Goal: Information Seeking & Learning: Find contact information

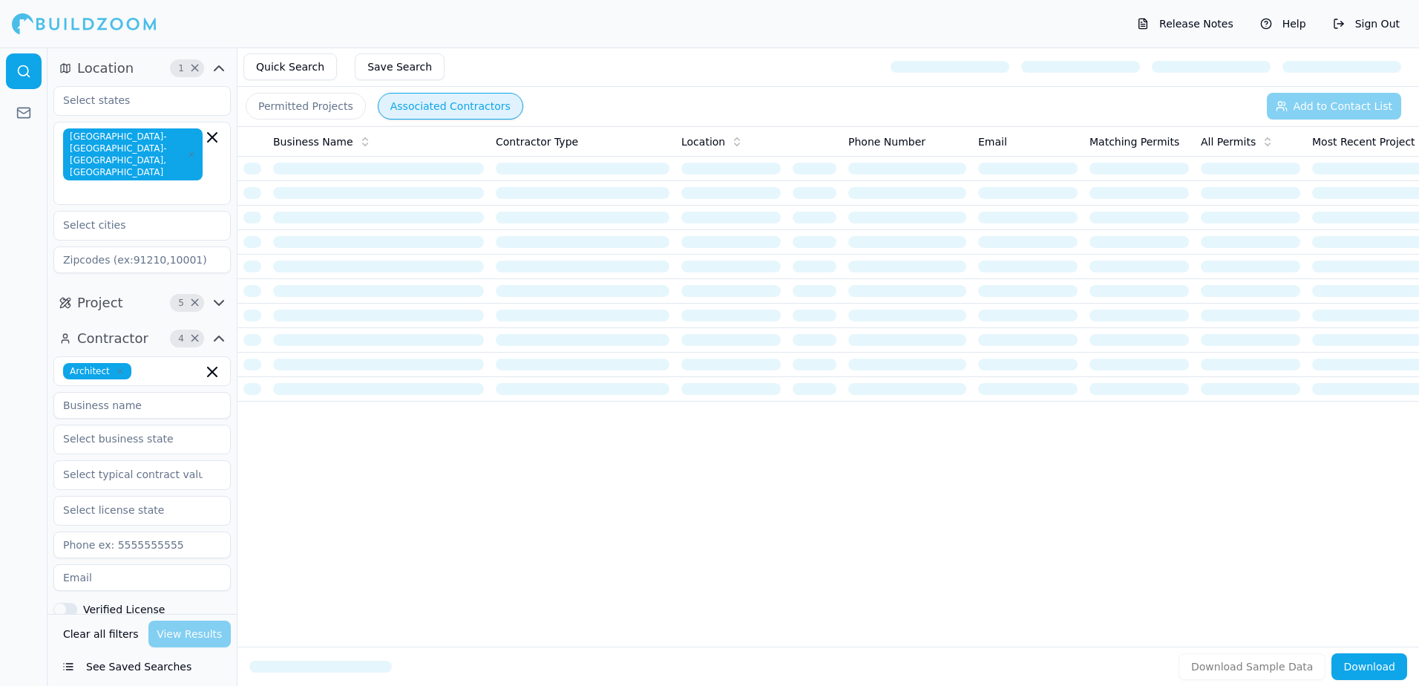
click at [291, 56] on button "Quick Search" at bounding box center [290, 66] width 94 height 27
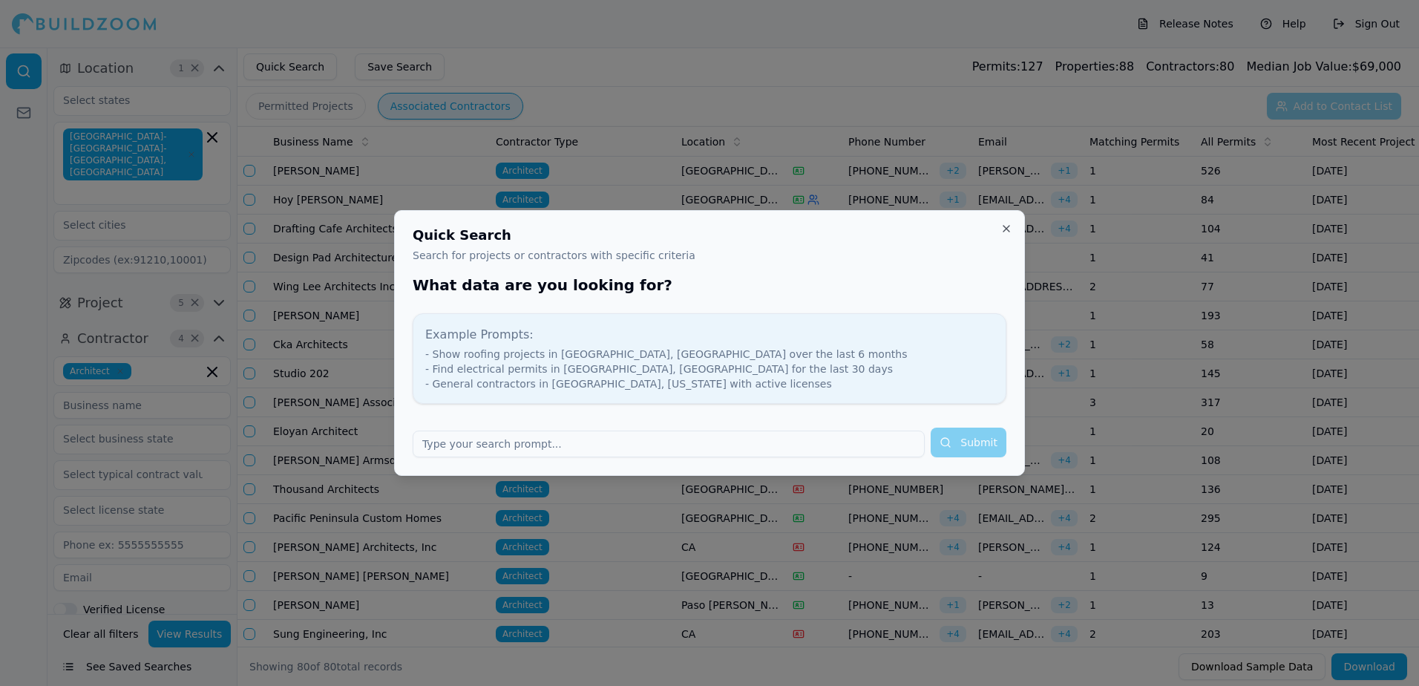
click at [499, 439] on input "text" at bounding box center [669, 443] width 512 height 27
click at [1011, 227] on button "Close" at bounding box center [1006, 229] width 12 height 12
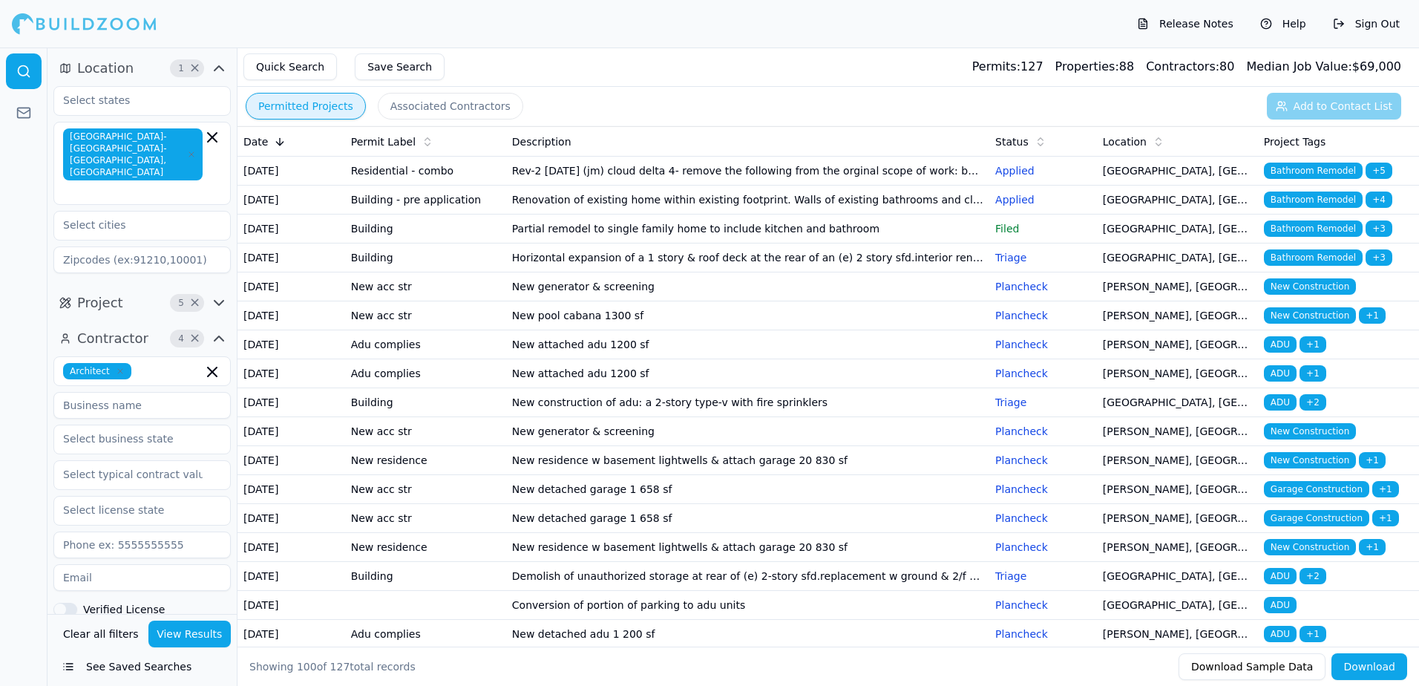
click at [272, 99] on button "Permitted Projects" at bounding box center [306, 106] width 120 height 27
click at [1298, 174] on span "Bathroom Remodel" at bounding box center [1313, 171] width 99 height 16
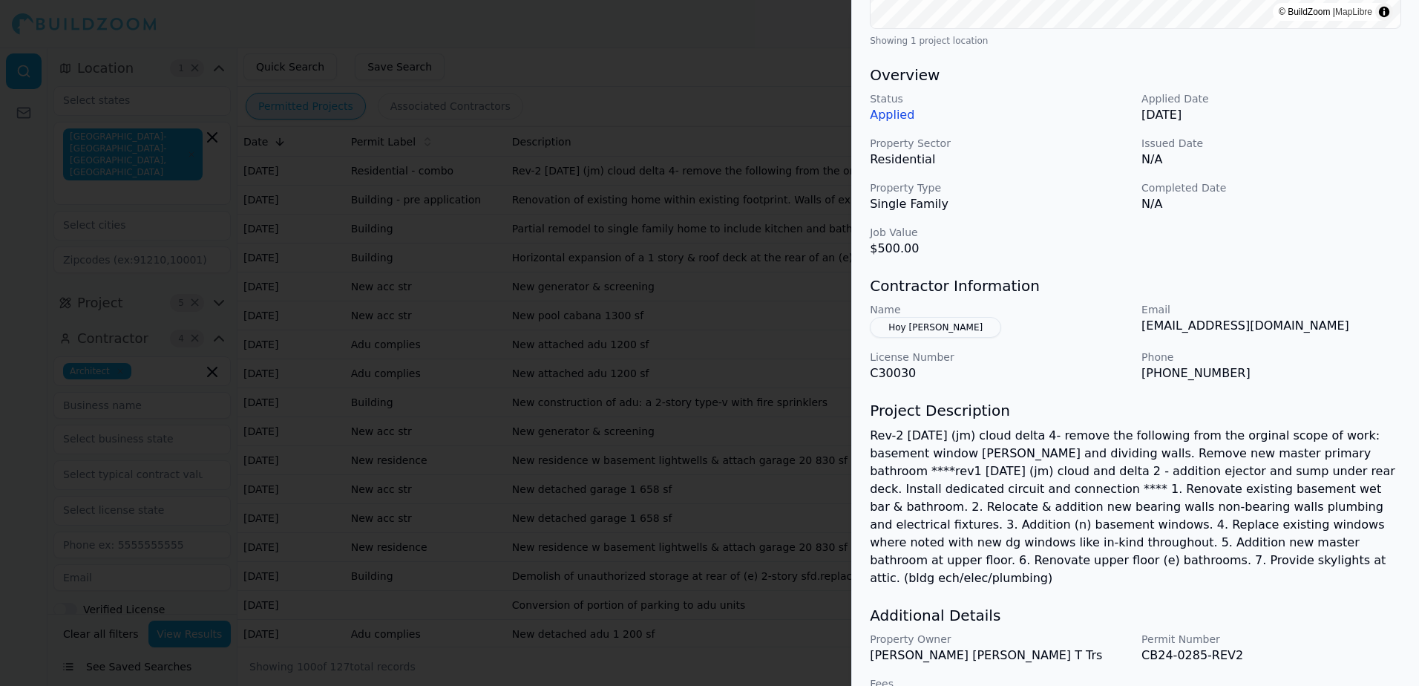
scroll to position [425, 0]
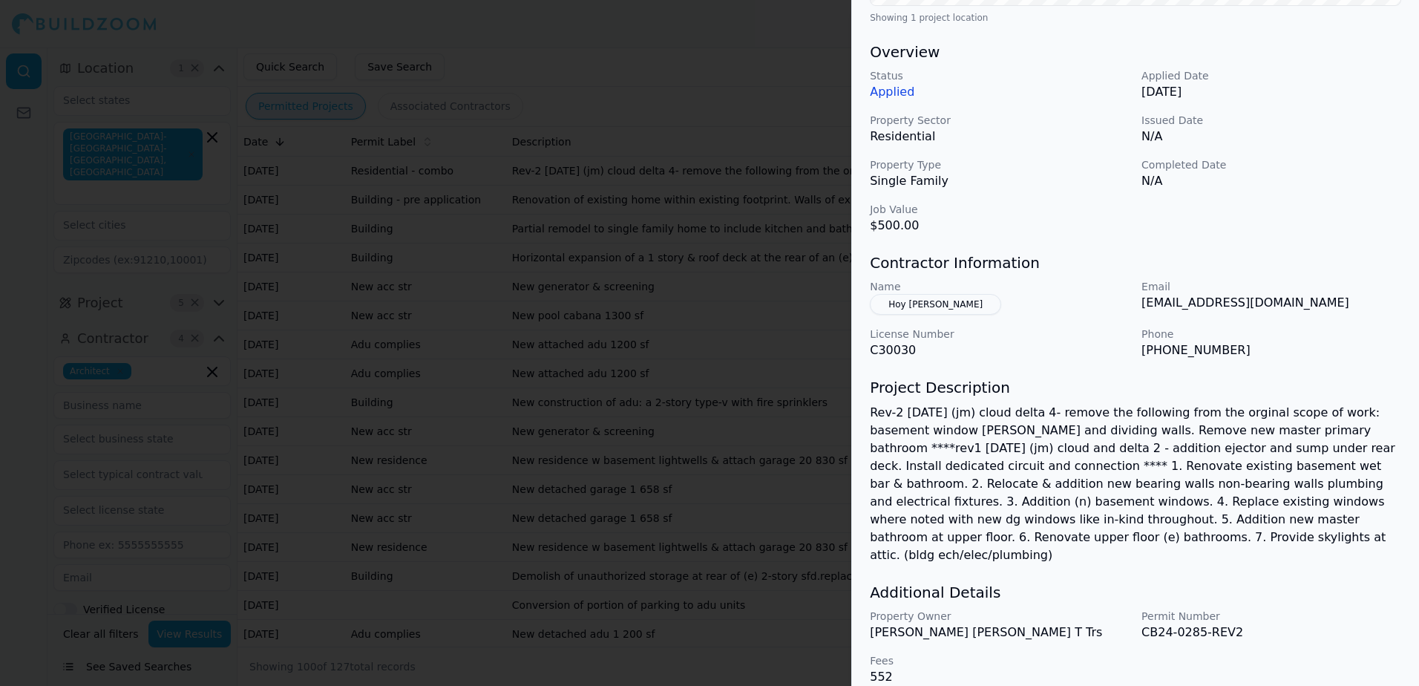
click at [913, 306] on button "Hoy [PERSON_NAME]" at bounding box center [935, 304] width 131 height 21
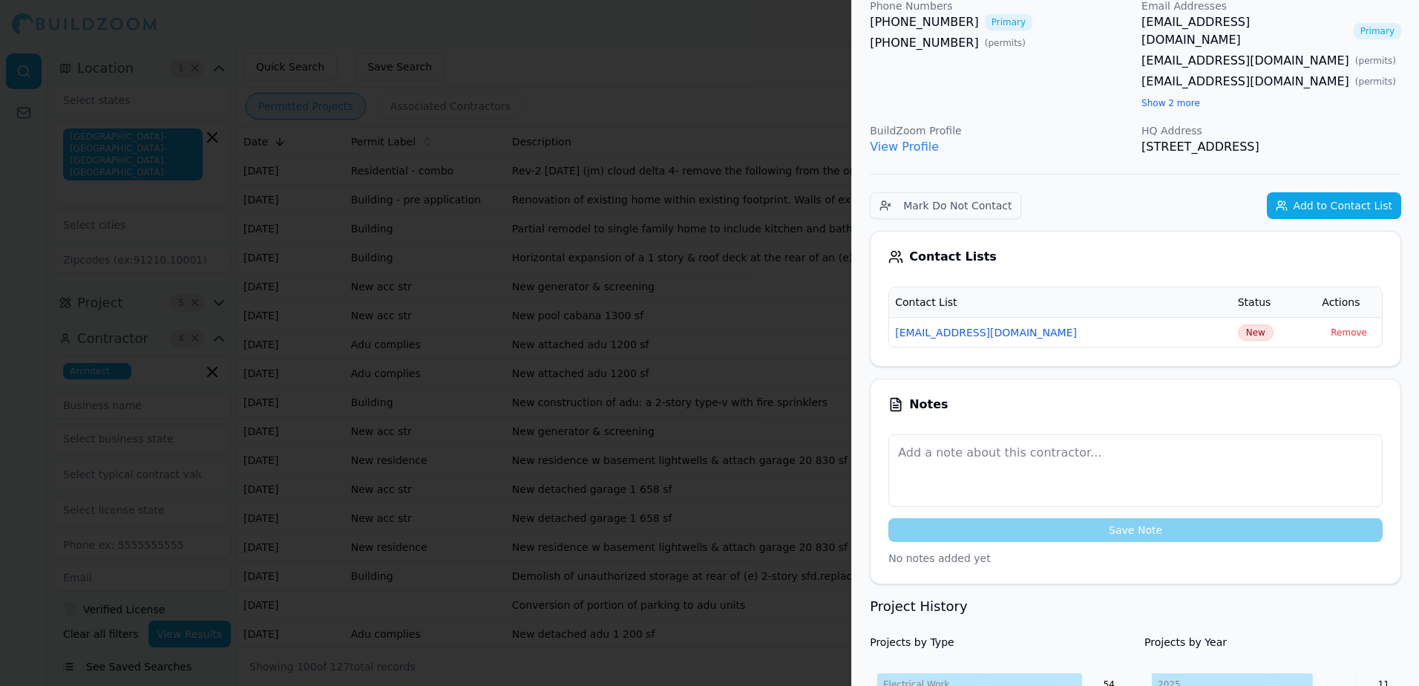
scroll to position [91, 0]
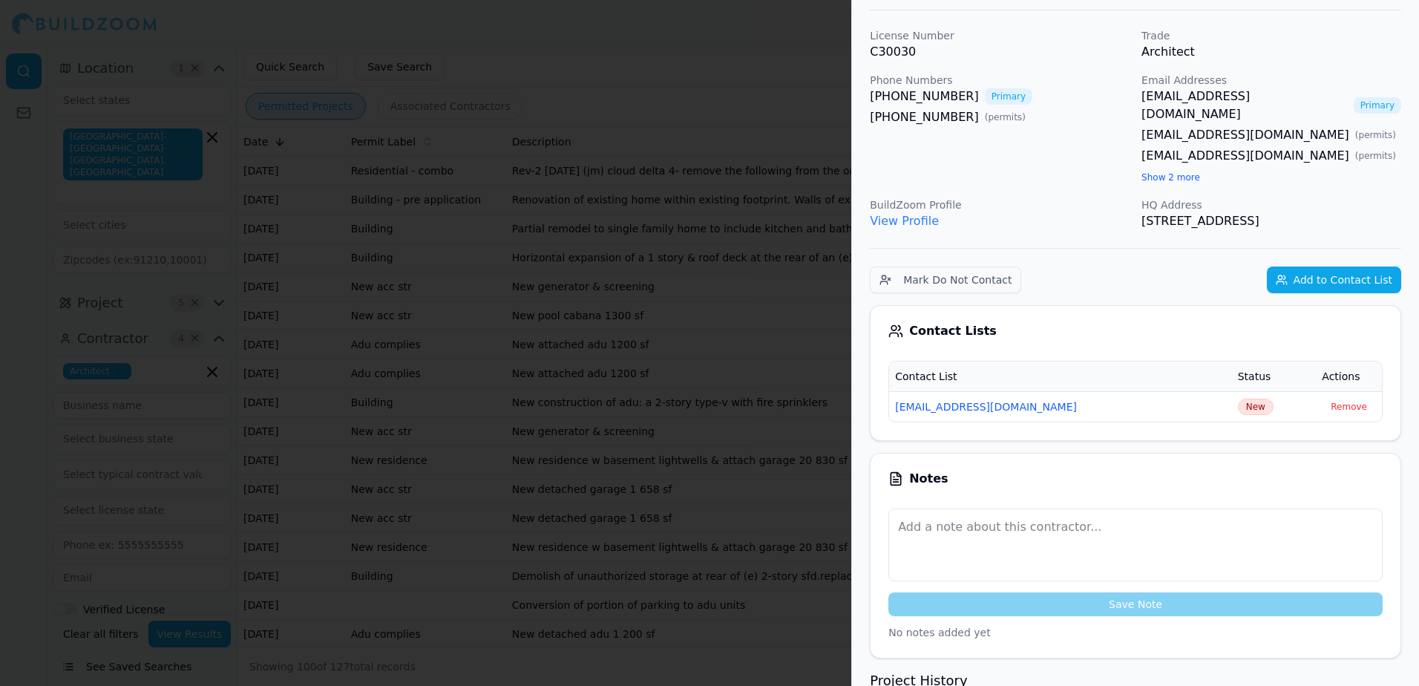
click at [1164, 171] on button "Show 2 more" at bounding box center [1170, 177] width 59 height 12
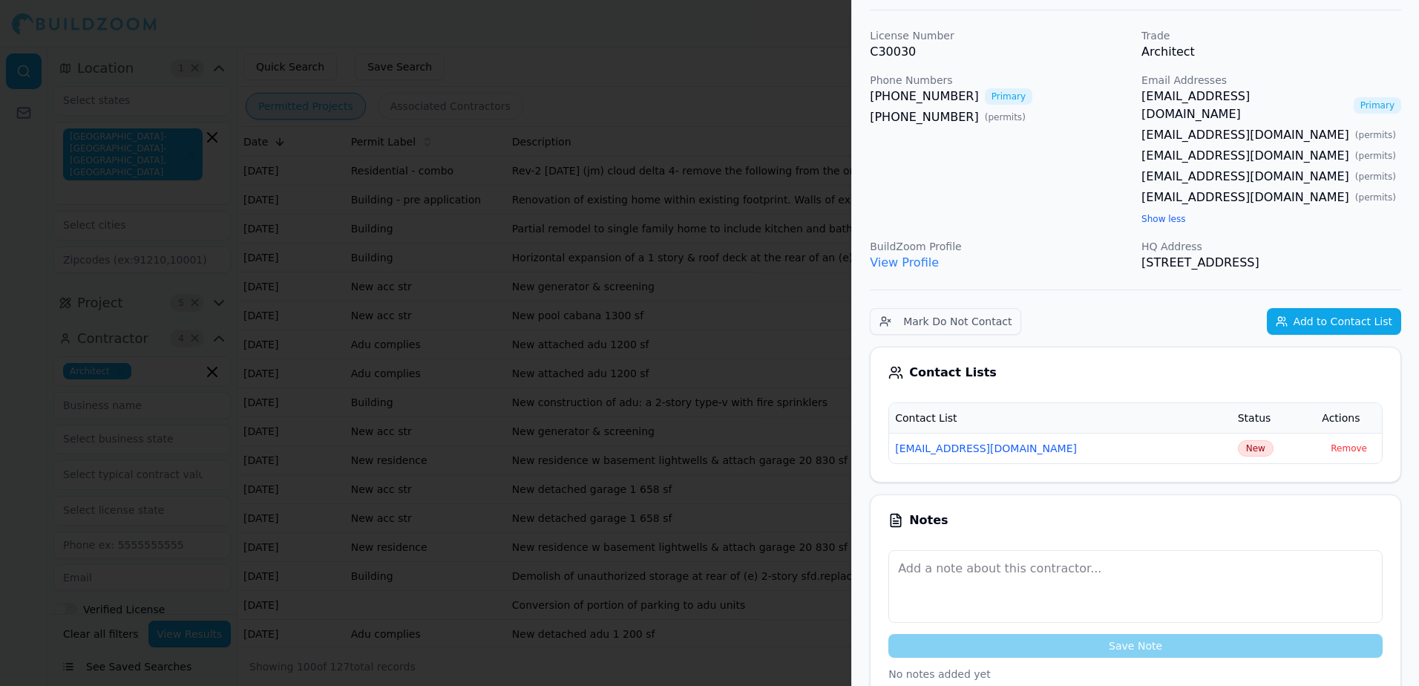
click at [775, 30] on div at bounding box center [709, 343] width 1419 height 686
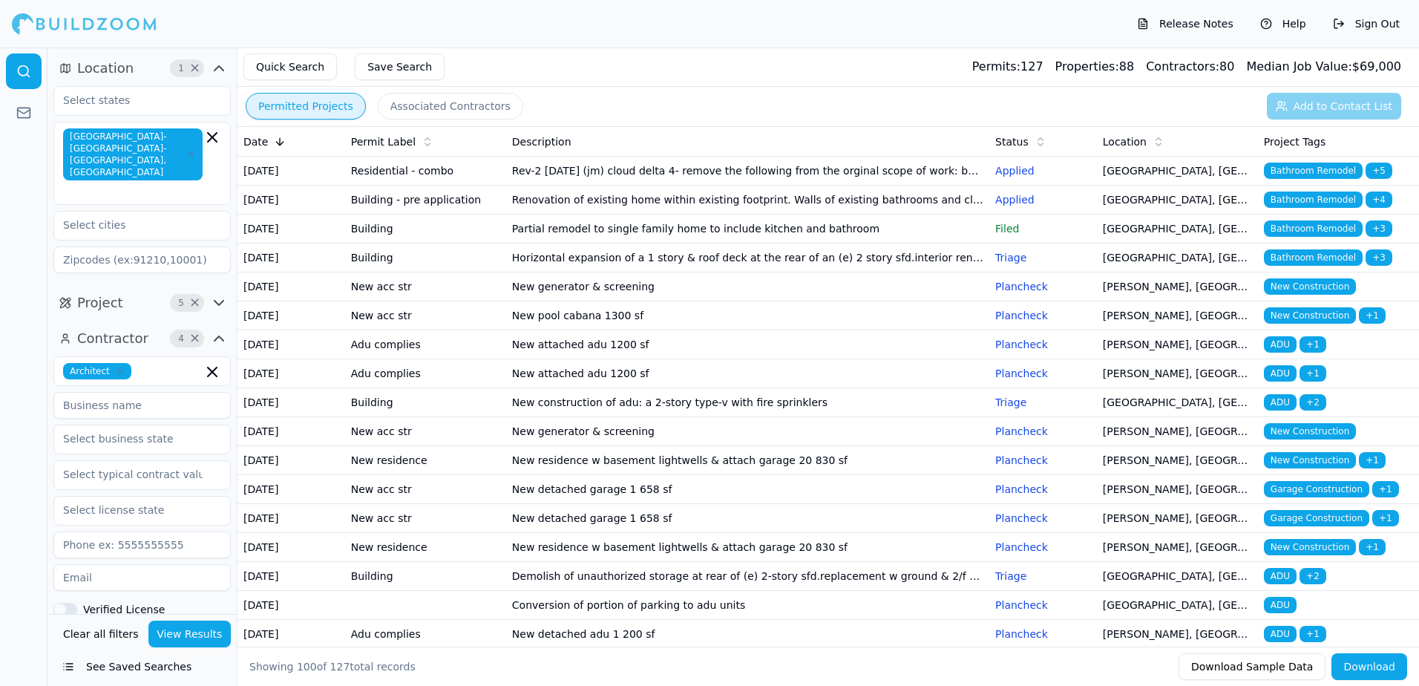
click at [1334, 208] on span "Bathroom Remodel" at bounding box center [1313, 199] width 99 height 16
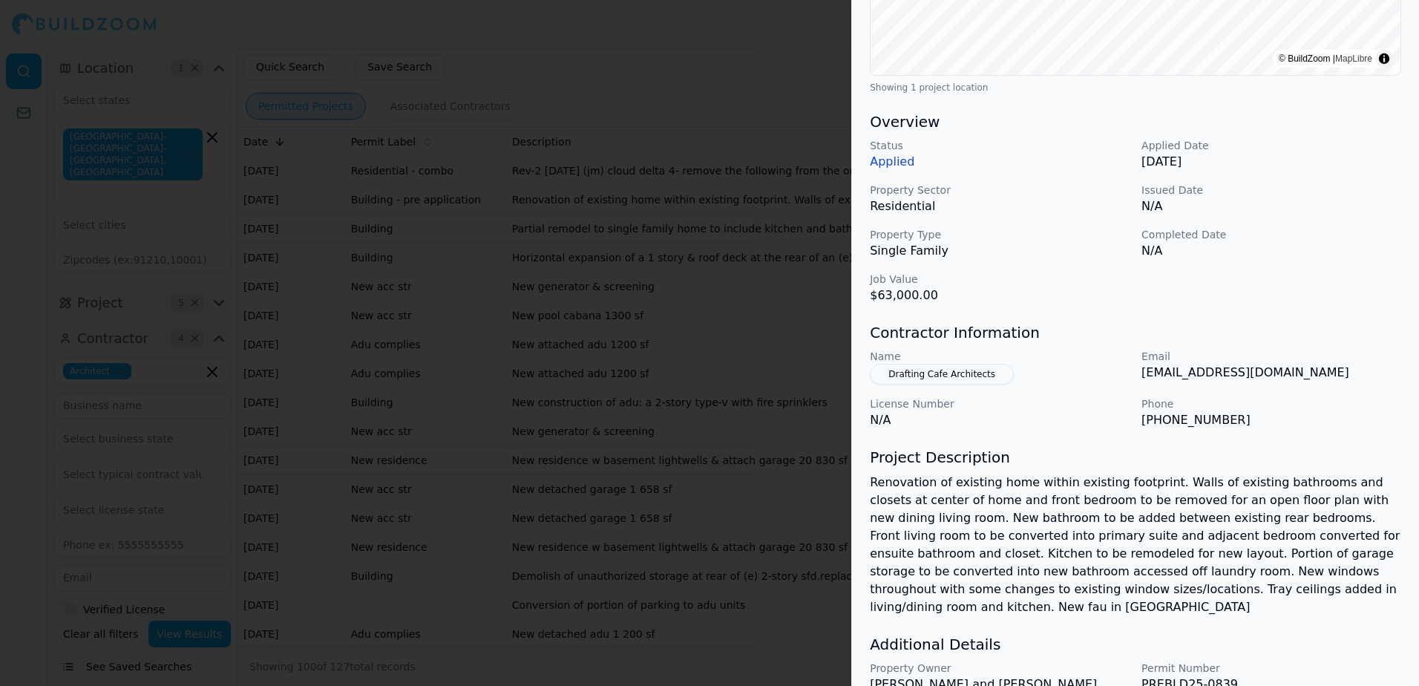
scroll to position [371, 0]
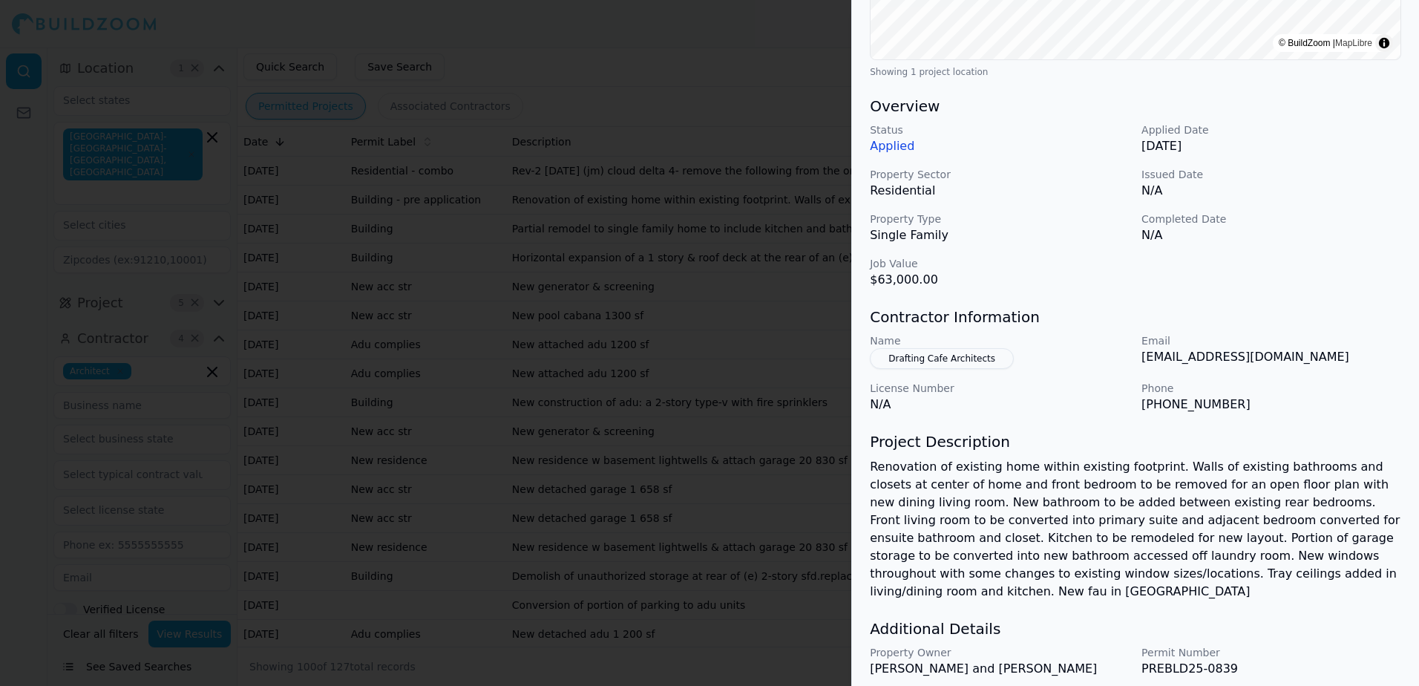
click at [954, 357] on button "Drafting Cafe Architects" at bounding box center [942, 358] width 144 height 21
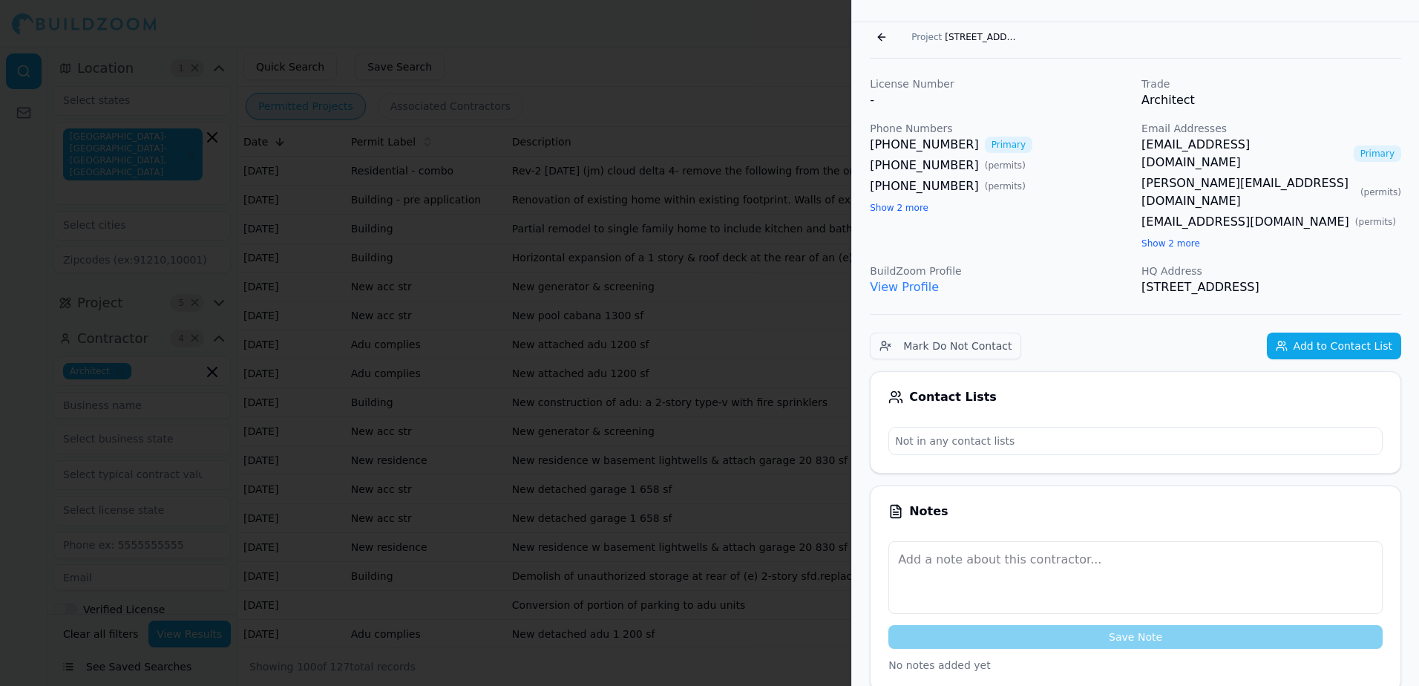
scroll to position [0, 0]
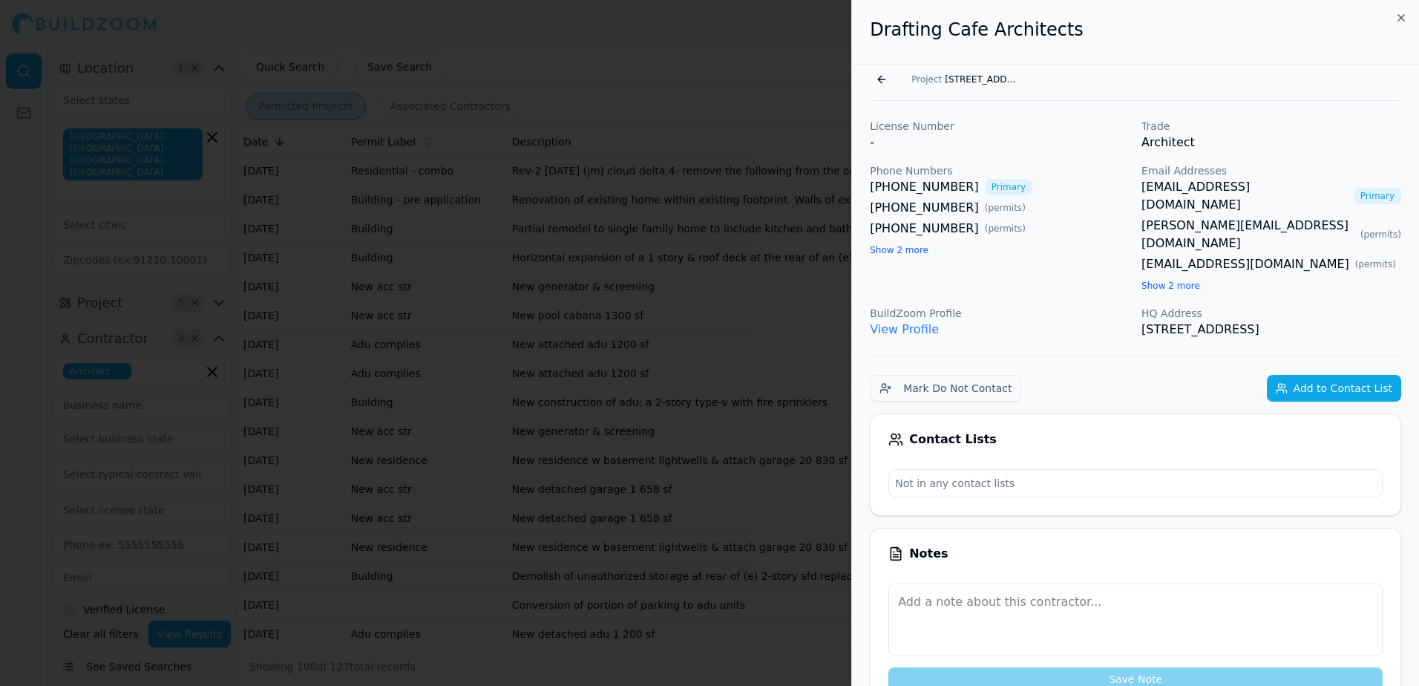
click at [877, 79] on button "Go back" at bounding box center [882, 80] width 24 height 24
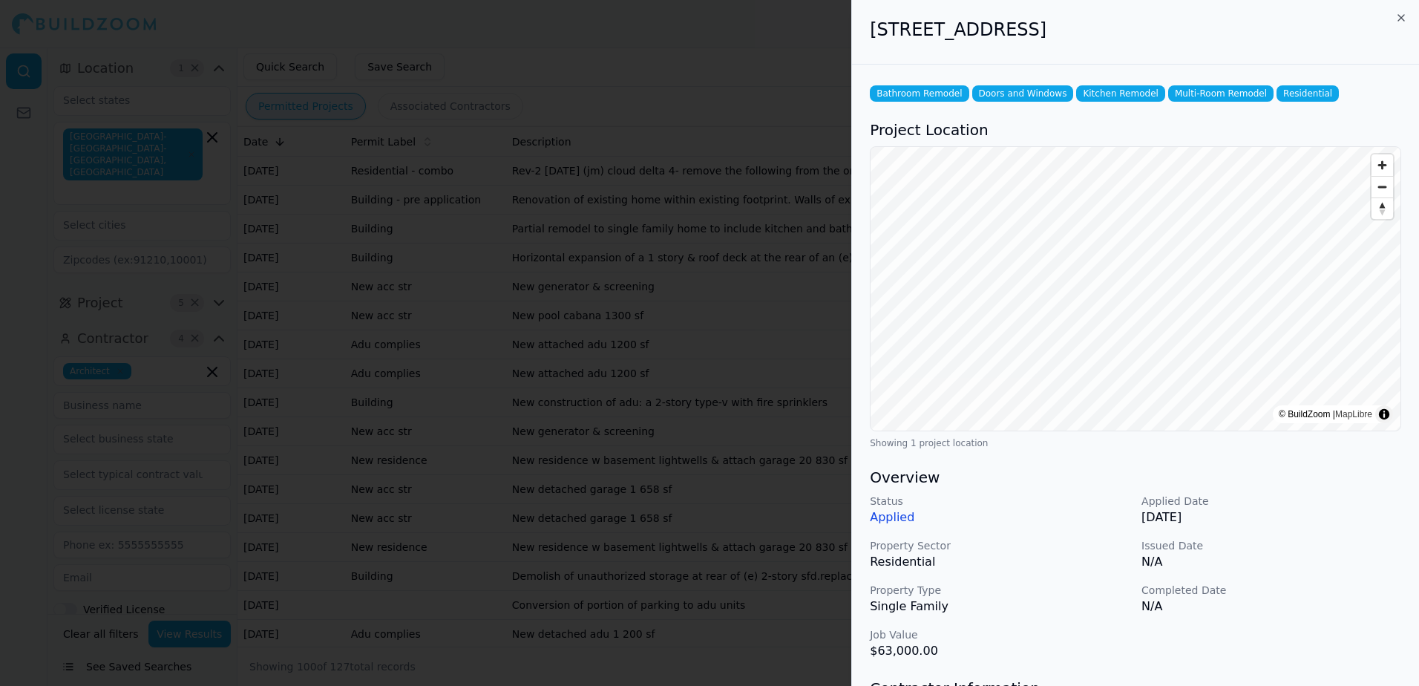
drag, startPoint x: 871, startPoint y: 31, endPoint x: 1162, endPoint y: 34, distance: 291.7
click at [1162, 34] on h2 "[STREET_ADDRESS]" at bounding box center [1135, 30] width 531 height 24
drag, startPoint x: 1162, startPoint y: 34, endPoint x: 1127, endPoint y: 30, distance: 35.9
copy h2 "[STREET_ADDRESS]"
click at [1094, 546] on p "Property Sector" at bounding box center [1000, 545] width 260 height 15
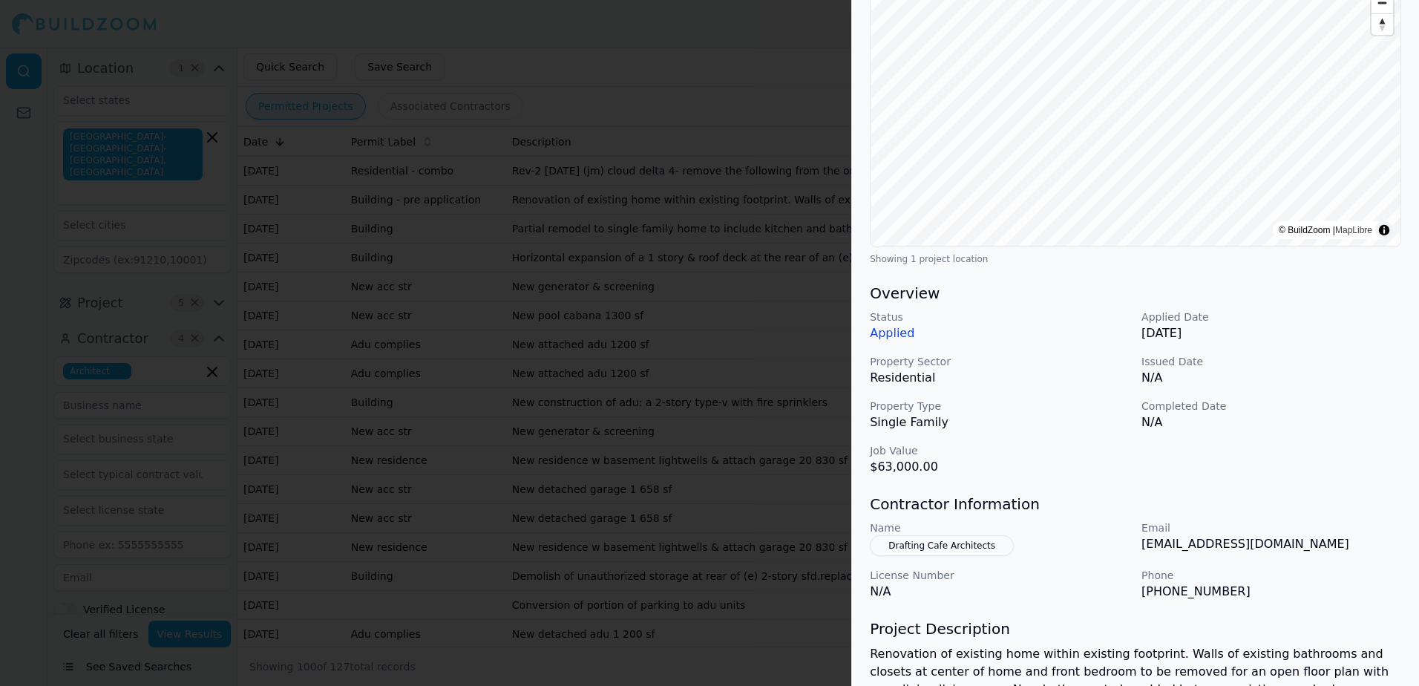
scroll to position [297, 0]
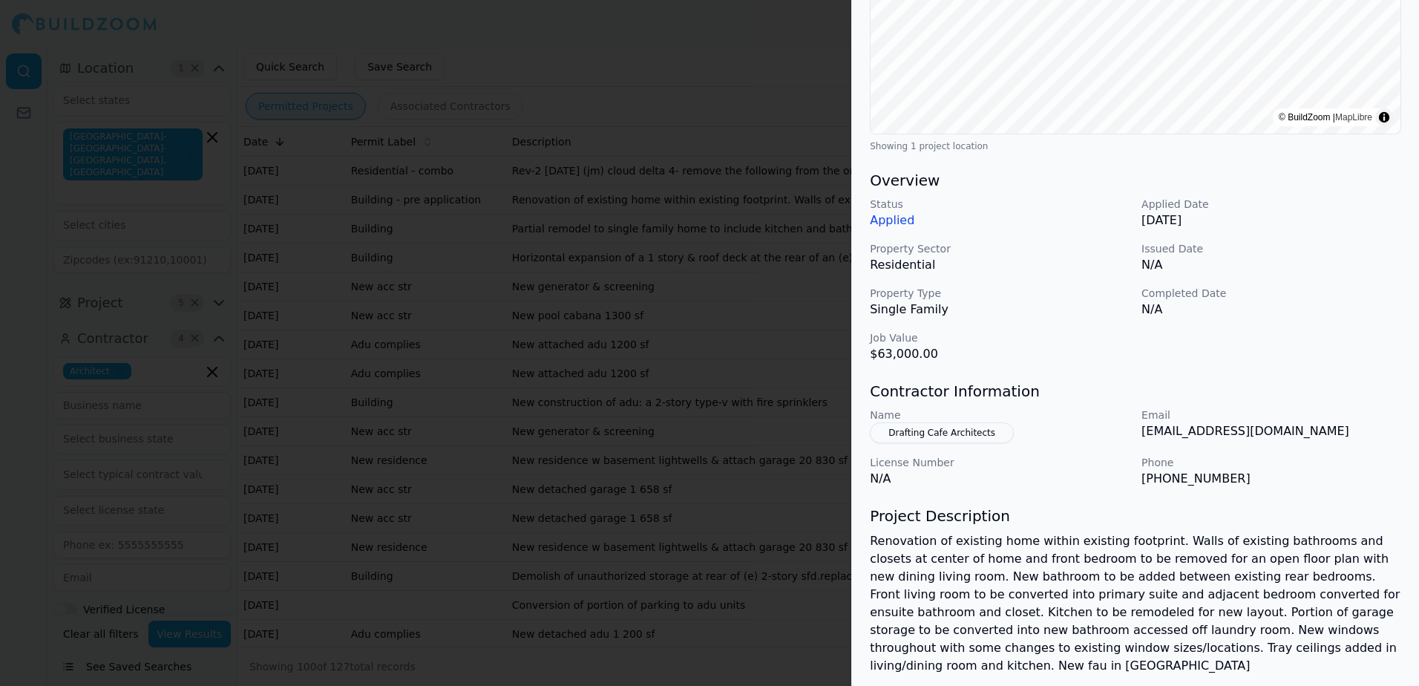
click at [934, 431] on button "Drafting Cafe Architects" at bounding box center [942, 432] width 144 height 21
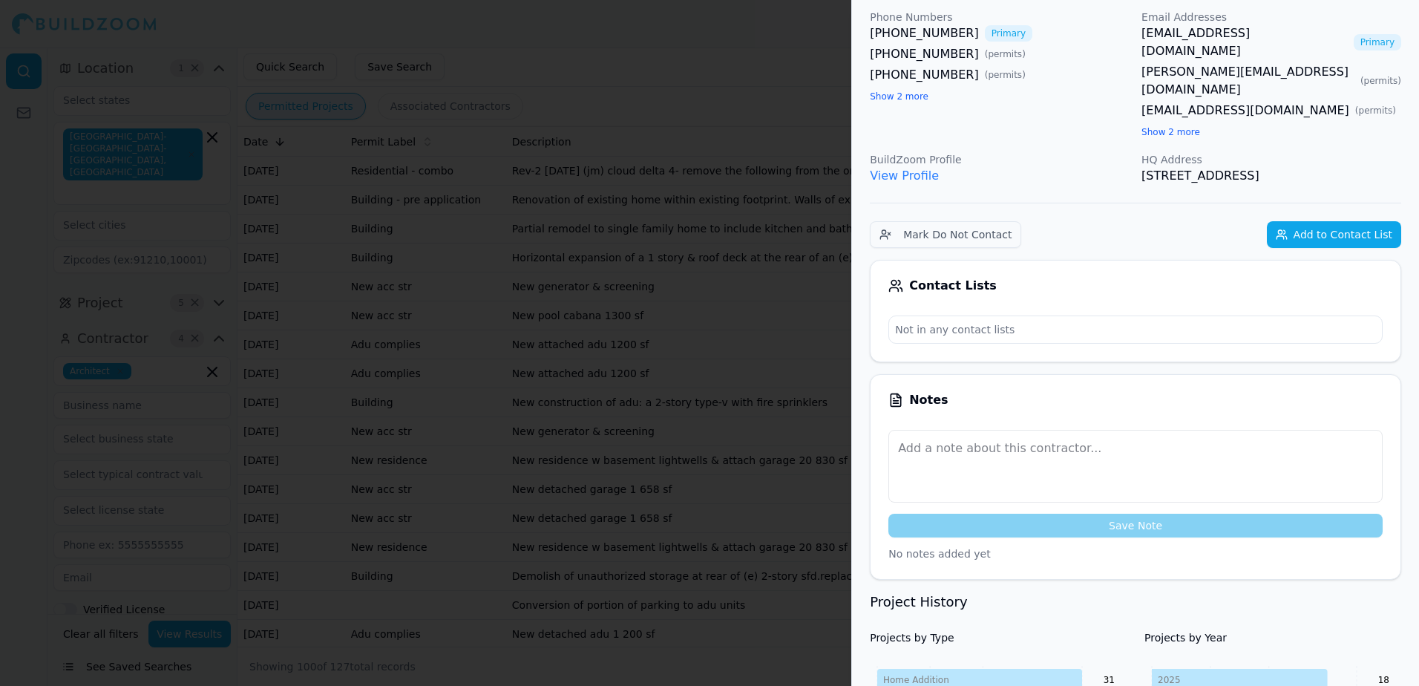
scroll to position [111, 0]
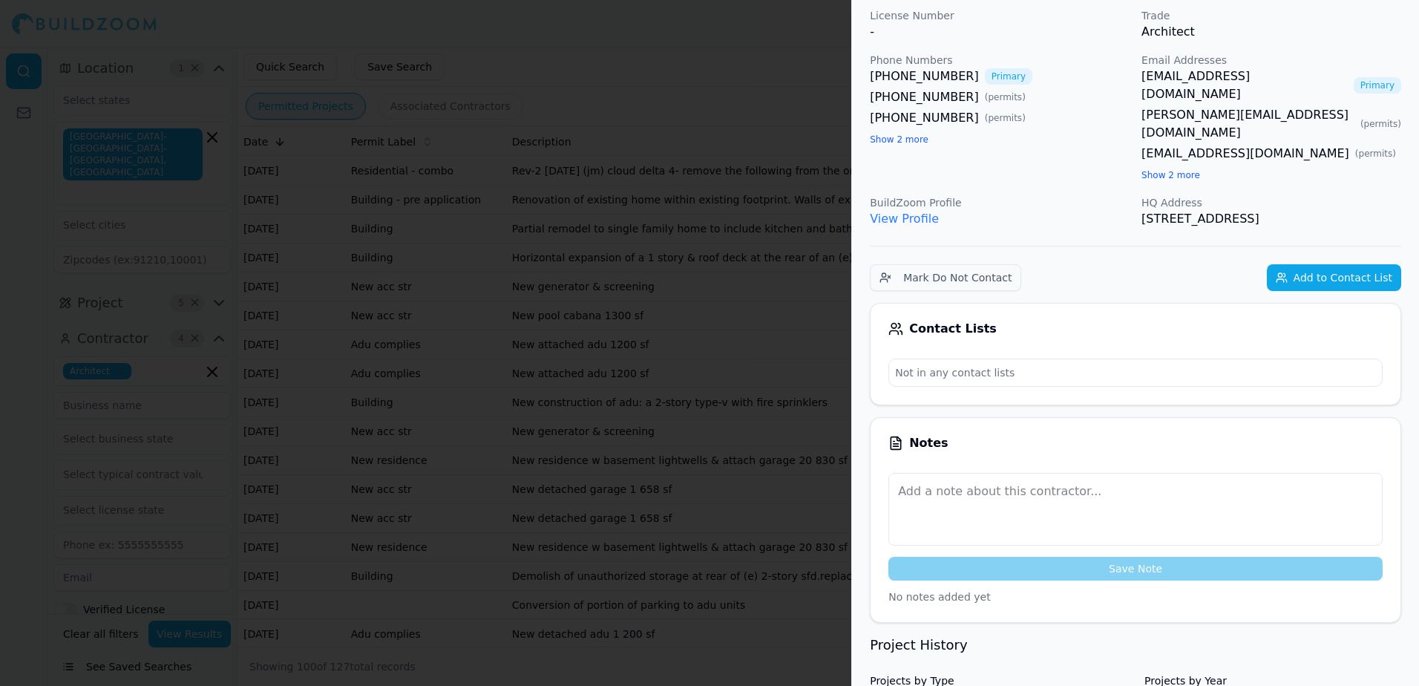
click at [914, 212] on link "View Profile" at bounding box center [904, 219] width 69 height 14
click at [1202, 76] on link "[EMAIL_ADDRESS][DOMAIN_NAME]" at bounding box center [1244, 86] width 206 height 36
click at [1209, 78] on link "[EMAIL_ADDRESS][DOMAIN_NAME]" at bounding box center [1244, 86] width 206 height 36
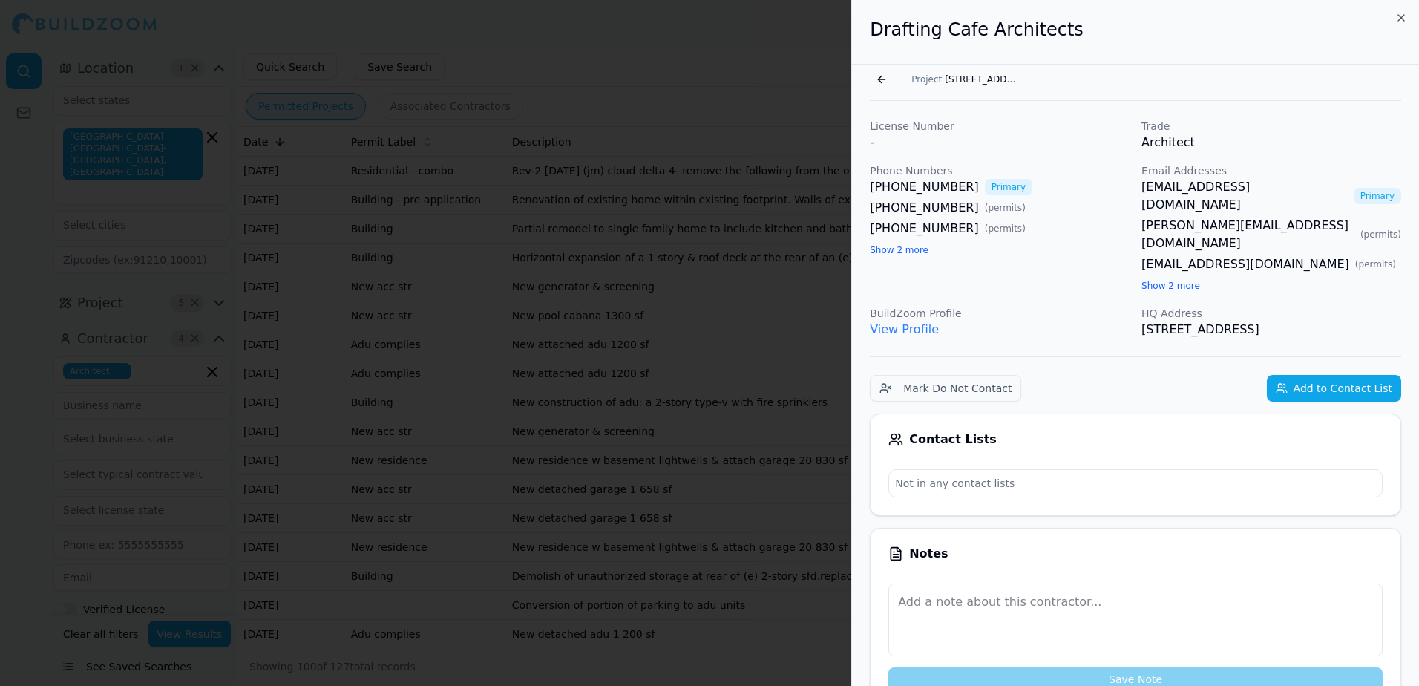
click at [881, 77] on button "Go back" at bounding box center [882, 80] width 24 height 24
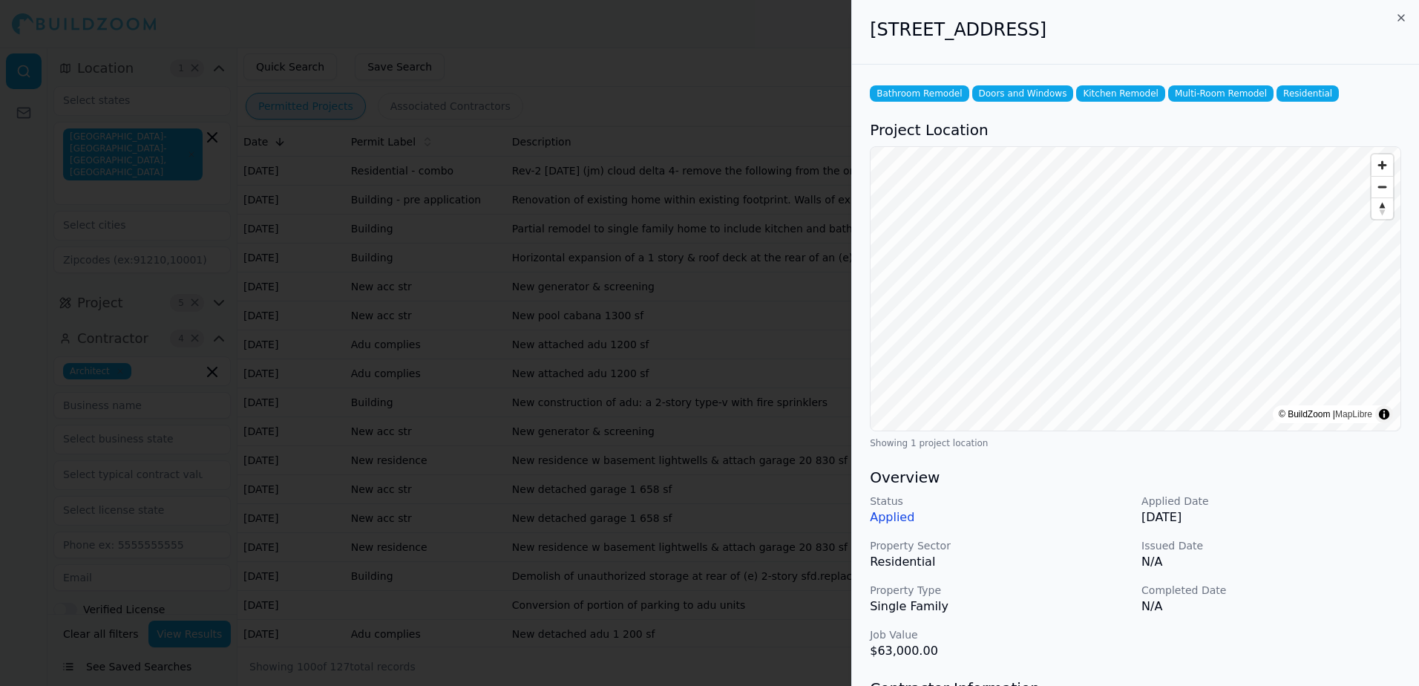
drag, startPoint x: 867, startPoint y: 32, endPoint x: 1168, endPoint y: 32, distance: 301.3
click at [1168, 32] on div "[STREET_ADDRESS]" at bounding box center [1135, 32] width 567 height 65
drag, startPoint x: 1168, startPoint y: 32, endPoint x: 1118, endPoint y: 25, distance: 50.9
copy h2 "[STREET_ADDRESS]"
click at [776, 65] on div at bounding box center [709, 343] width 1419 height 686
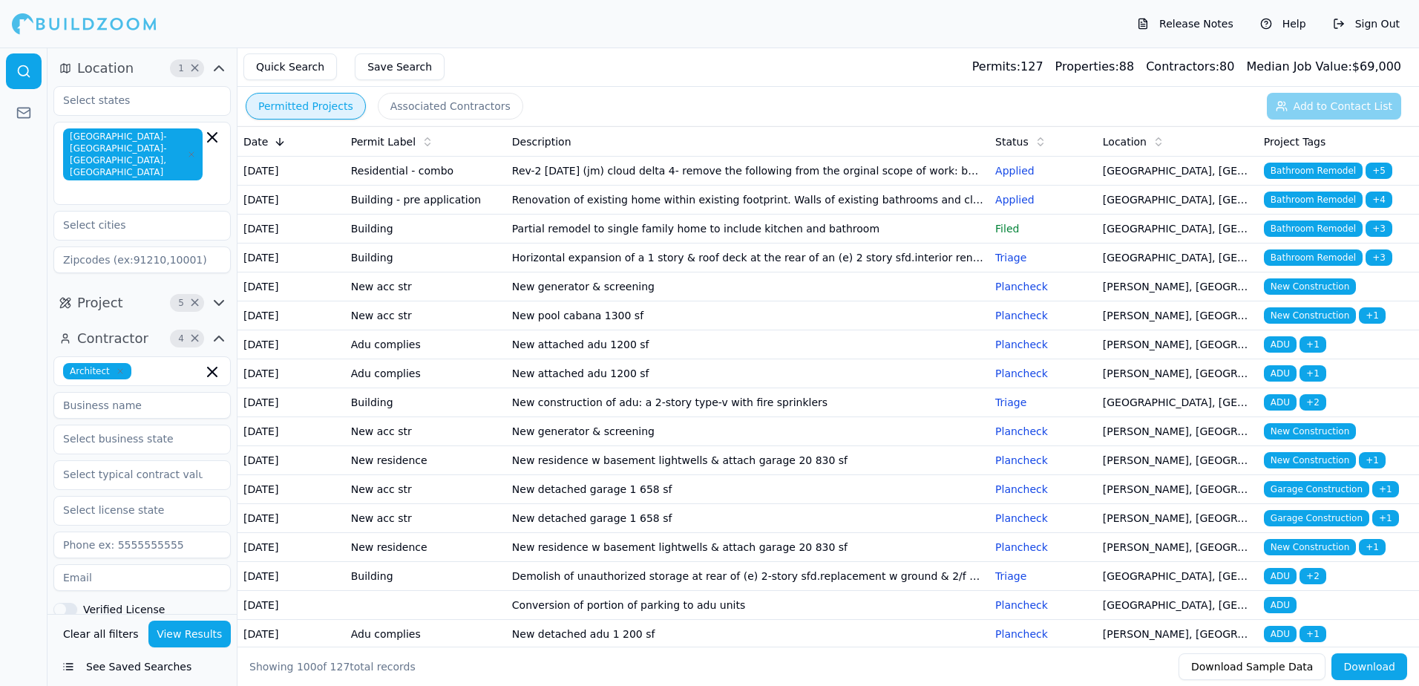
click at [1308, 237] on span "Bathroom Remodel" at bounding box center [1313, 228] width 99 height 16
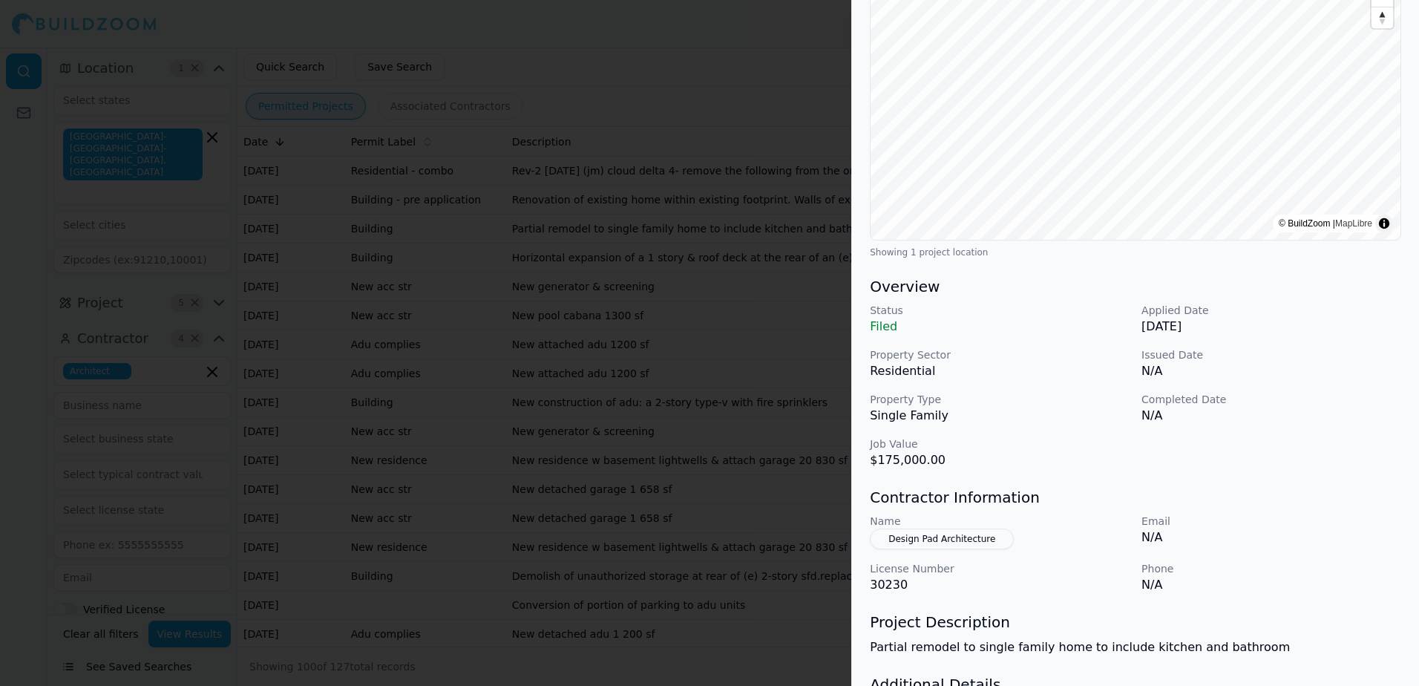
scroll to position [223, 0]
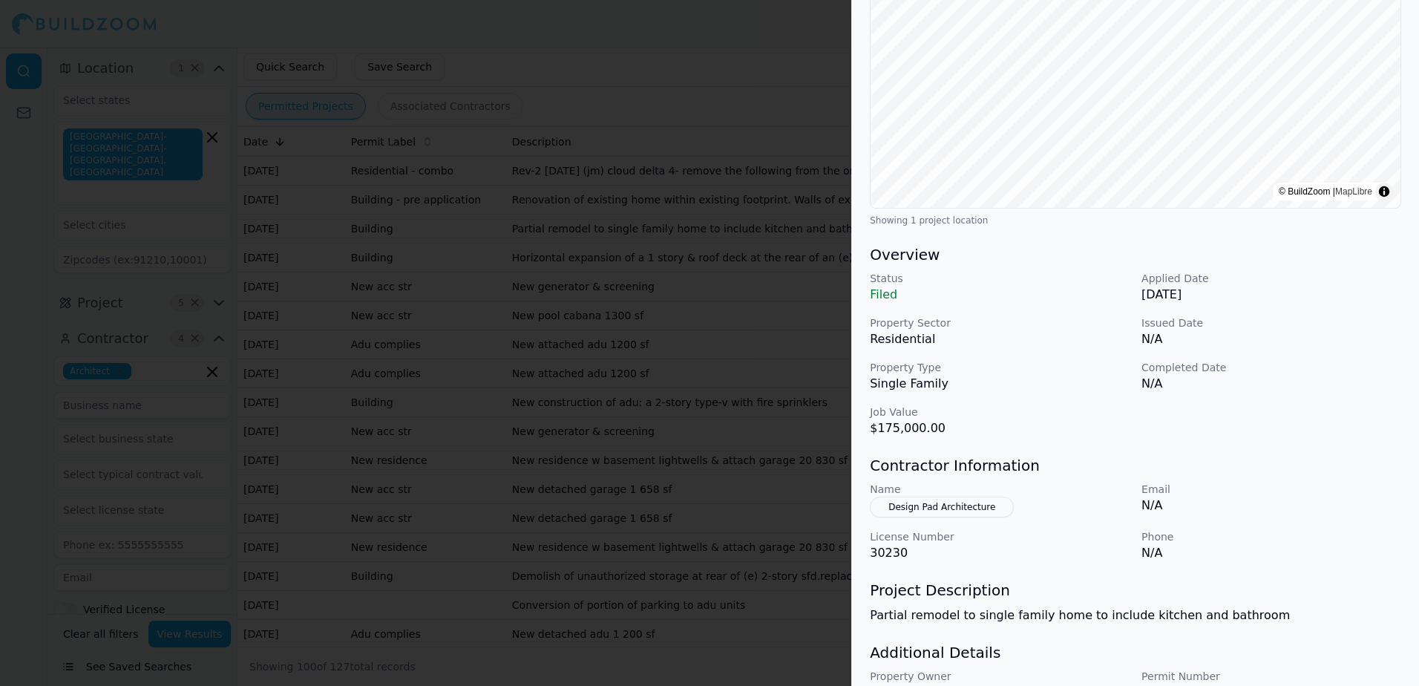
click at [957, 508] on button "Design Pad Architecture" at bounding box center [942, 507] width 144 height 21
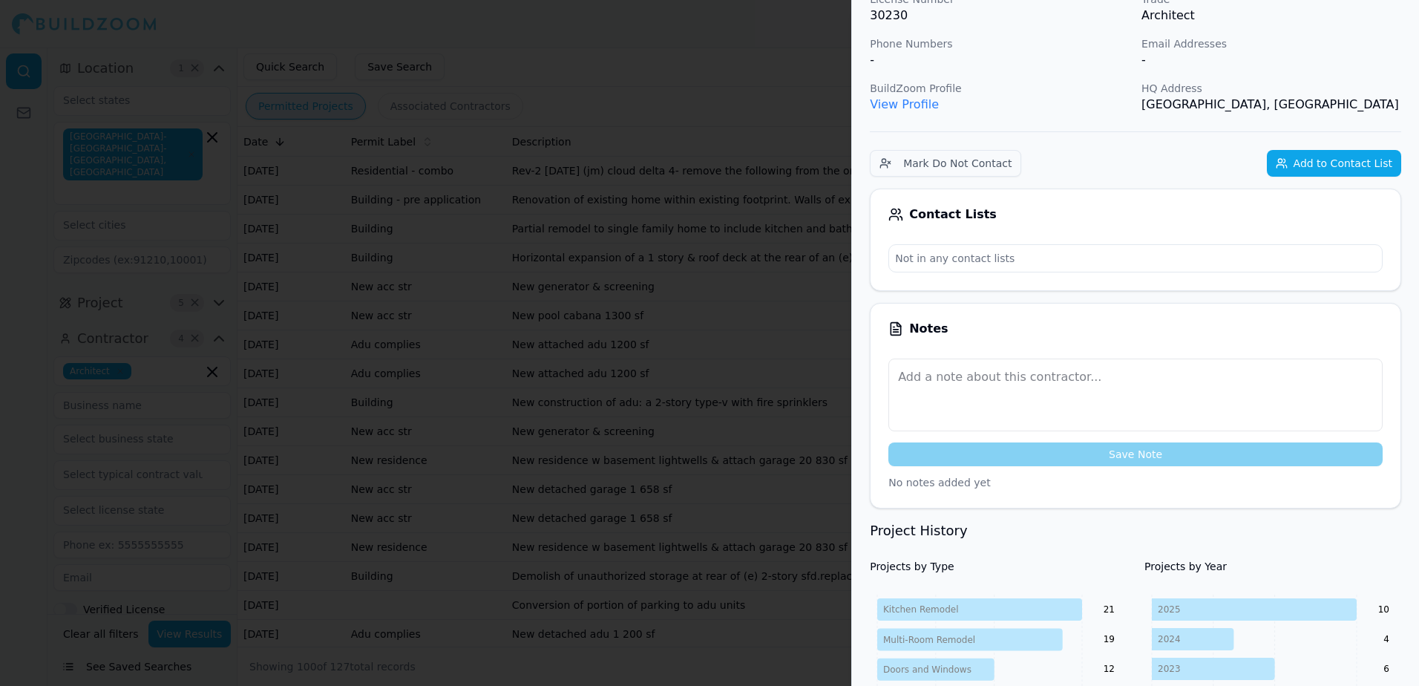
scroll to position [0, 0]
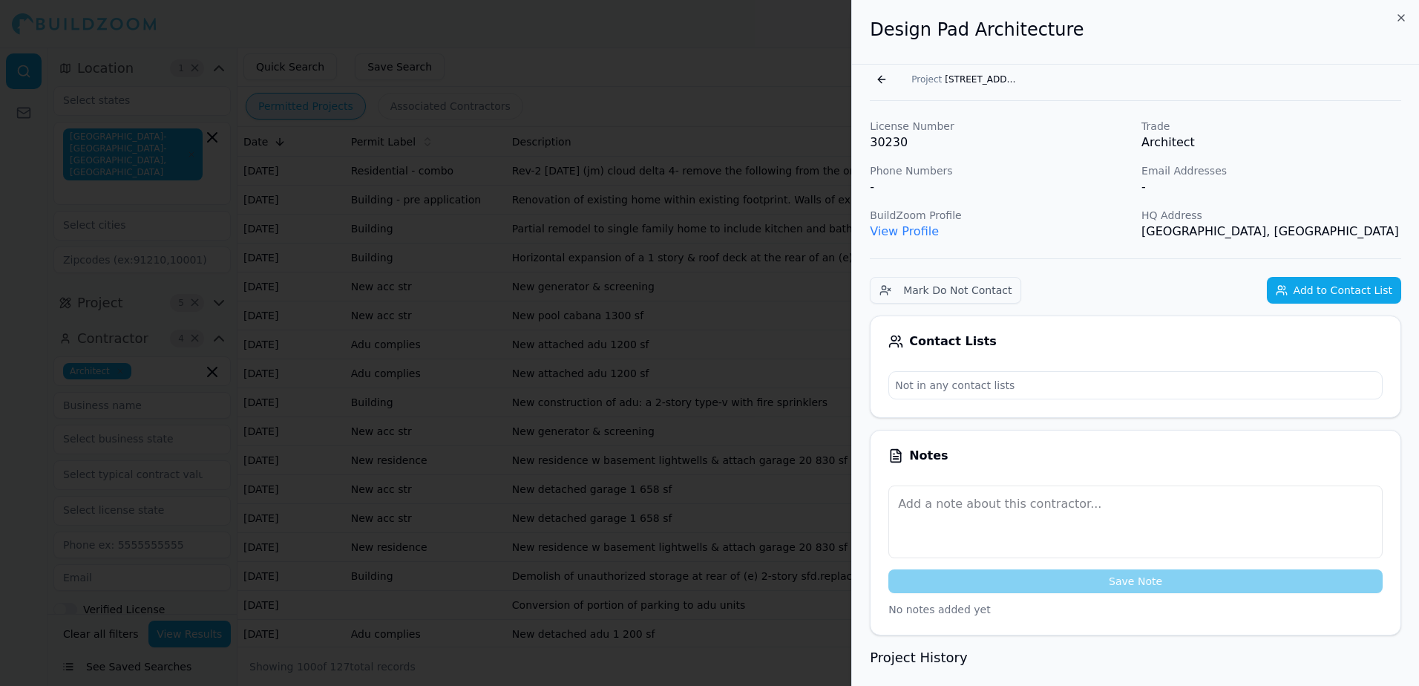
click at [891, 233] on link "View Profile" at bounding box center [904, 231] width 69 height 14
click at [923, 77] on span "Project" at bounding box center [926, 79] width 30 height 12
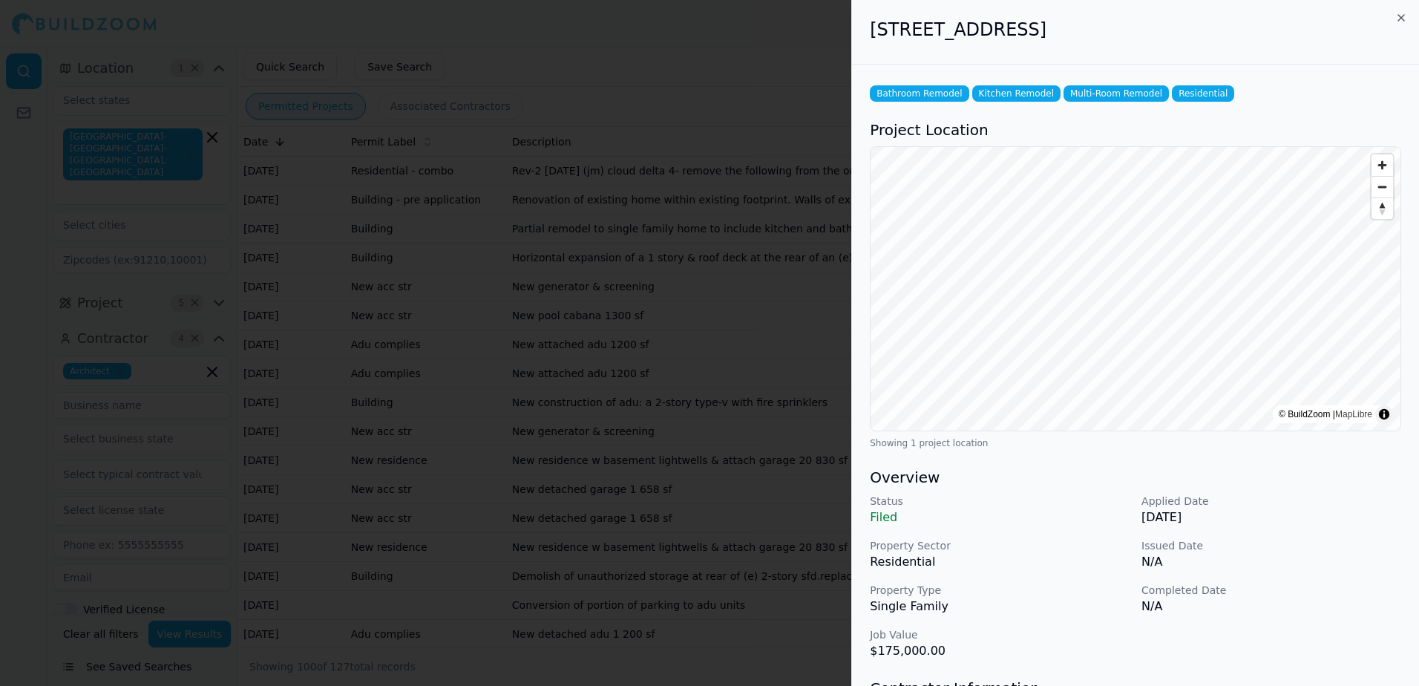
drag, startPoint x: 871, startPoint y: 33, endPoint x: 1206, endPoint y: 50, distance: 335.2
click at [1206, 50] on div "[STREET_ADDRESS]" at bounding box center [1135, 32] width 567 height 65
drag, startPoint x: 1206, startPoint y: 50, endPoint x: 1130, endPoint y: 35, distance: 78.0
copy h2 "[STREET_ADDRESS]"
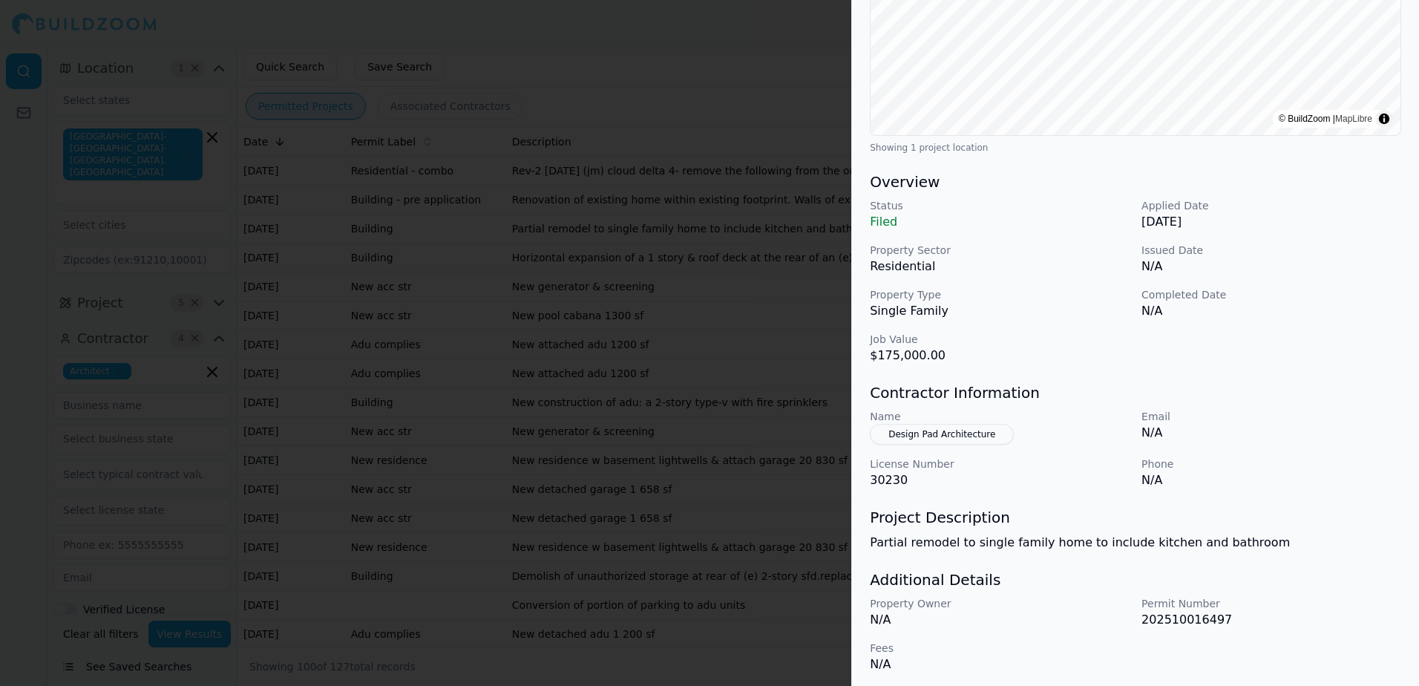
scroll to position [301, 0]
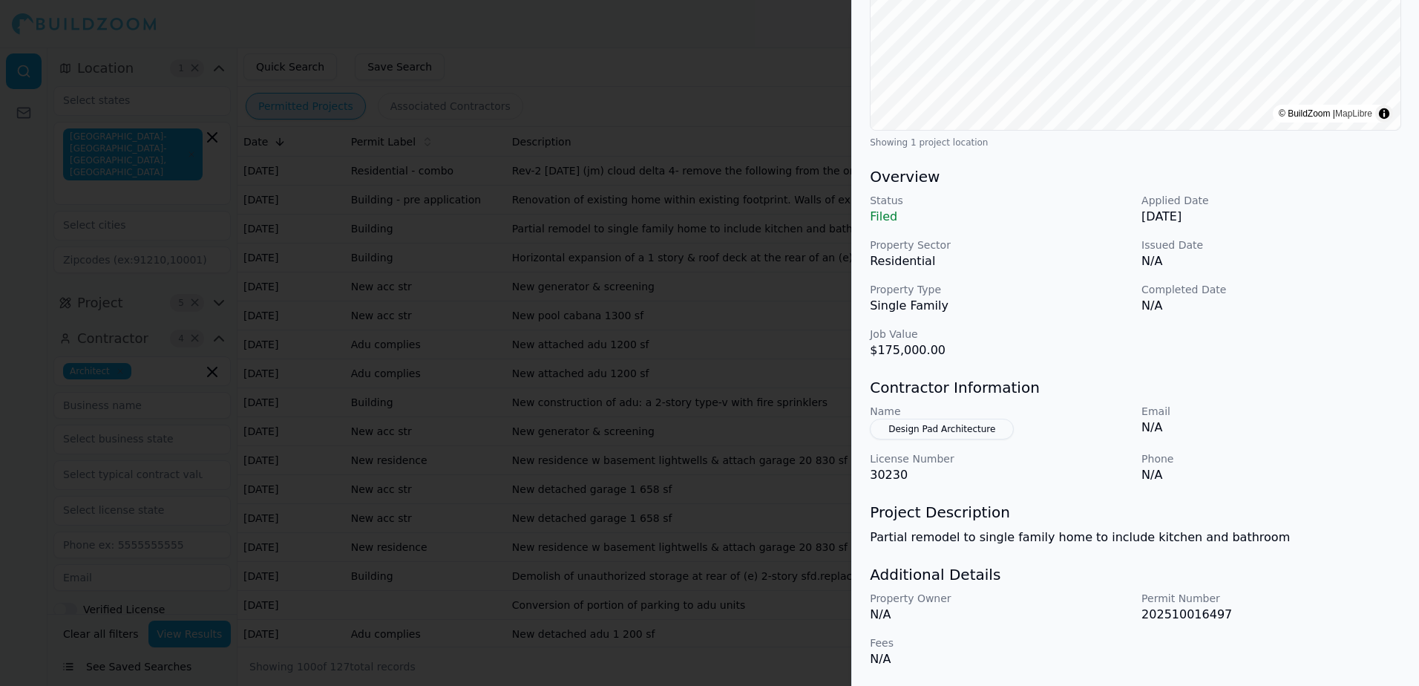
click at [955, 426] on button "Design Pad Architecture" at bounding box center [942, 429] width 144 height 21
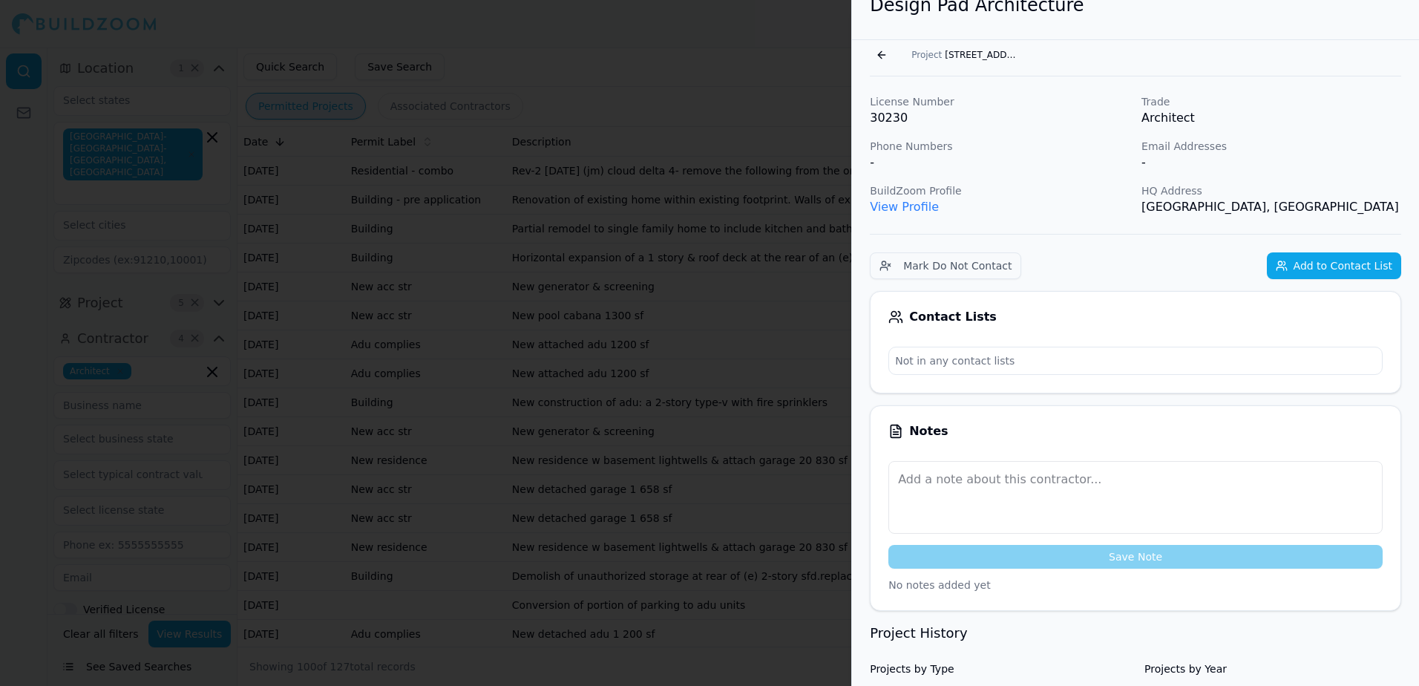
scroll to position [0, 0]
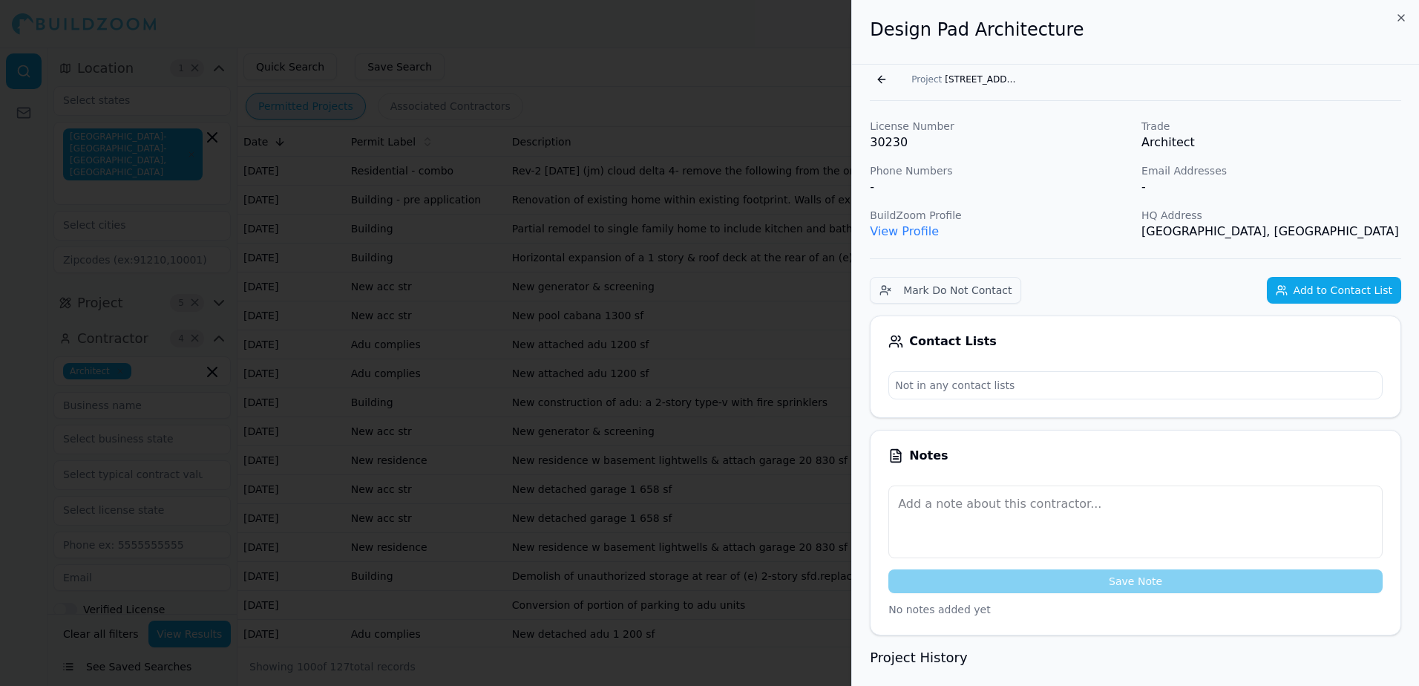
click at [905, 235] on link "View Profile" at bounding box center [904, 231] width 69 height 14
click at [877, 79] on button "Go back" at bounding box center [882, 80] width 24 height 24
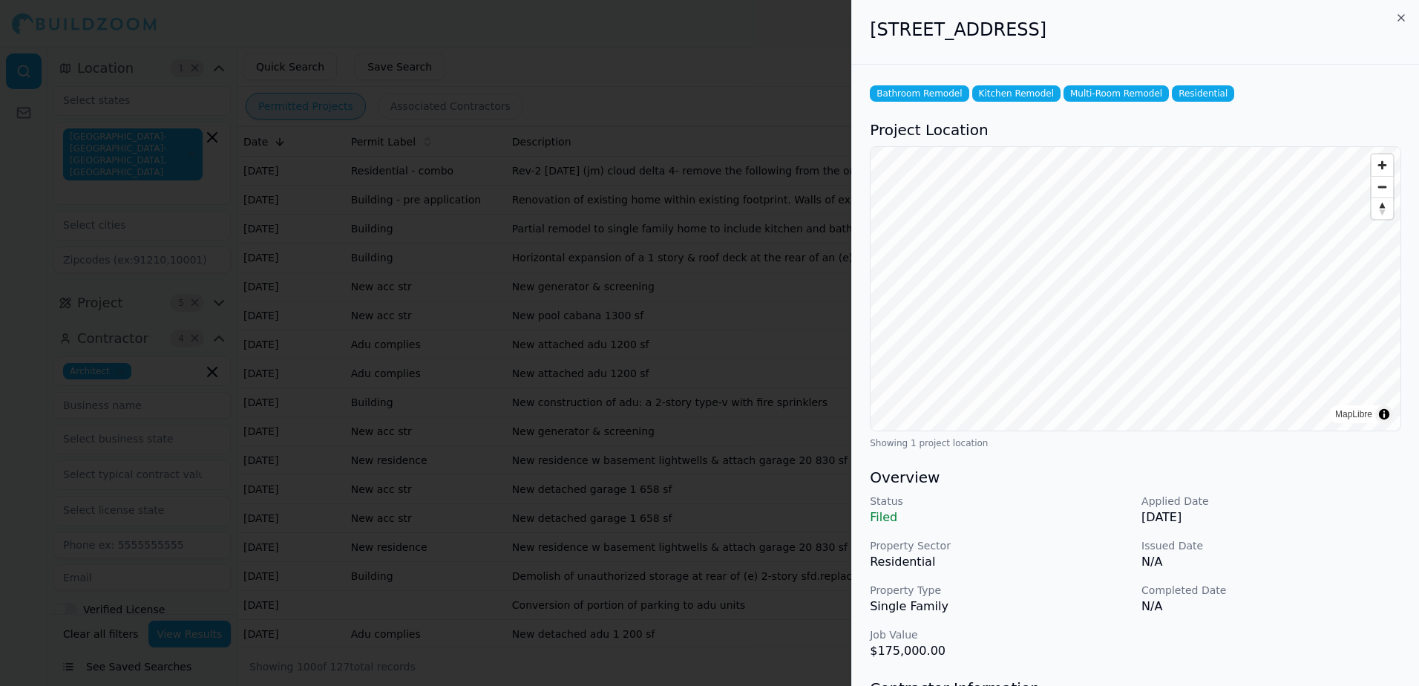
click at [816, 59] on div at bounding box center [709, 343] width 1419 height 686
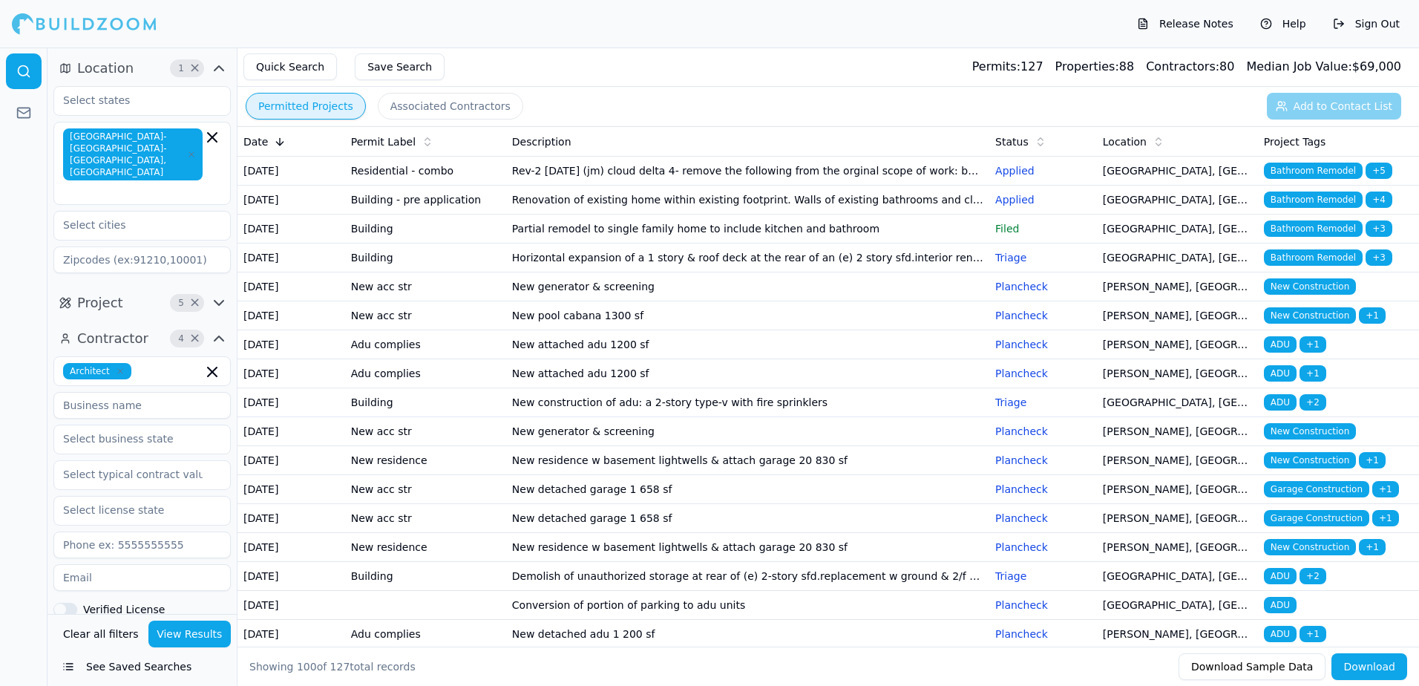
click at [1324, 237] on span "Bathroom Remodel" at bounding box center [1313, 228] width 99 height 16
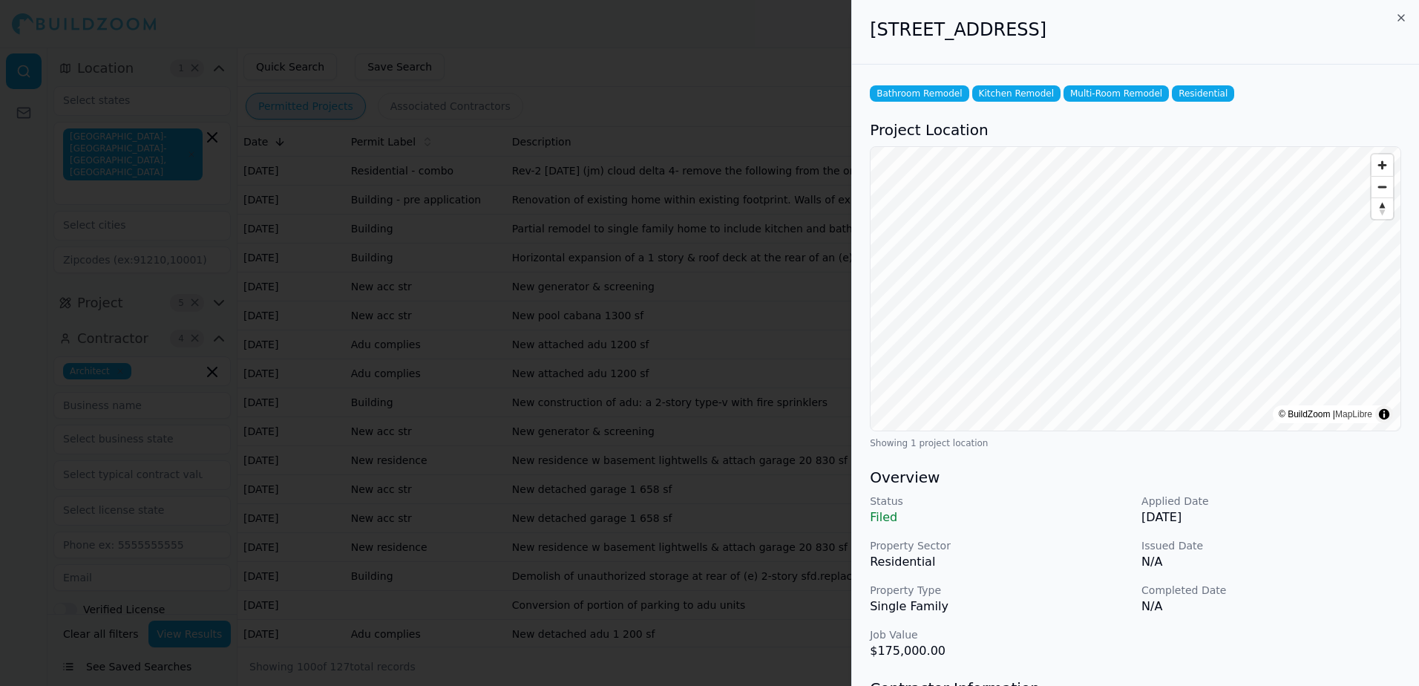
drag, startPoint x: 871, startPoint y: 32, endPoint x: 1190, endPoint y: 46, distance: 319.4
click at [1190, 46] on div "[STREET_ADDRESS]" at bounding box center [1135, 32] width 567 height 65
drag, startPoint x: 1190, startPoint y: 46, endPoint x: 1168, endPoint y: 33, distance: 24.9
copy h2 "[STREET_ADDRESS]"
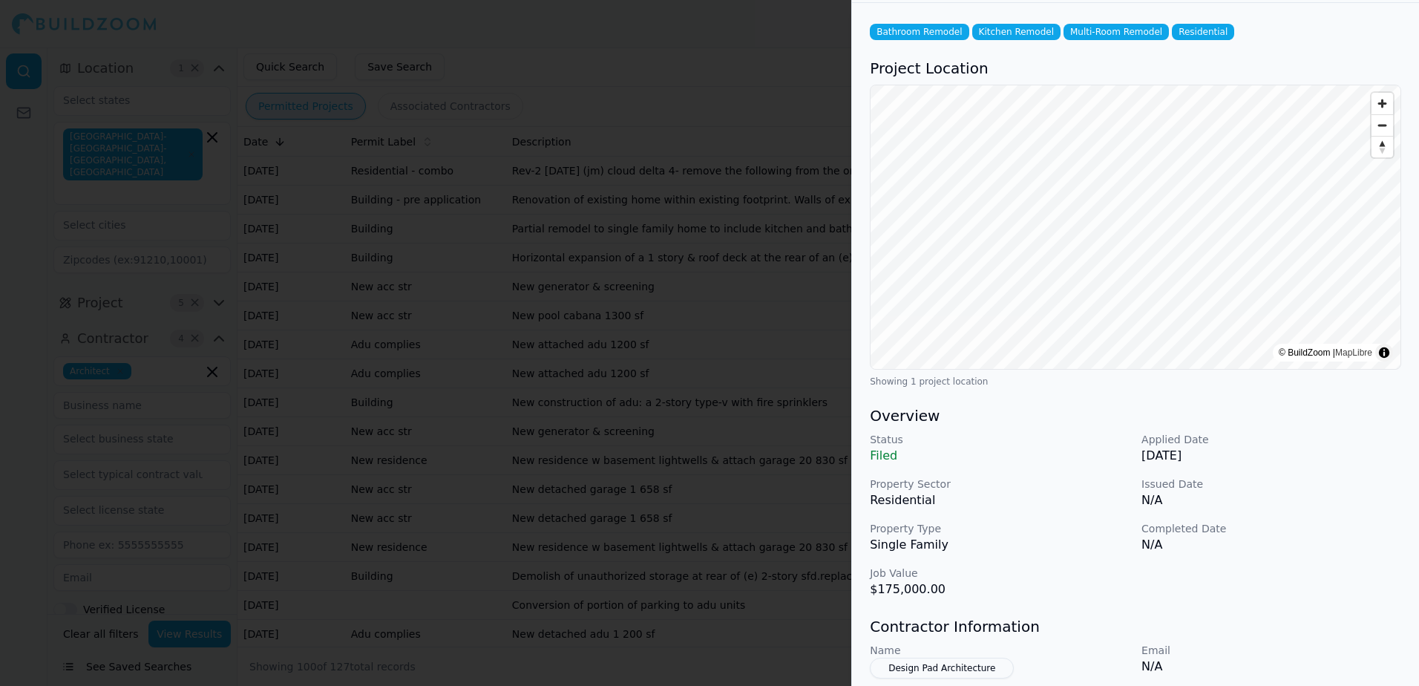
scroll to position [301, 0]
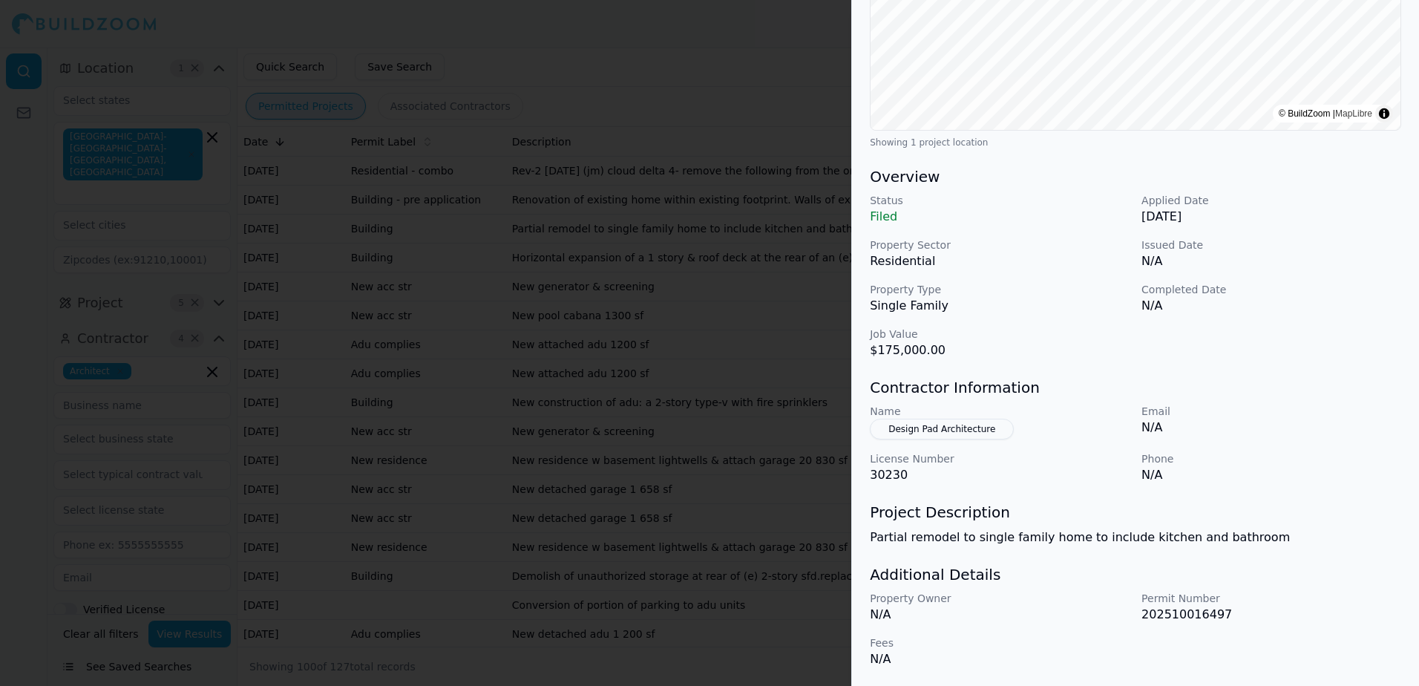
click at [917, 427] on button "Design Pad Architecture" at bounding box center [942, 429] width 144 height 21
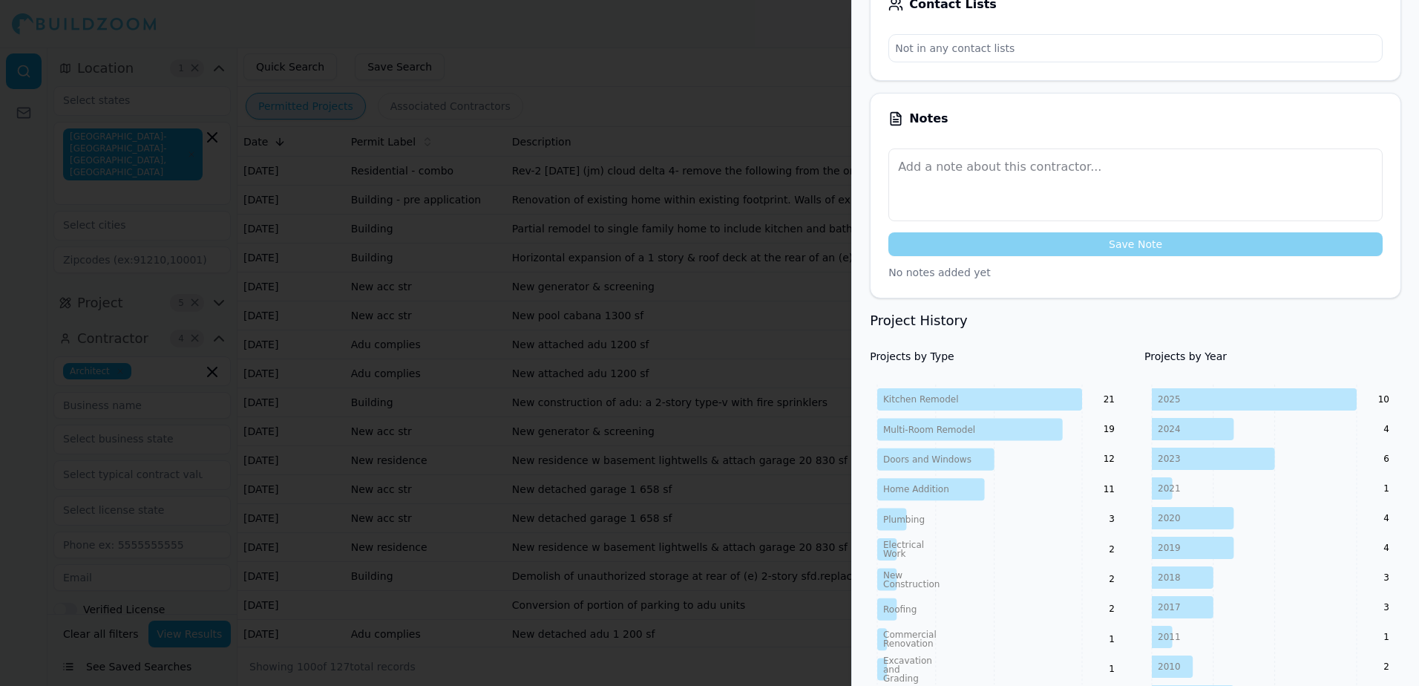
scroll to position [0, 0]
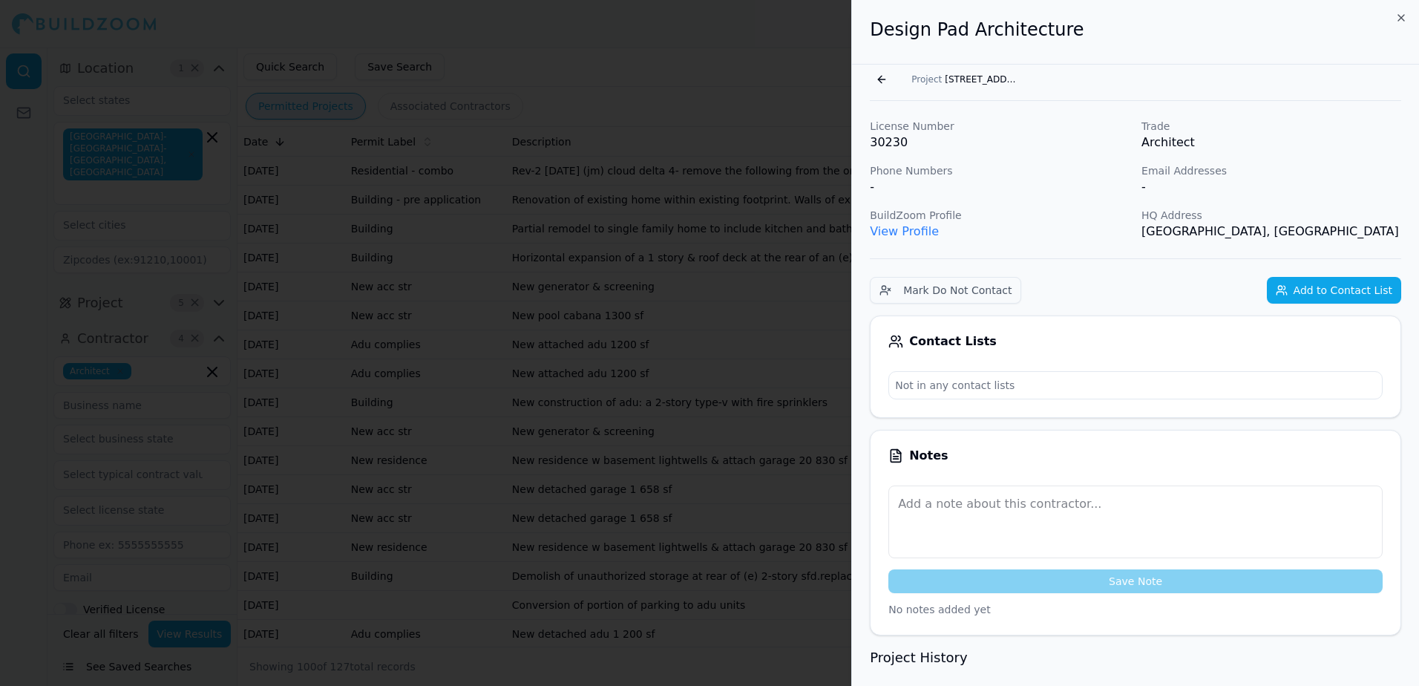
click at [900, 232] on link "View Profile" at bounding box center [904, 231] width 69 height 14
click at [876, 79] on button "Go back" at bounding box center [882, 80] width 24 height 24
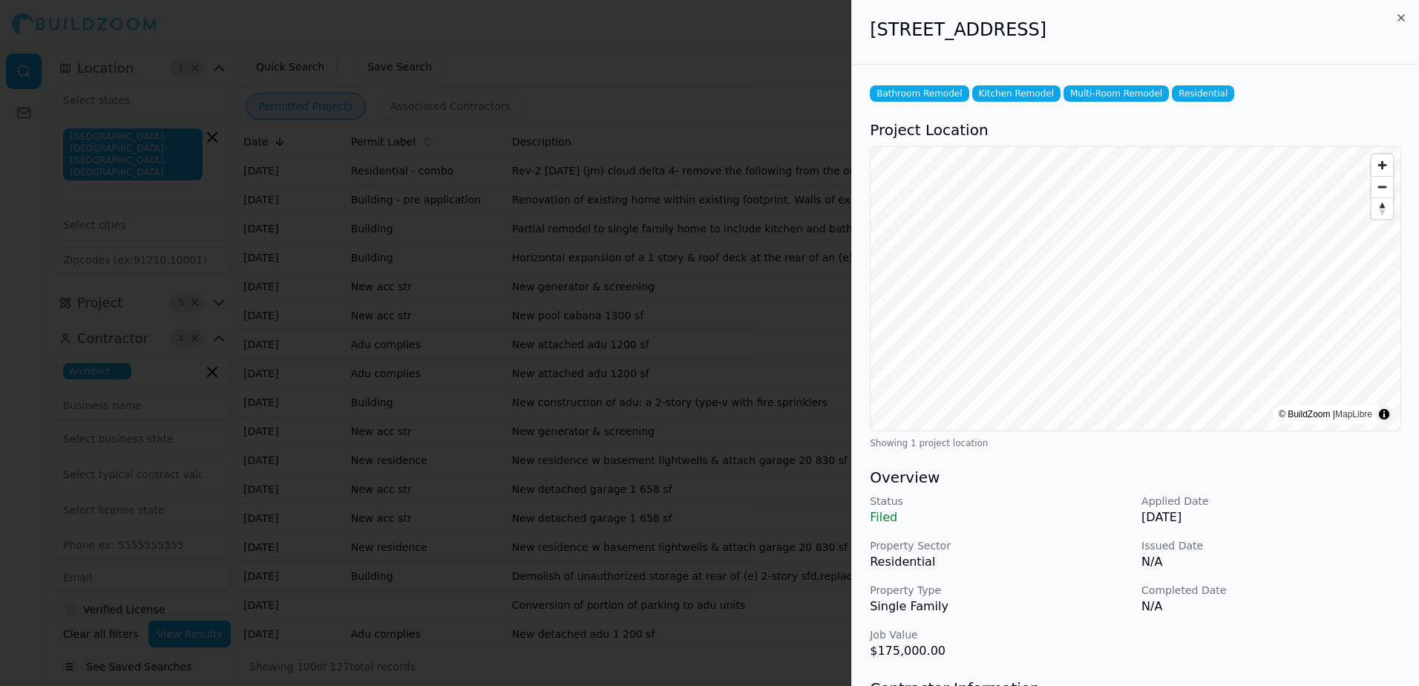
click at [809, 78] on div at bounding box center [709, 343] width 1419 height 686
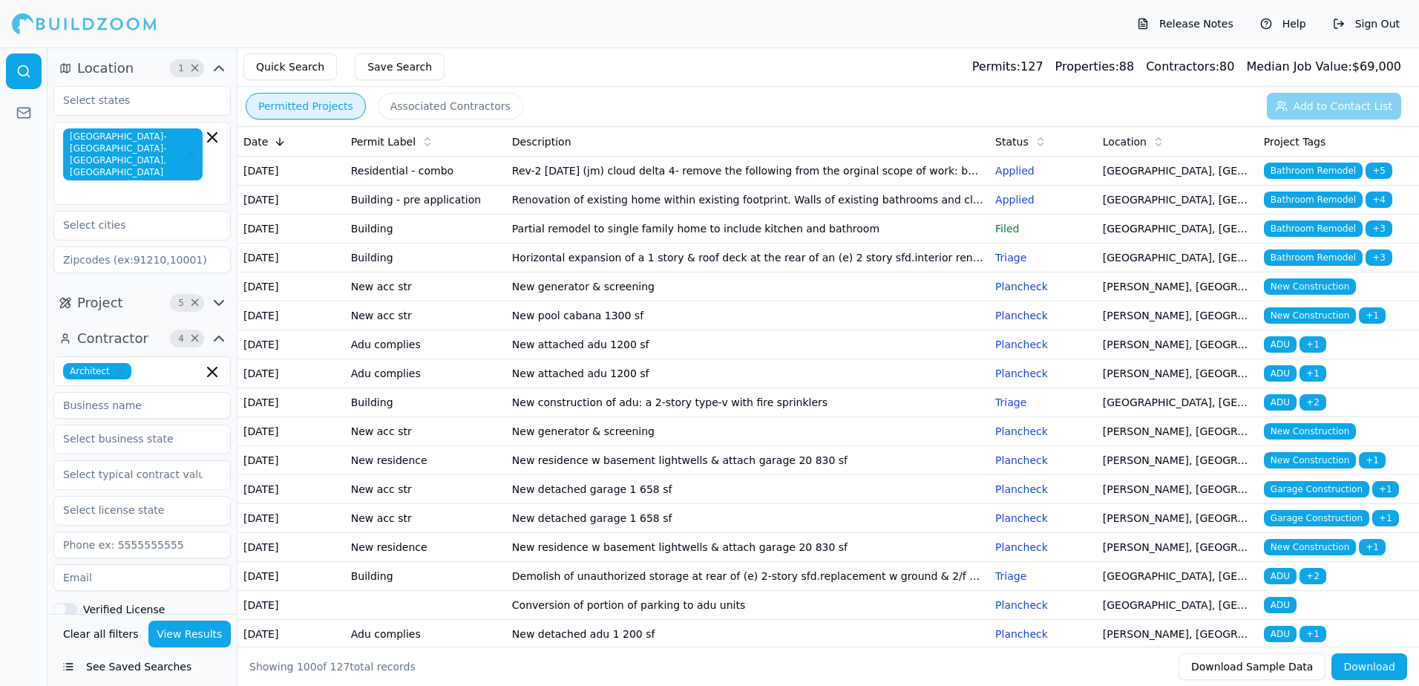
click at [1309, 266] on span "Bathroom Remodel" at bounding box center [1313, 257] width 99 height 16
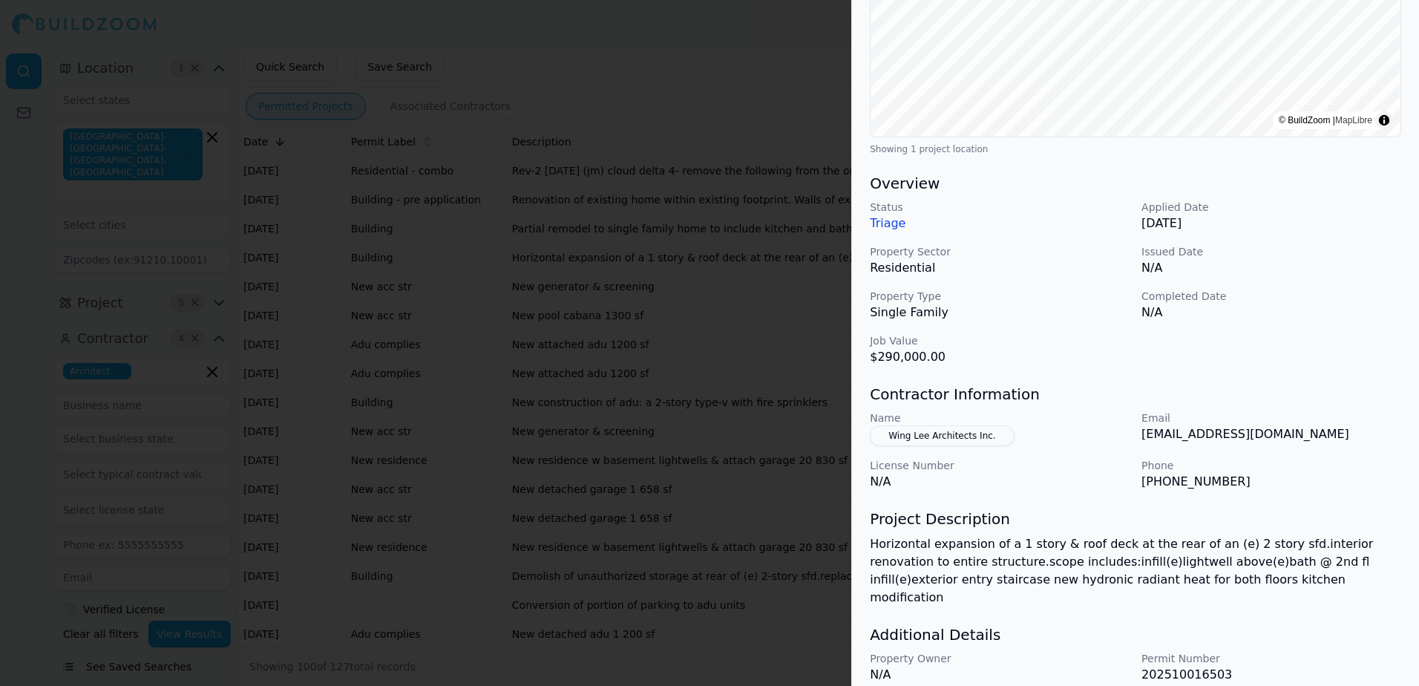
scroll to position [336, 0]
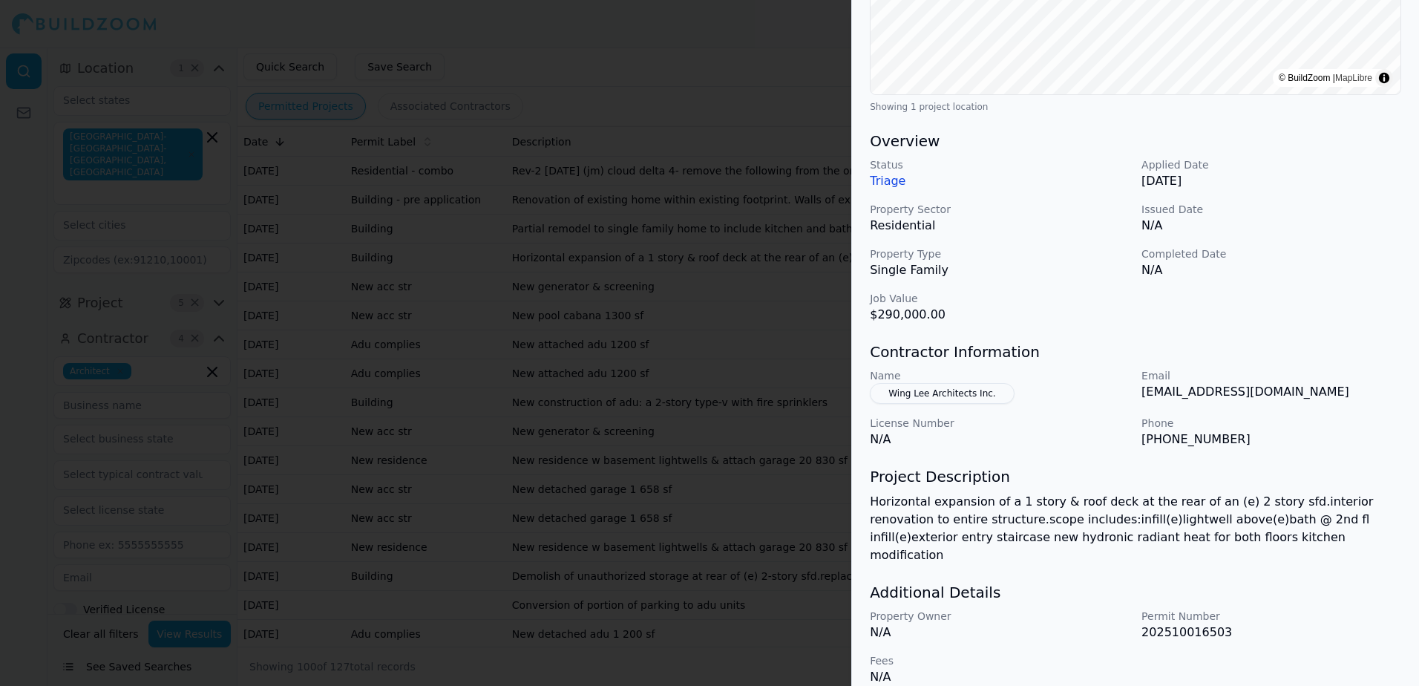
click at [947, 395] on button "Wing Lee Architects Inc." at bounding box center [942, 393] width 144 height 21
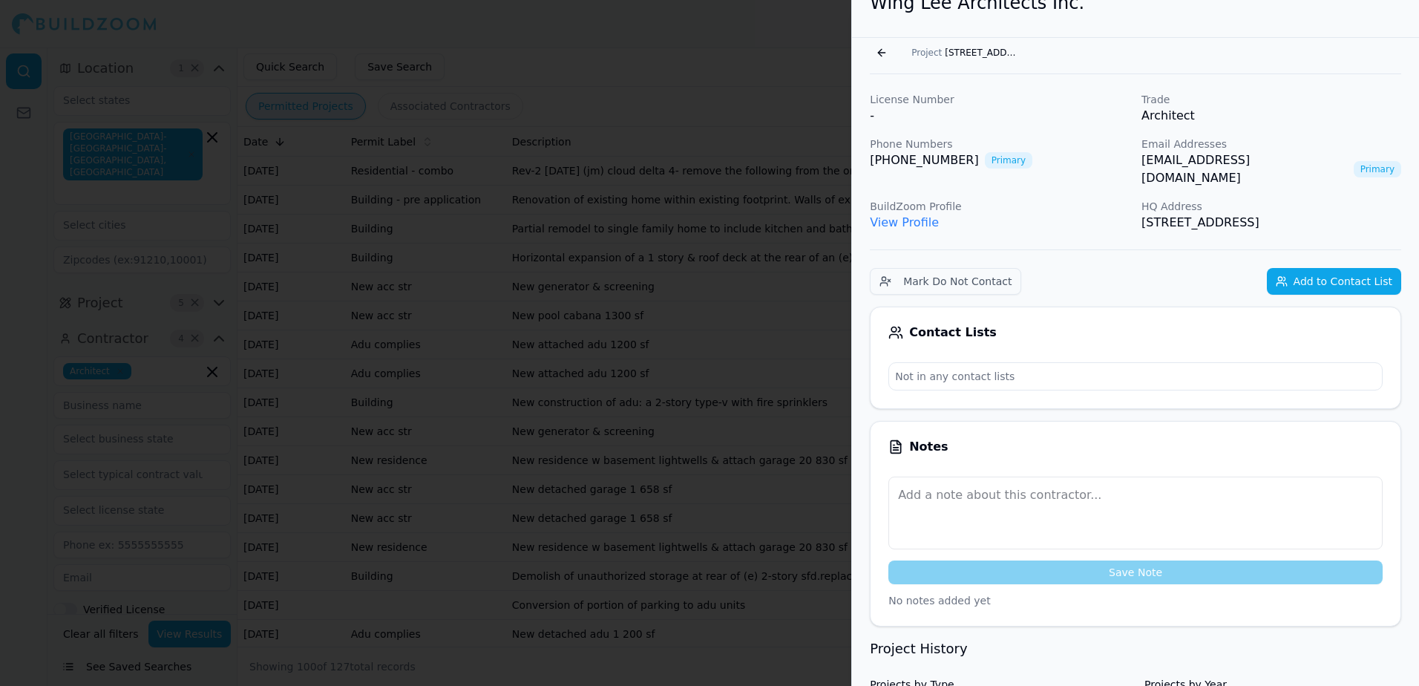
scroll to position [1, 0]
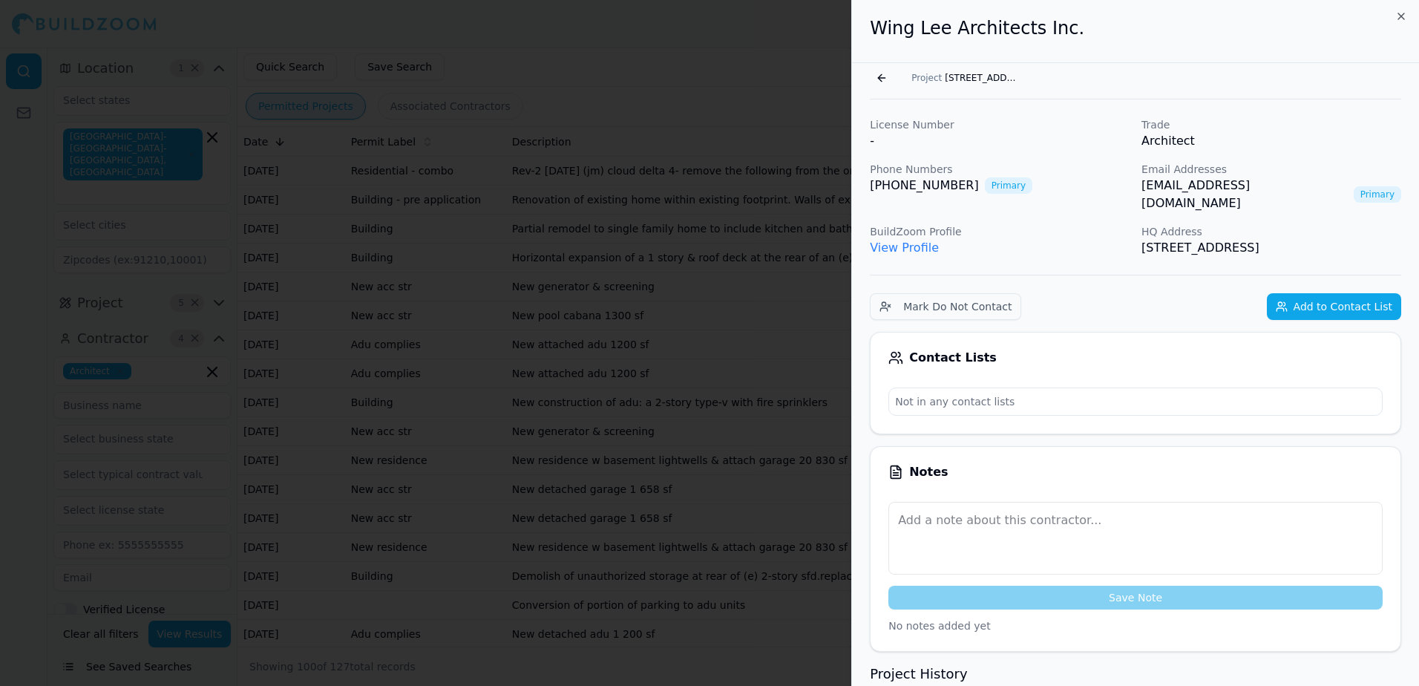
click at [917, 240] on link "View Profile" at bounding box center [904, 247] width 69 height 14
click at [882, 82] on button "Go back" at bounding box center [882, 78] width 24 height 24
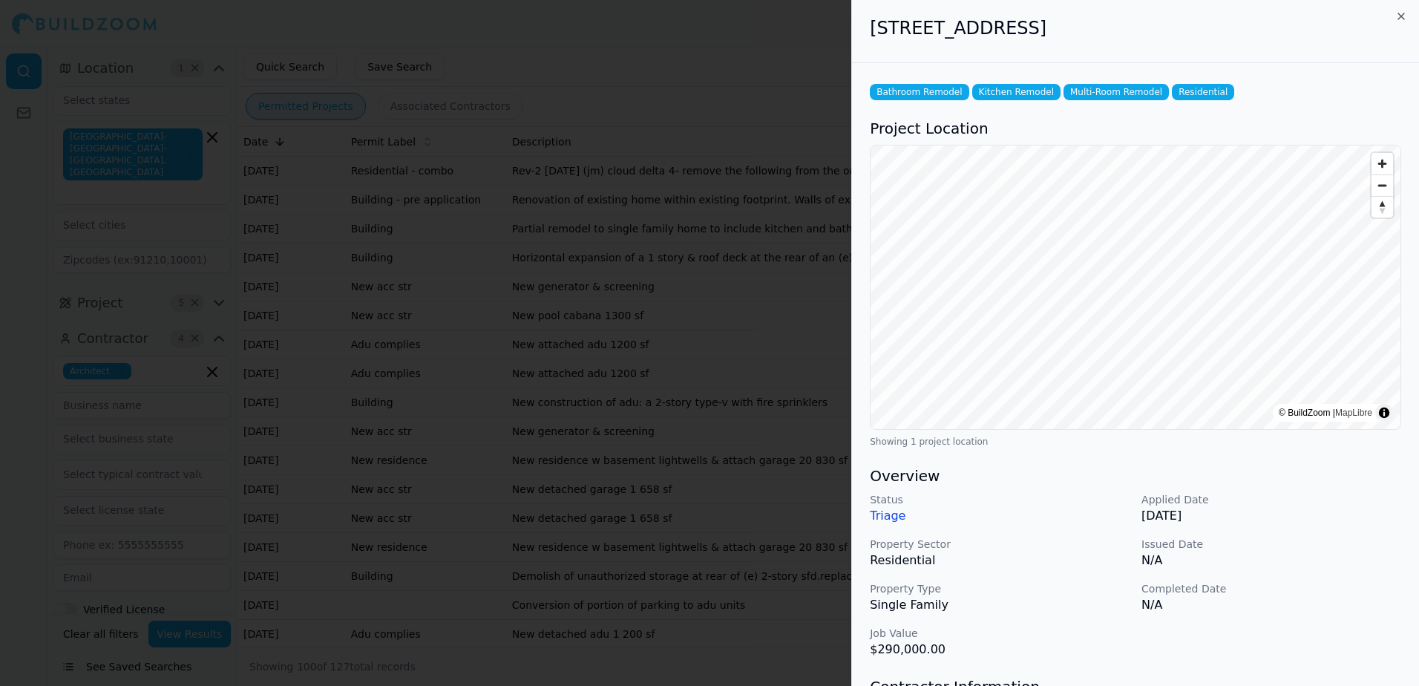
drag, startPoint x: 871, startPoint y: 27, endPoint x: 1214, endPoint y: 27, distance: 342.9
click at [1214, 27] on h2 "[STREET_ADDRESS]" at bounding box center [1135, 28] width 531 height 24
drag, startPoint x: 1214, startPoint y: 27, endPoint x: 1154, endPoint y: 24, distance: 60.2
copy h2 "[STREET_ADDRESS]"
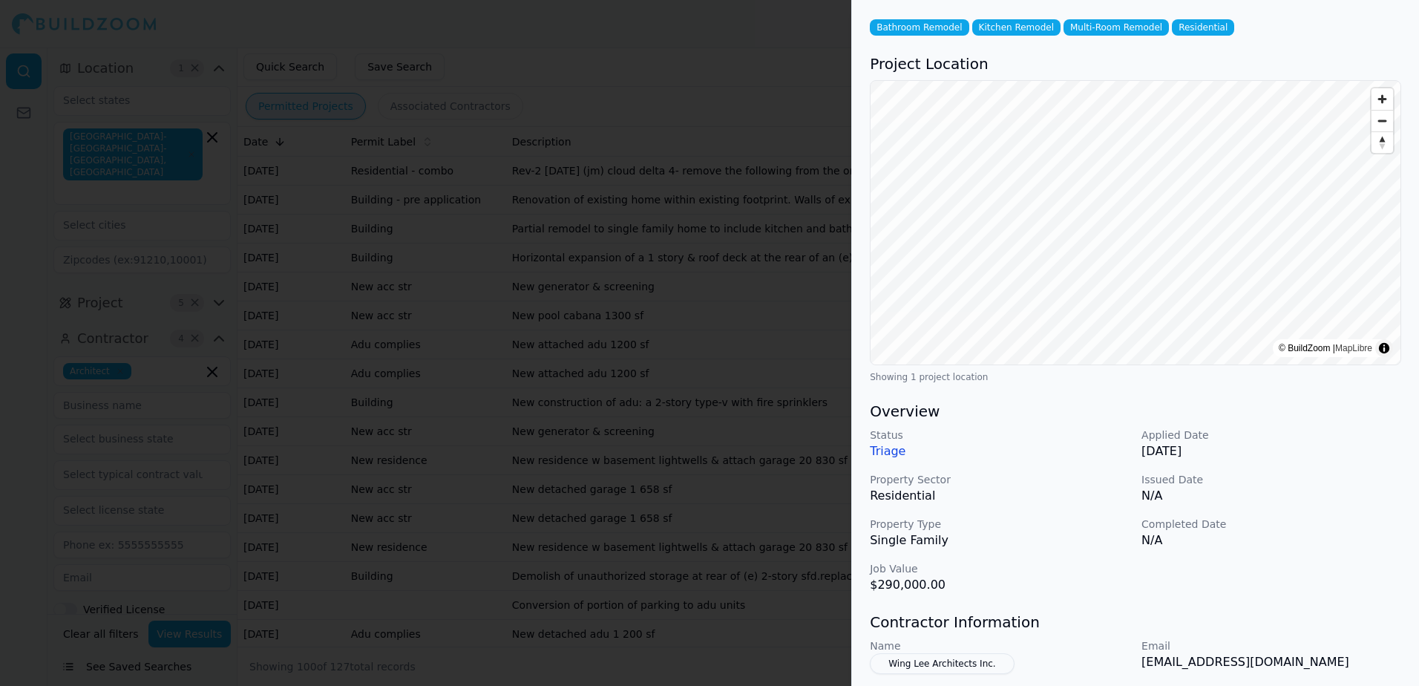
scroll to position [336, 0]
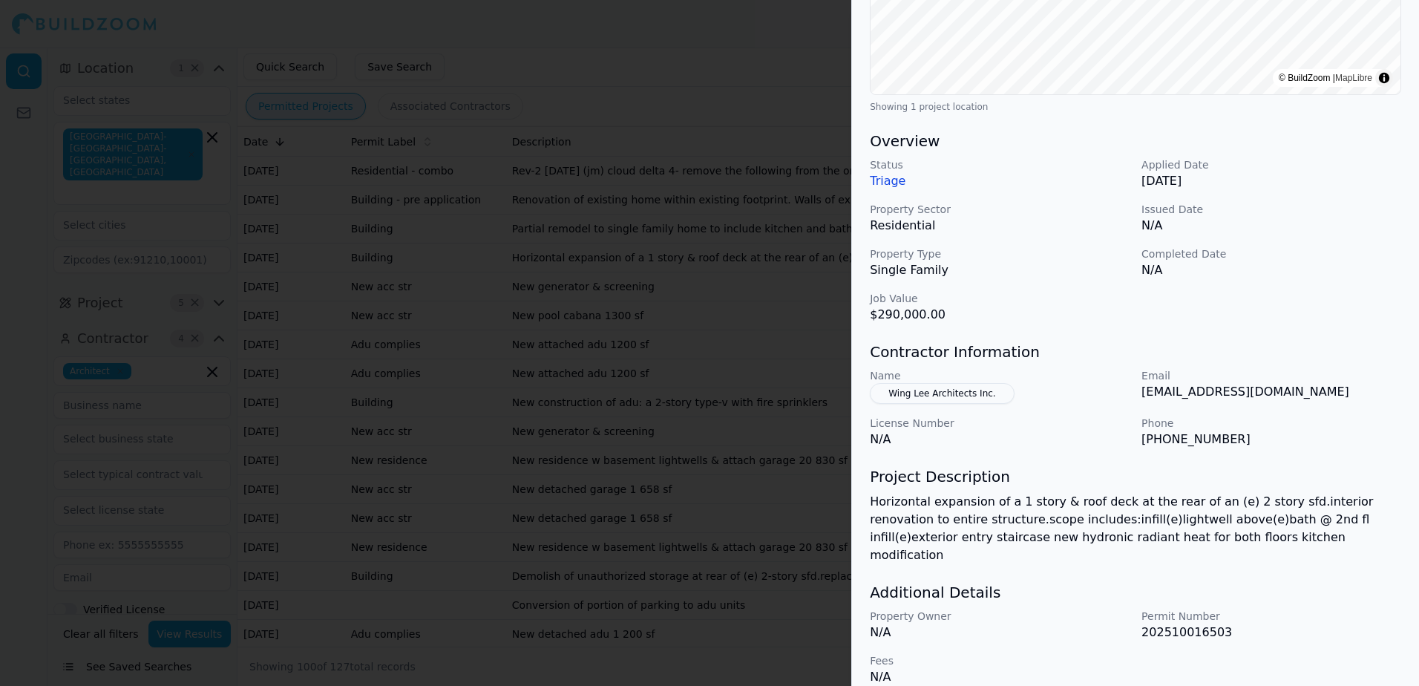
click at [917, 394] on button "Wing Lee Architects Inc." at bounding box center [942, 393] width 144 height 21
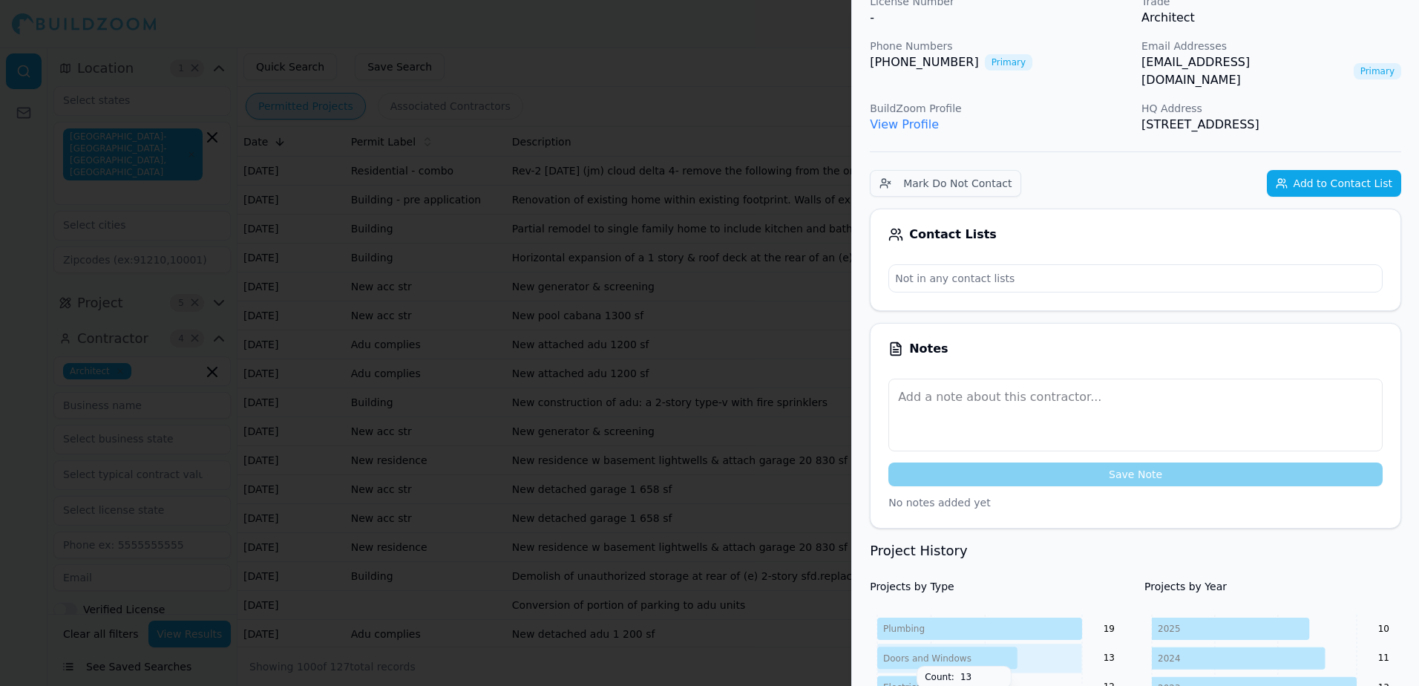
scroll to position [1, 0]
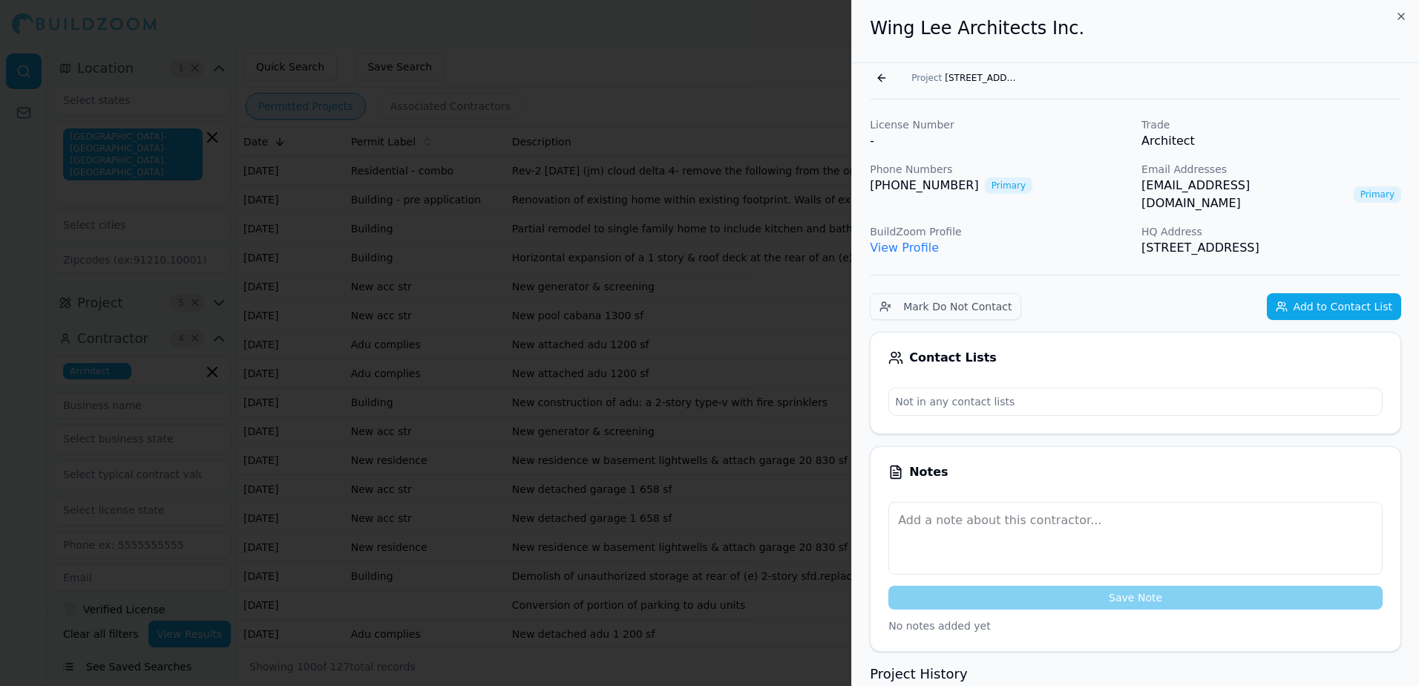
click at [1192, 184] on link "[EMAIL_ADDRESS][DOMAIN_NAME]" at bounding box center [1244, 195] width 206 height 36
click at [1242, 17] on h2 "Wing Lee Architects Inc." at bounding box center [1135, 28] width 531 height 24
click at [878, 74] on button "Go back" at bounding box center [882, 78] width 24 height 24
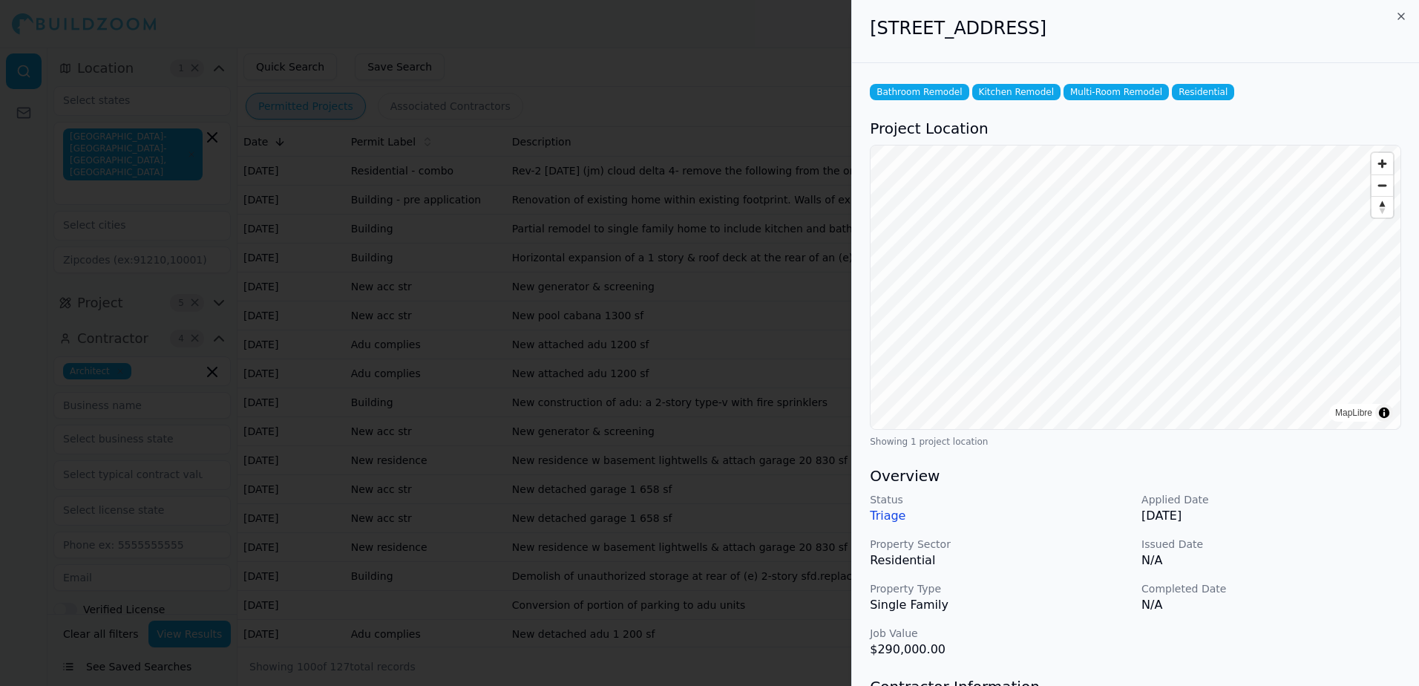
click at [776, 79] on div at bounding box center [709, 343] width 1419 height 686
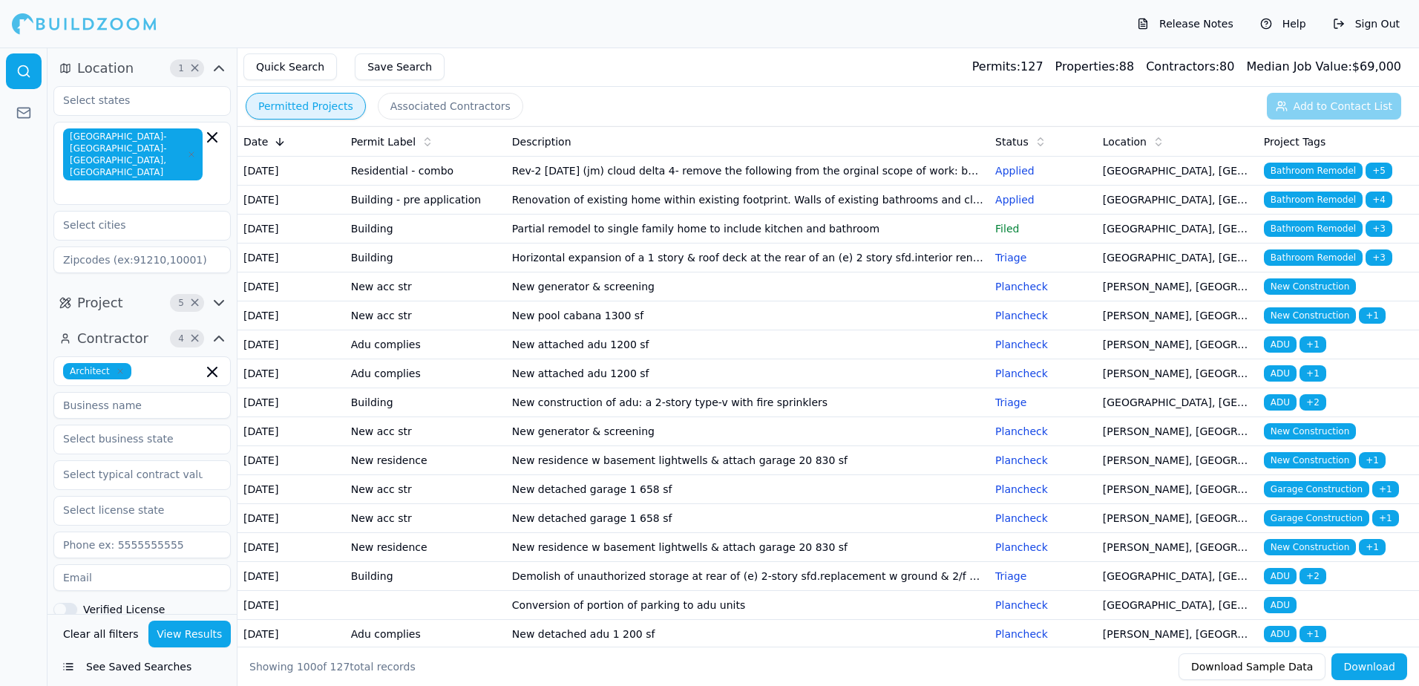
click at [1304, 266] on span "Bathroom Remodel" at bounding box center [1313, 257] width 99 height 16
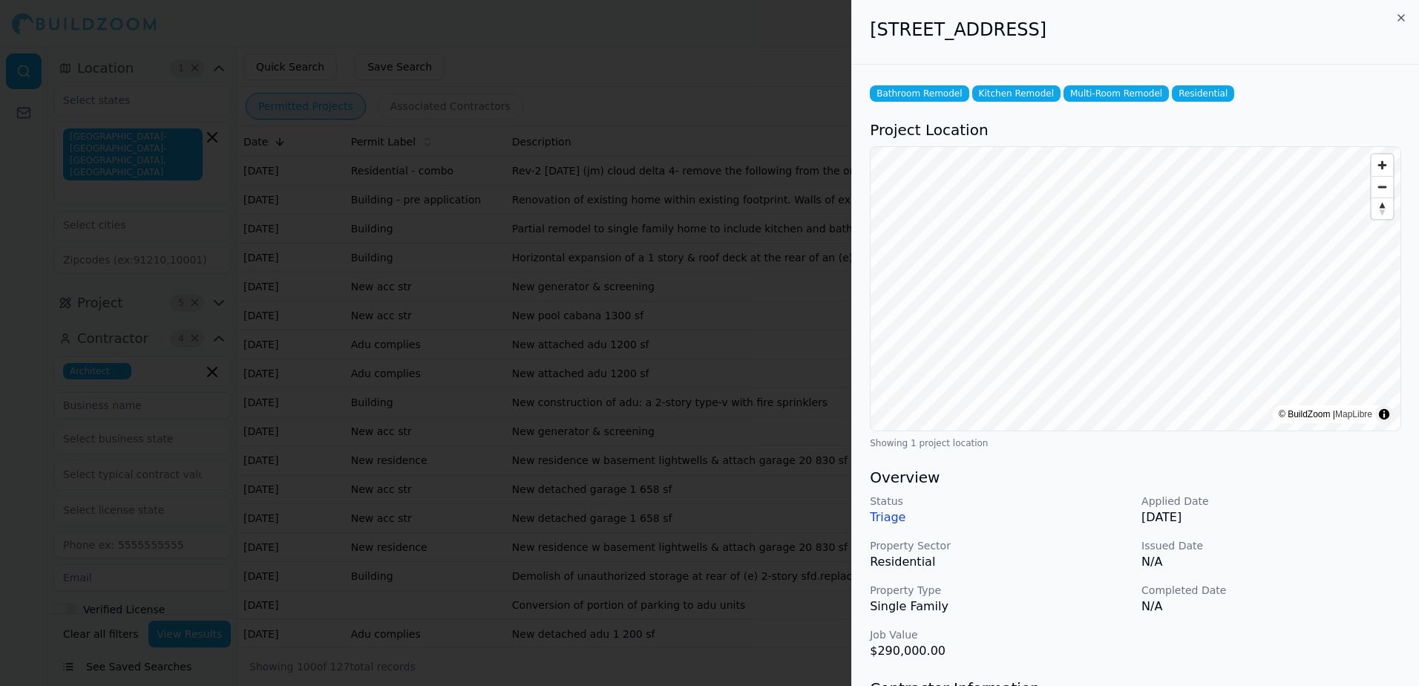
click at [822, 42] on div at bounding box center [709, 343] width 1419 height 686
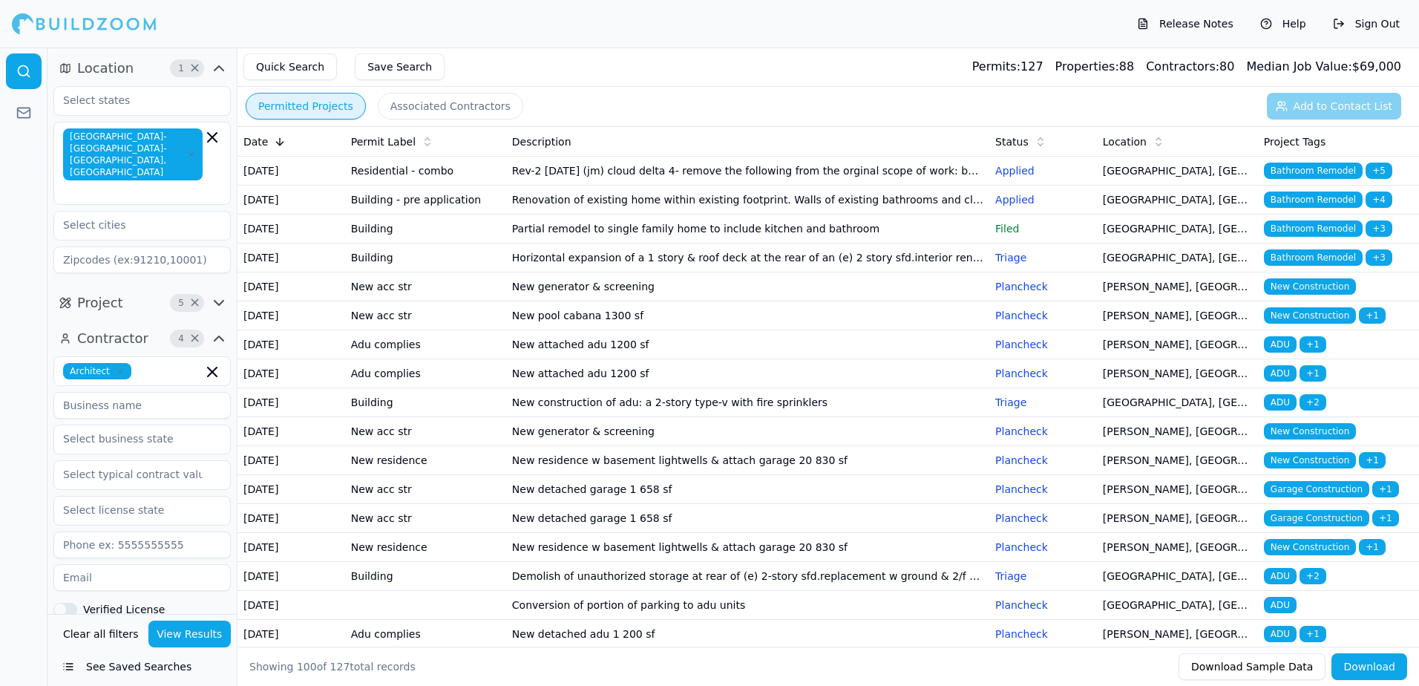
click at [1318, 237] on span "Bathroom Remodel" at bounding box center [1313, 228] width 99 height 16
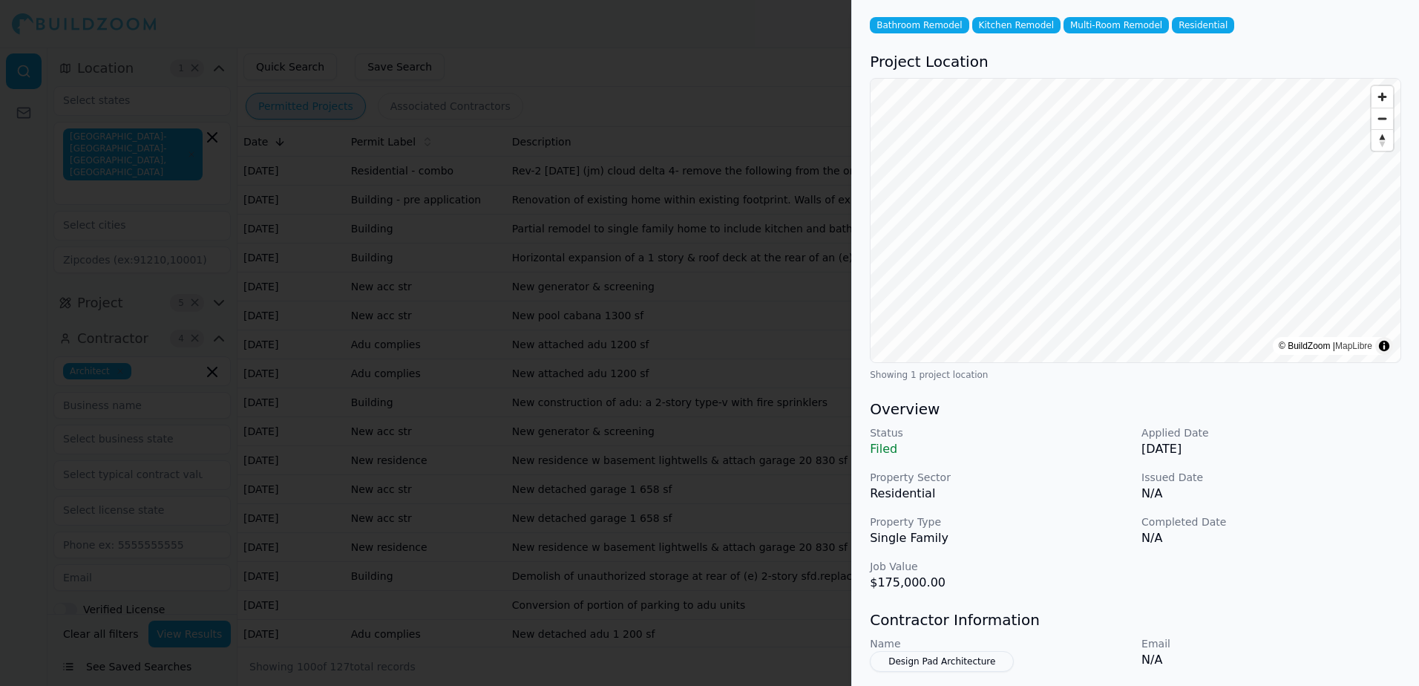
scroll to position [301, 0]
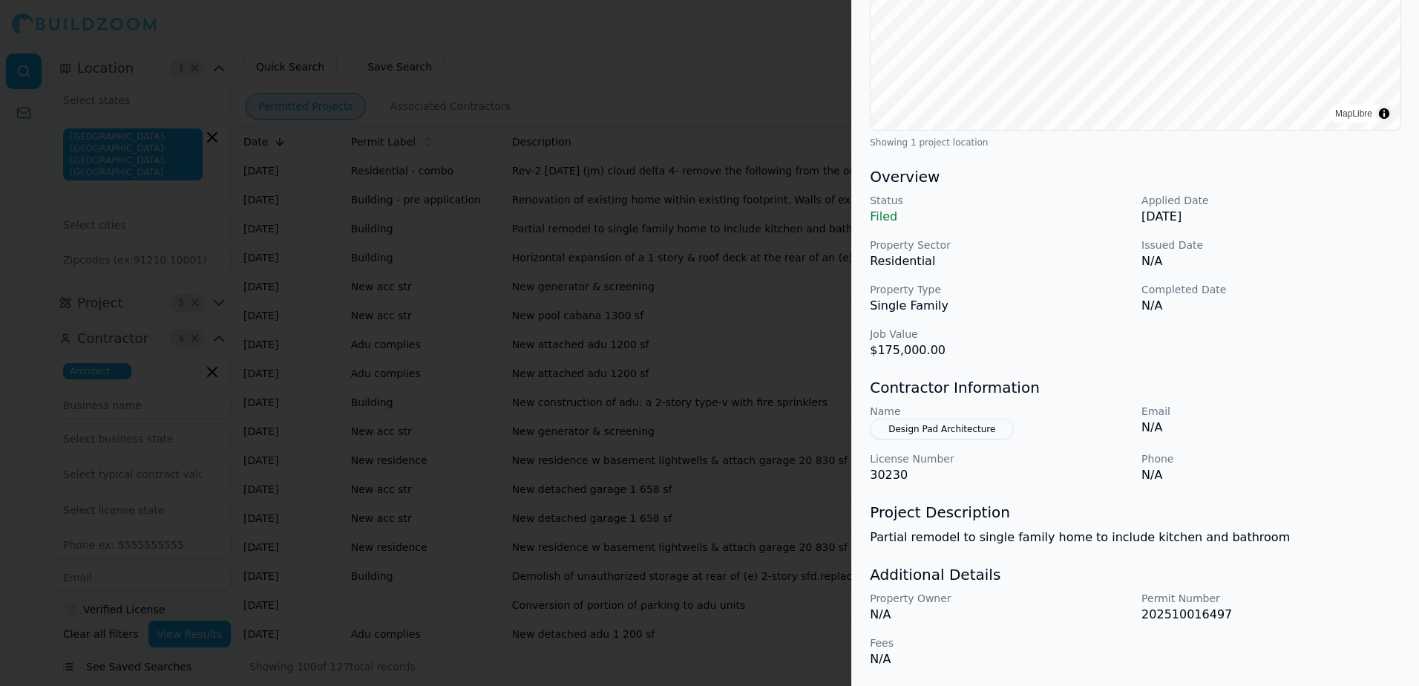
click at [787, 40] on div at bounding box center [709, 343] width 1419 height 686
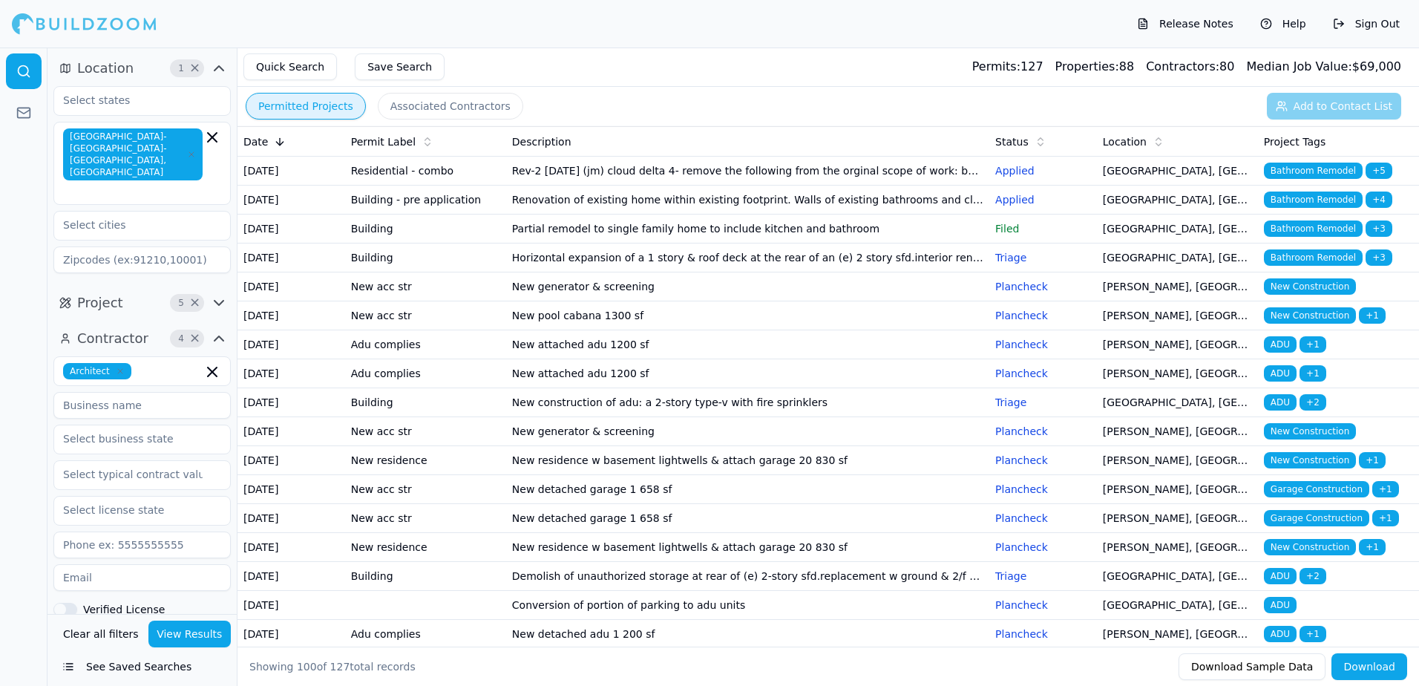
click at [1283, 353] on span "ADU" at bounding box center [1280, 344] width 33 height 16
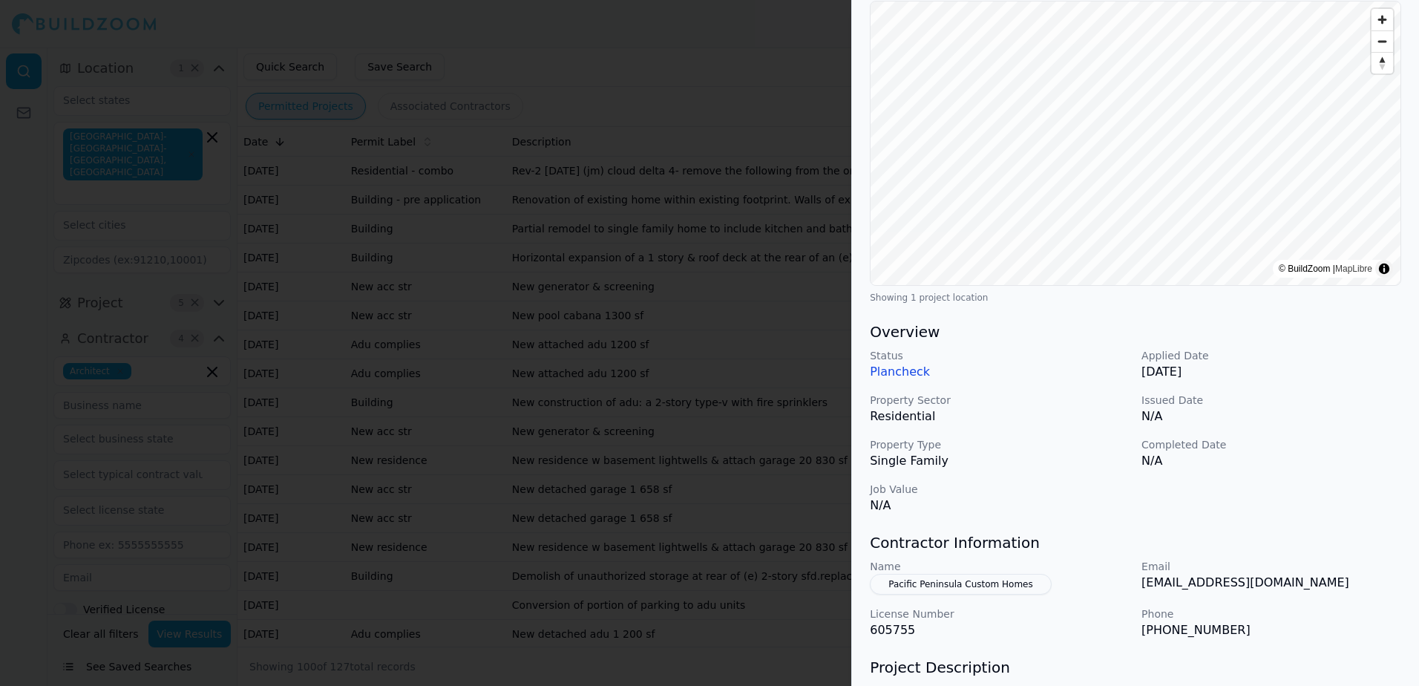
scroll to position [148, 0]
click at [704, 78] on div at bounding box center [709, 343] width 1419 height 686
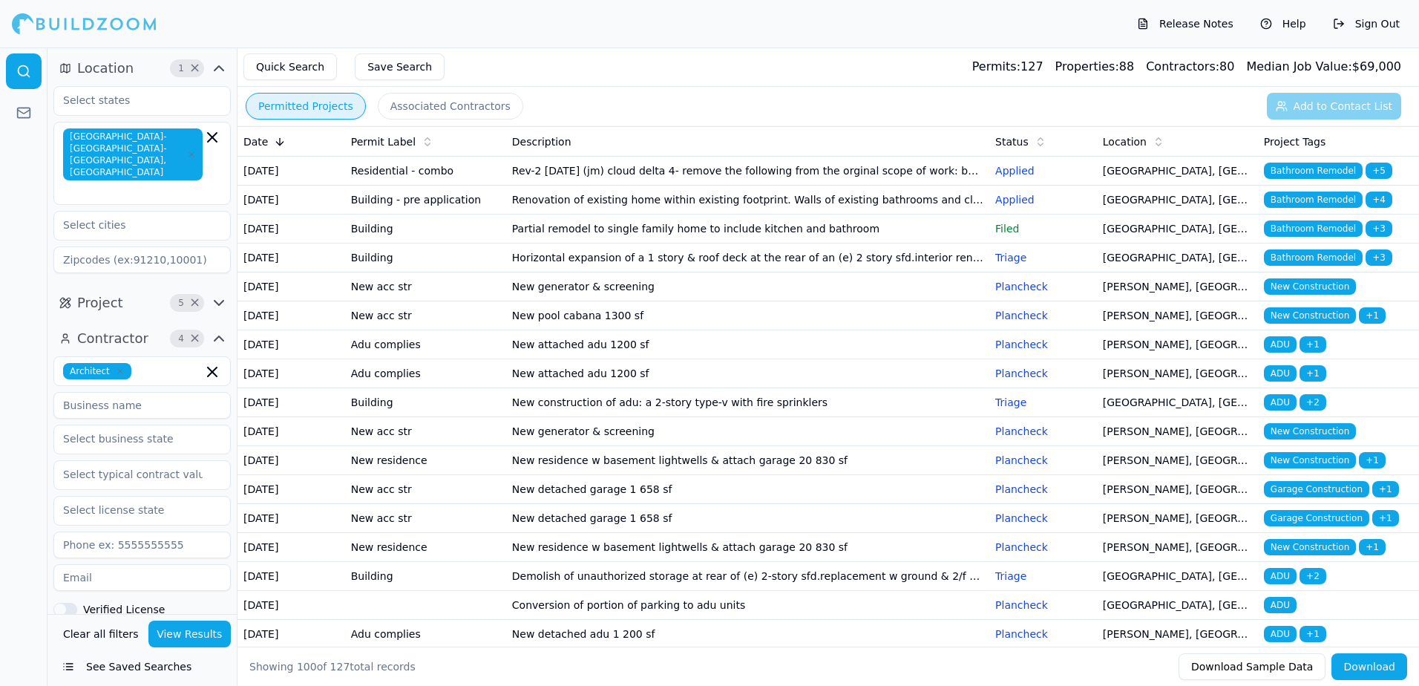
click at [1274, 381] on span "ADU" at bounding box center [1280, 373] width 33 height 16
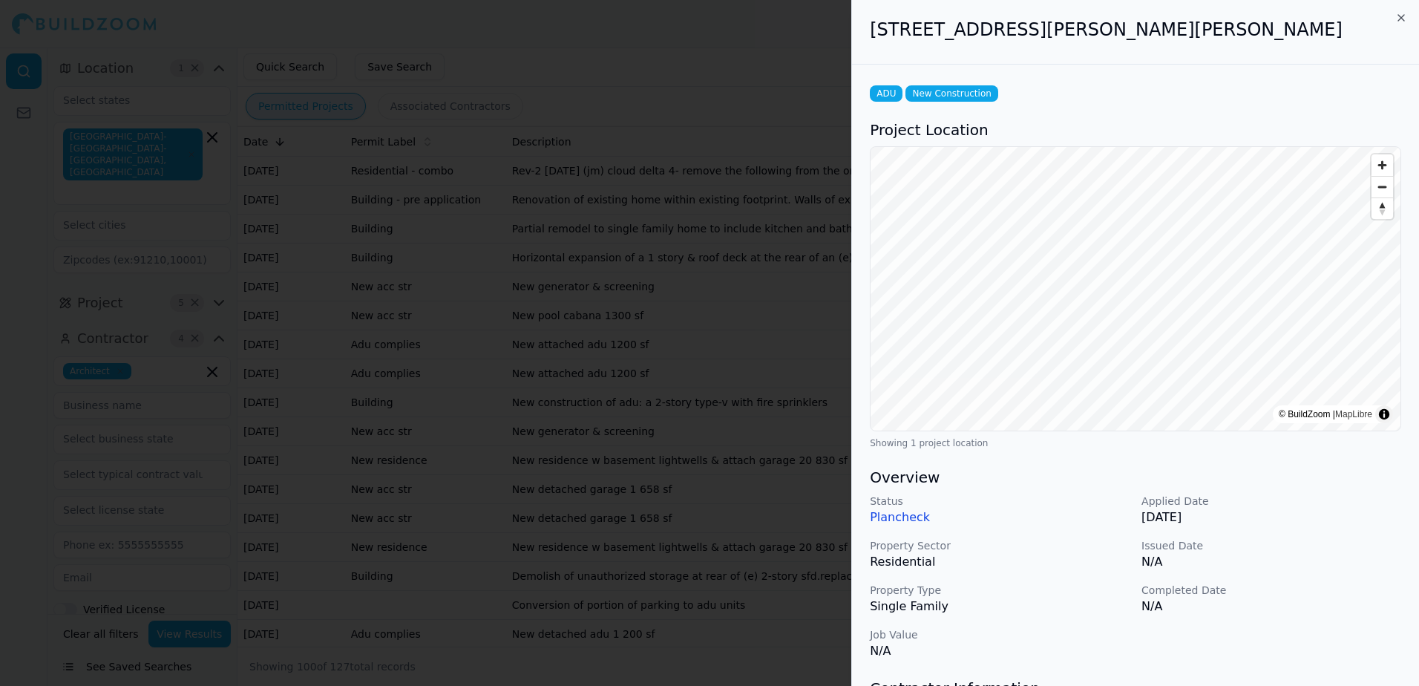
scroll to position [74, 0]
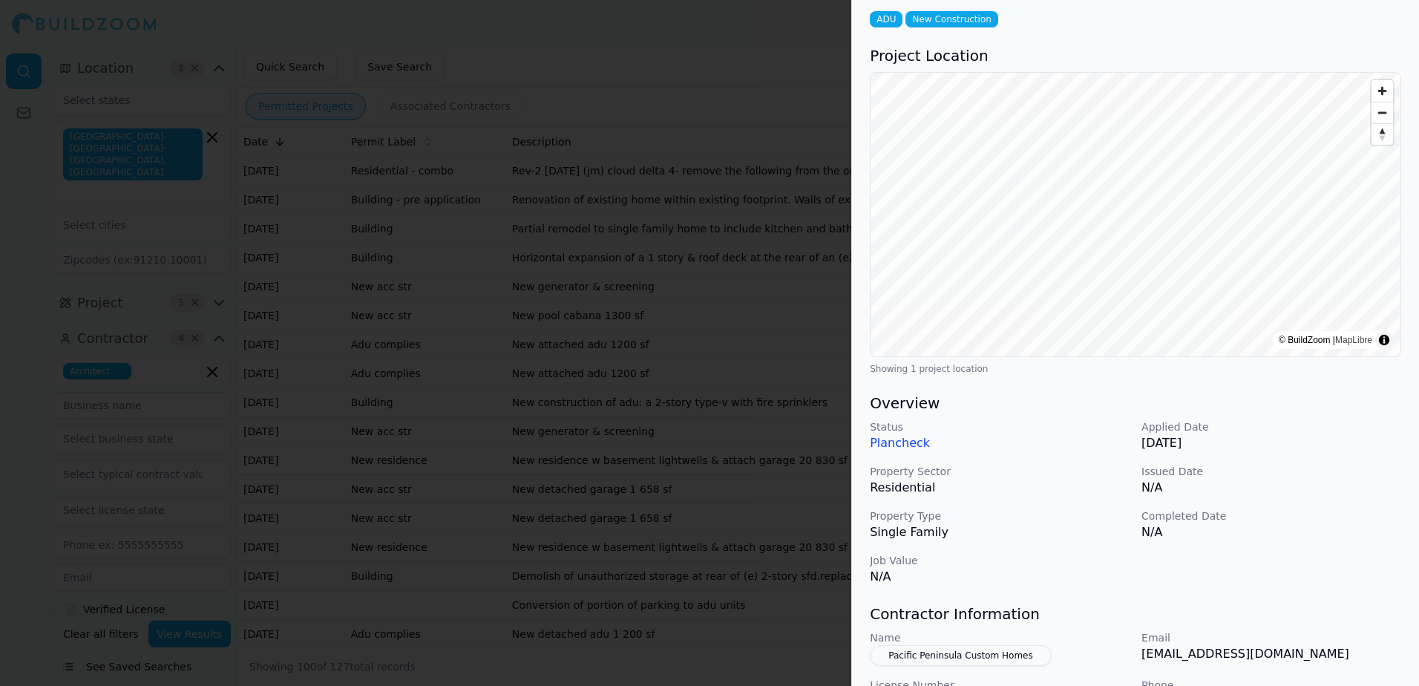
click at [730, 56] on div at bounding box center [709, 343] width 1419 height 686
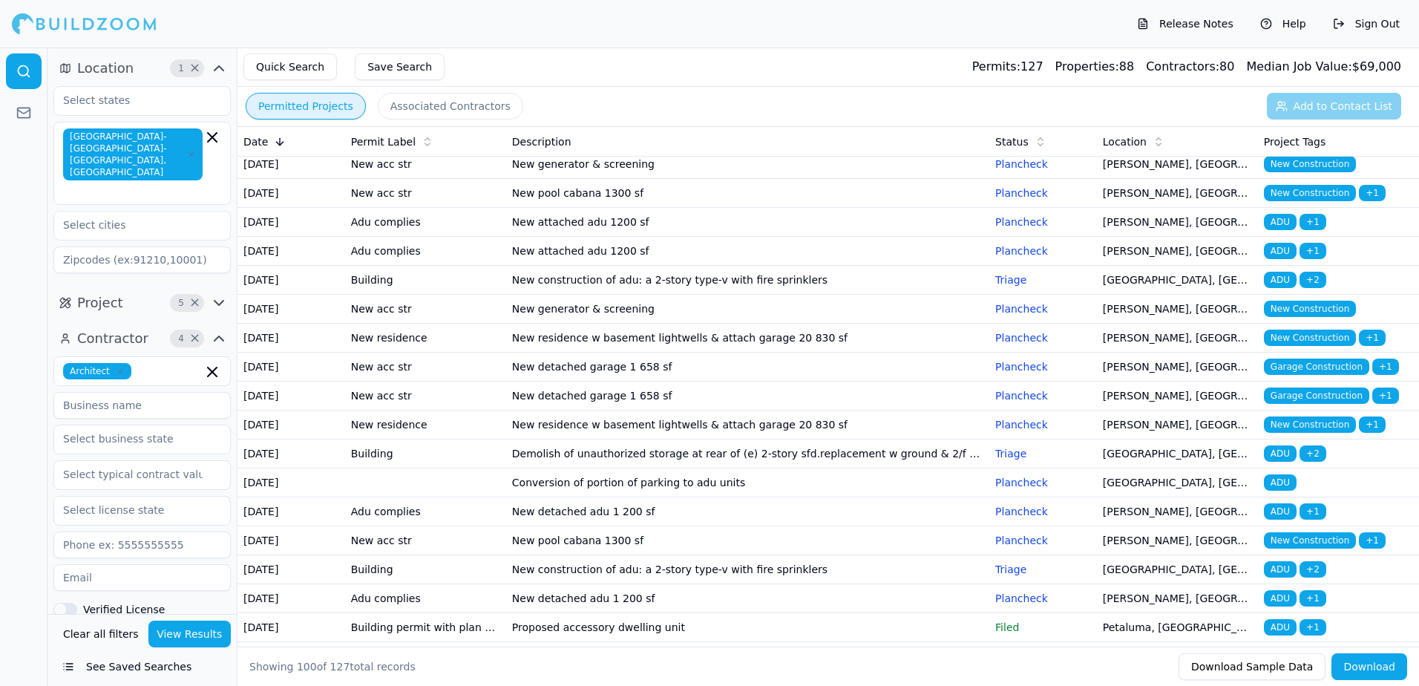
scroll to position [148, 0]
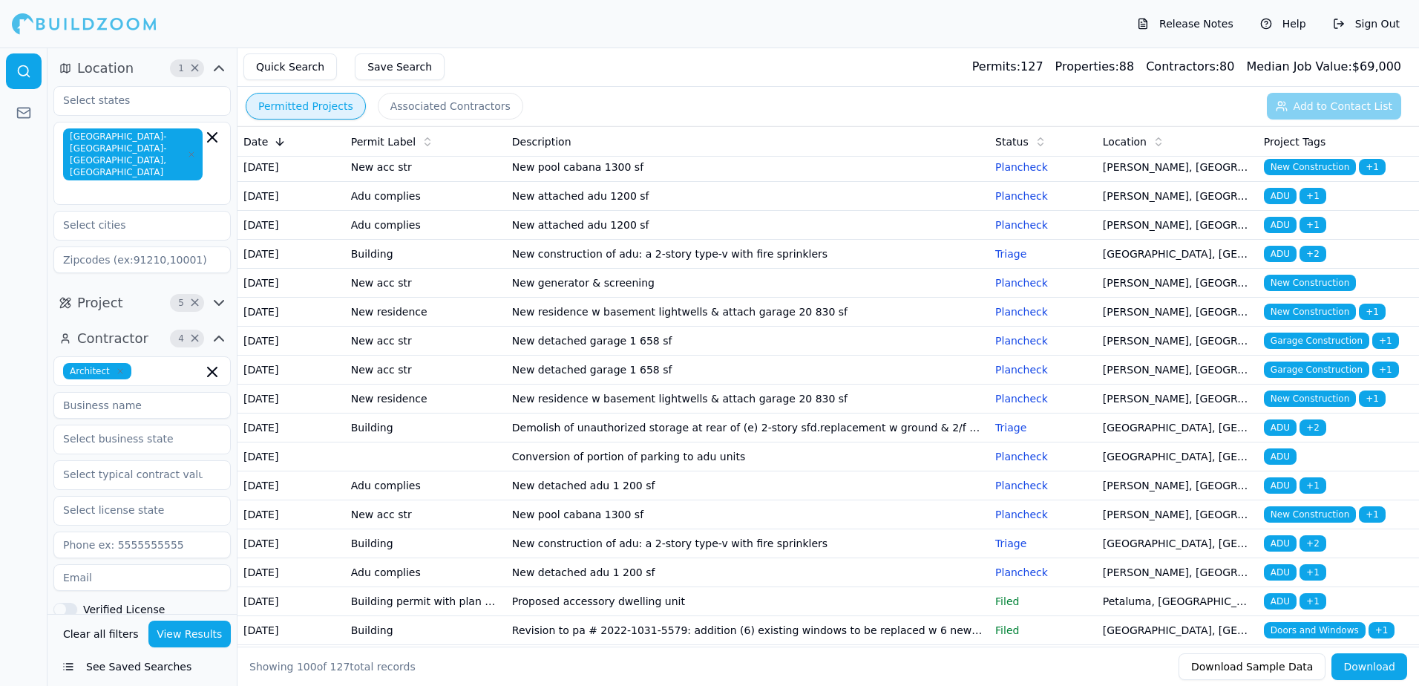
click at [1303, 378] on span "Garage Construction" at bounding box center [1316, 369] width 105 height 16
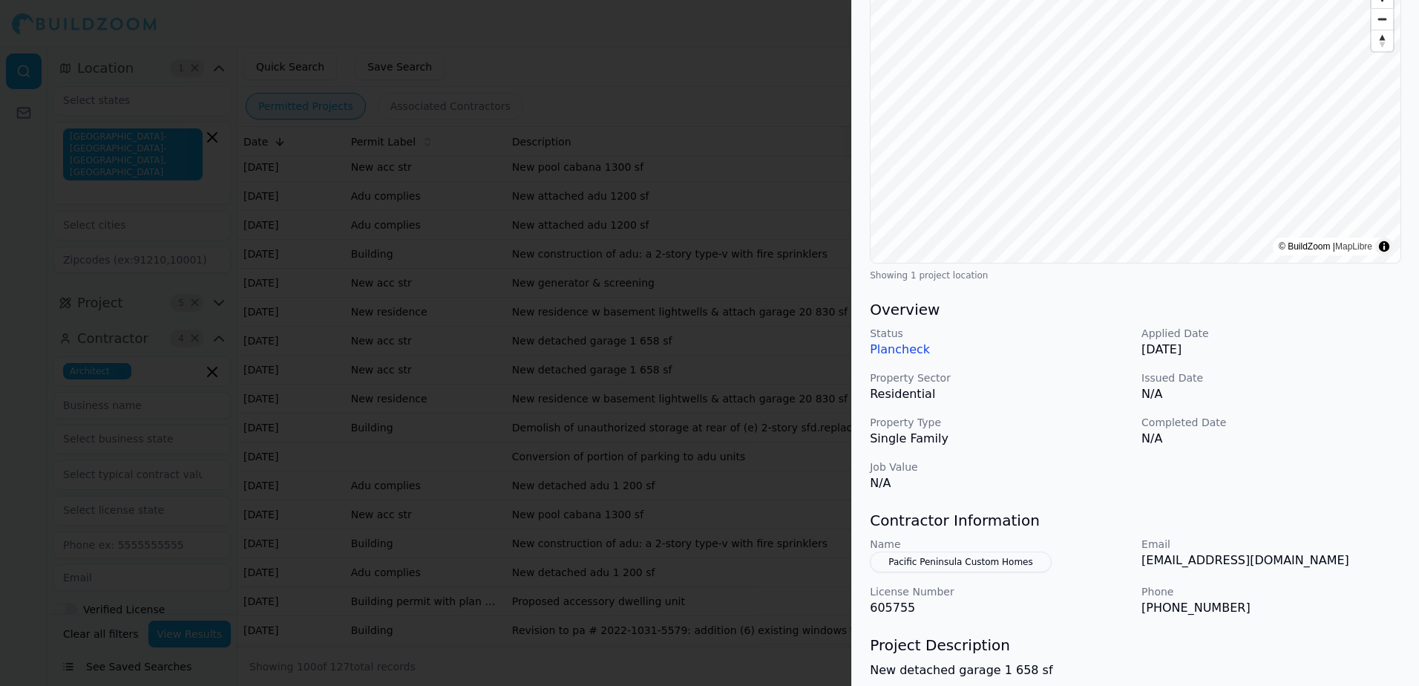
scroll to position [223, 0]
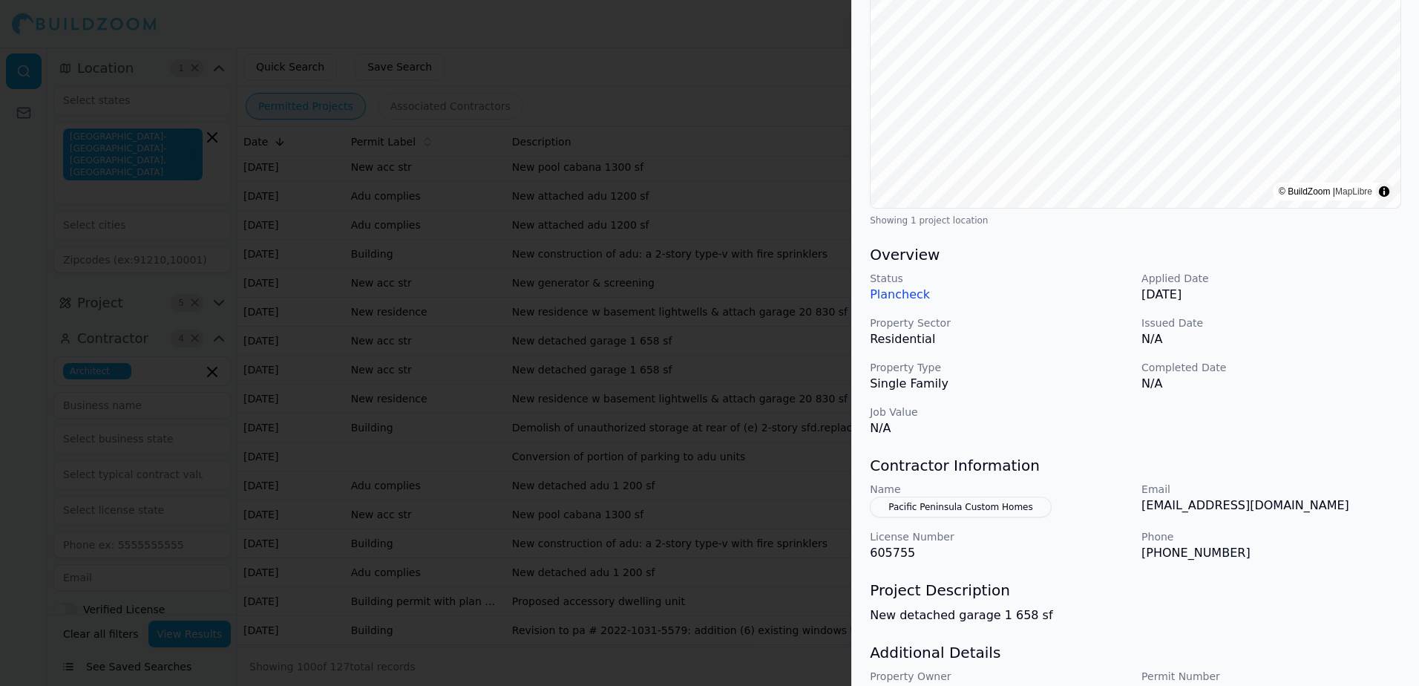
click at [712, 57] on div at bounding box center [709, 343] width 1419 height 686
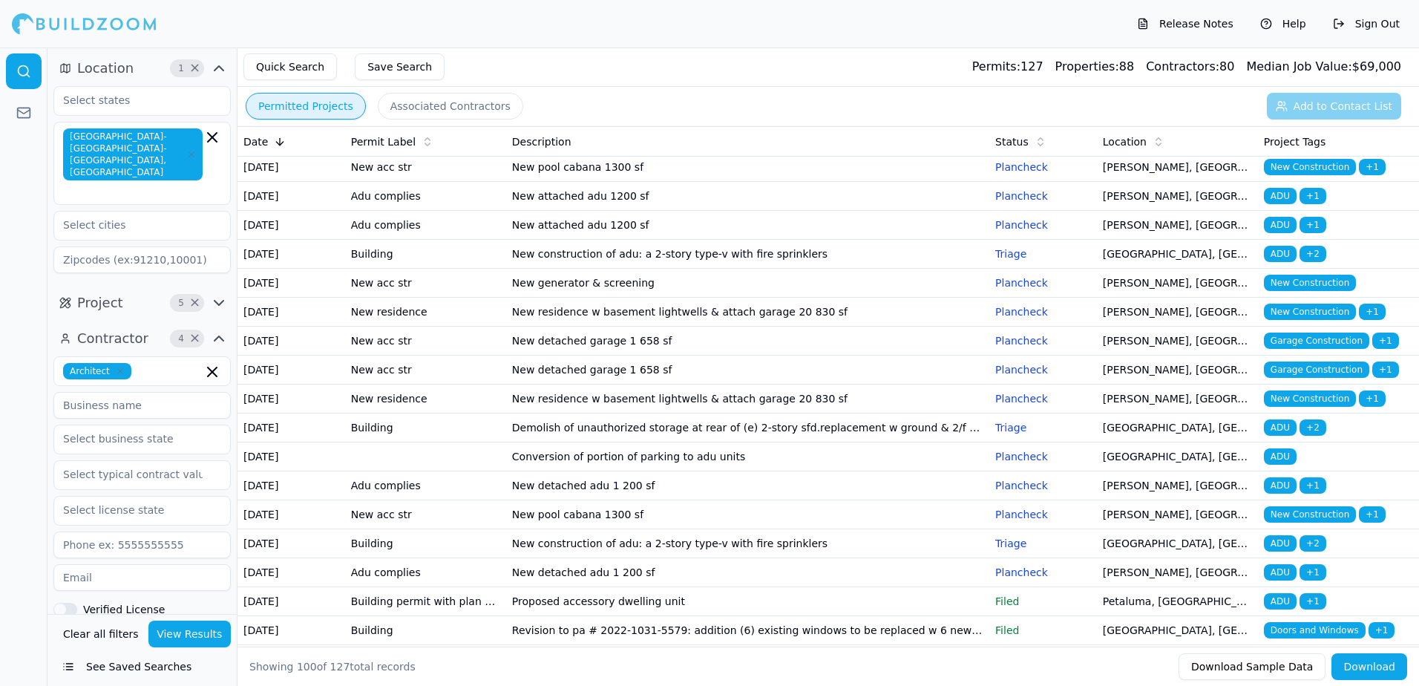
click at [1276, 378] on span "Garage Construction" at bounding box center [1316, 369] width 105 height 16
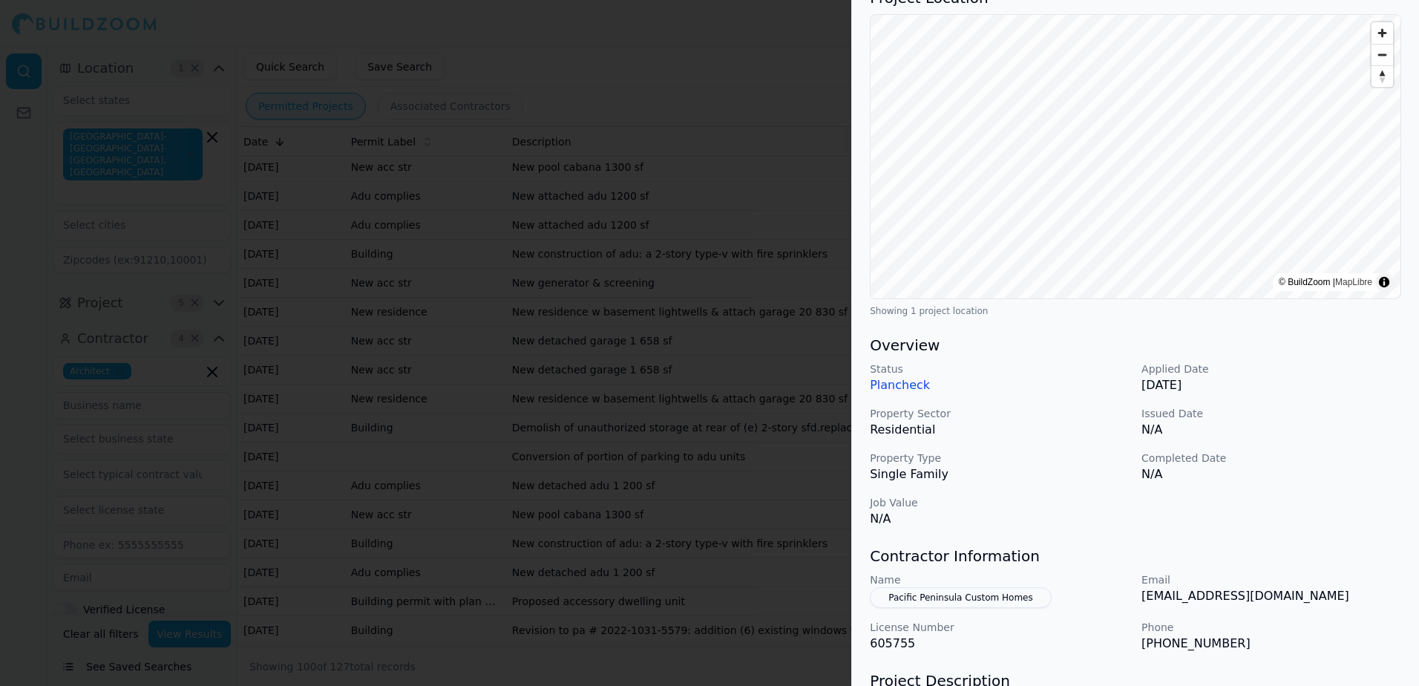
scroll to position [148, 0]
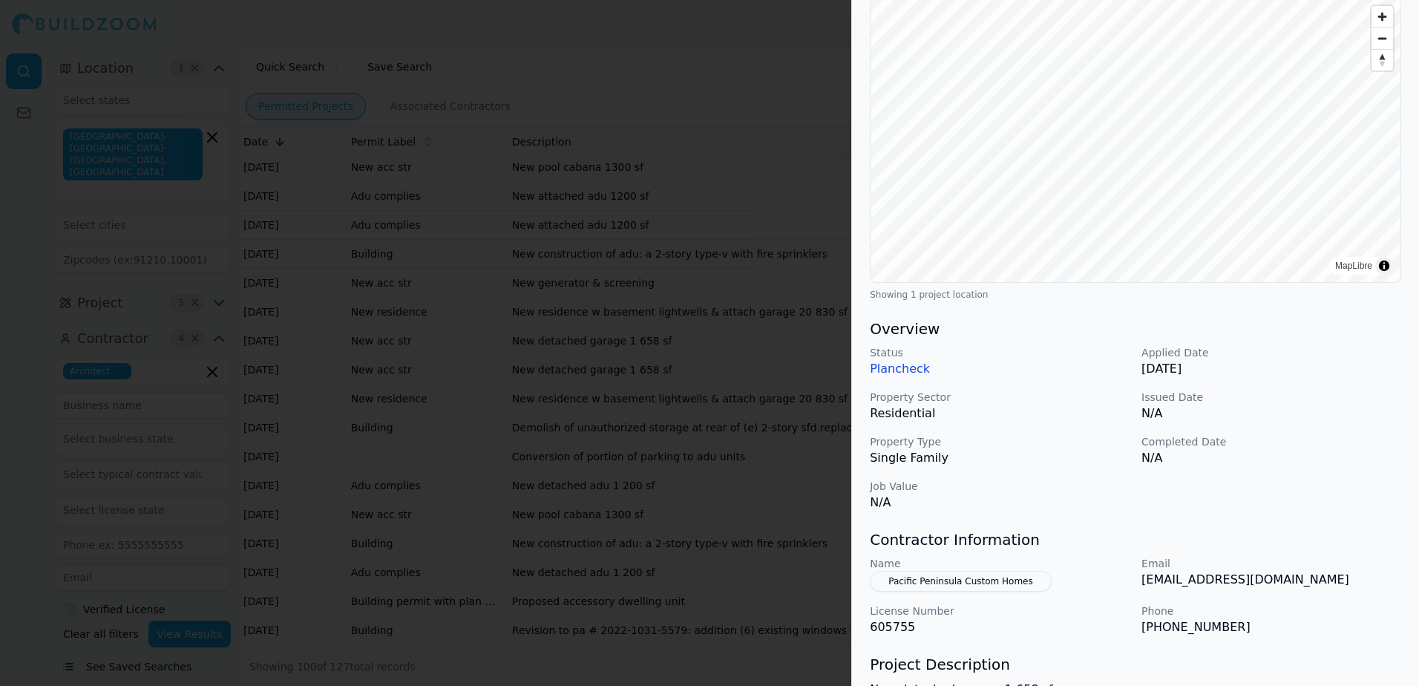
click at [645, 37] on div at bounding box center [709, 343] width 1419 height 686
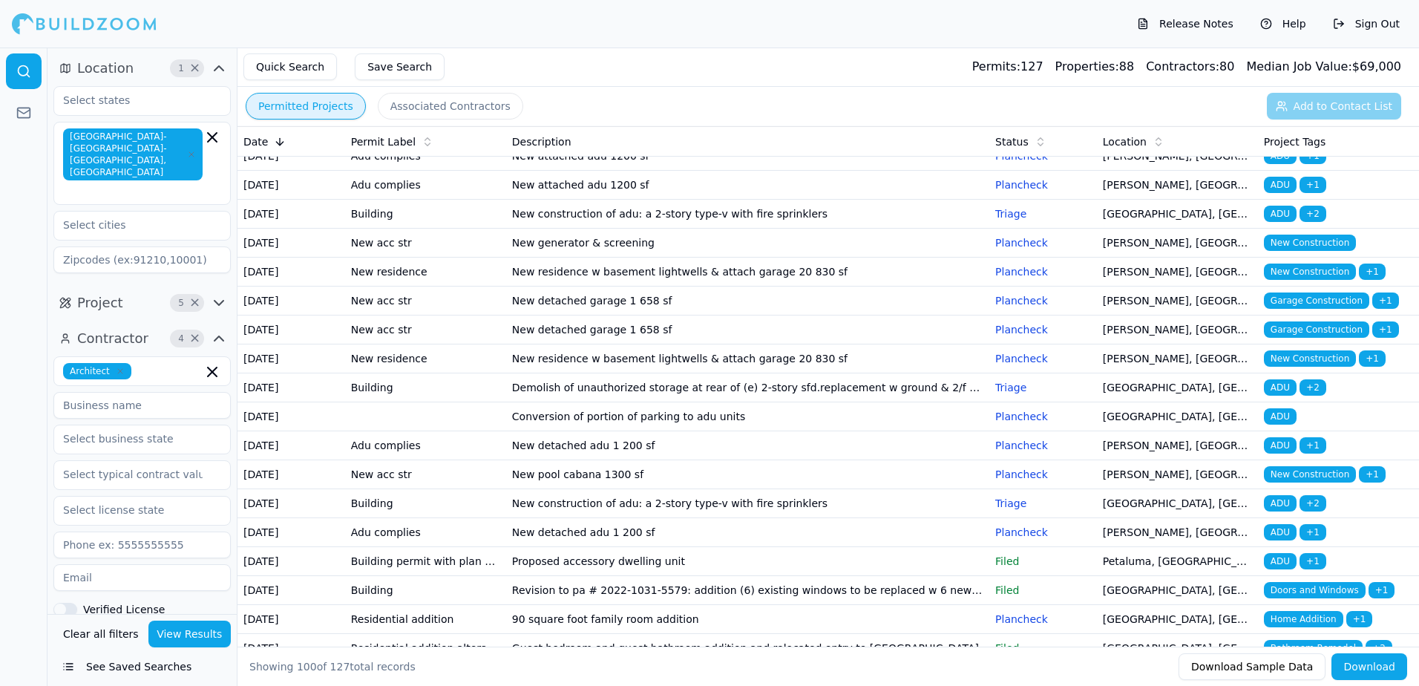
scroll to position [223, 0]
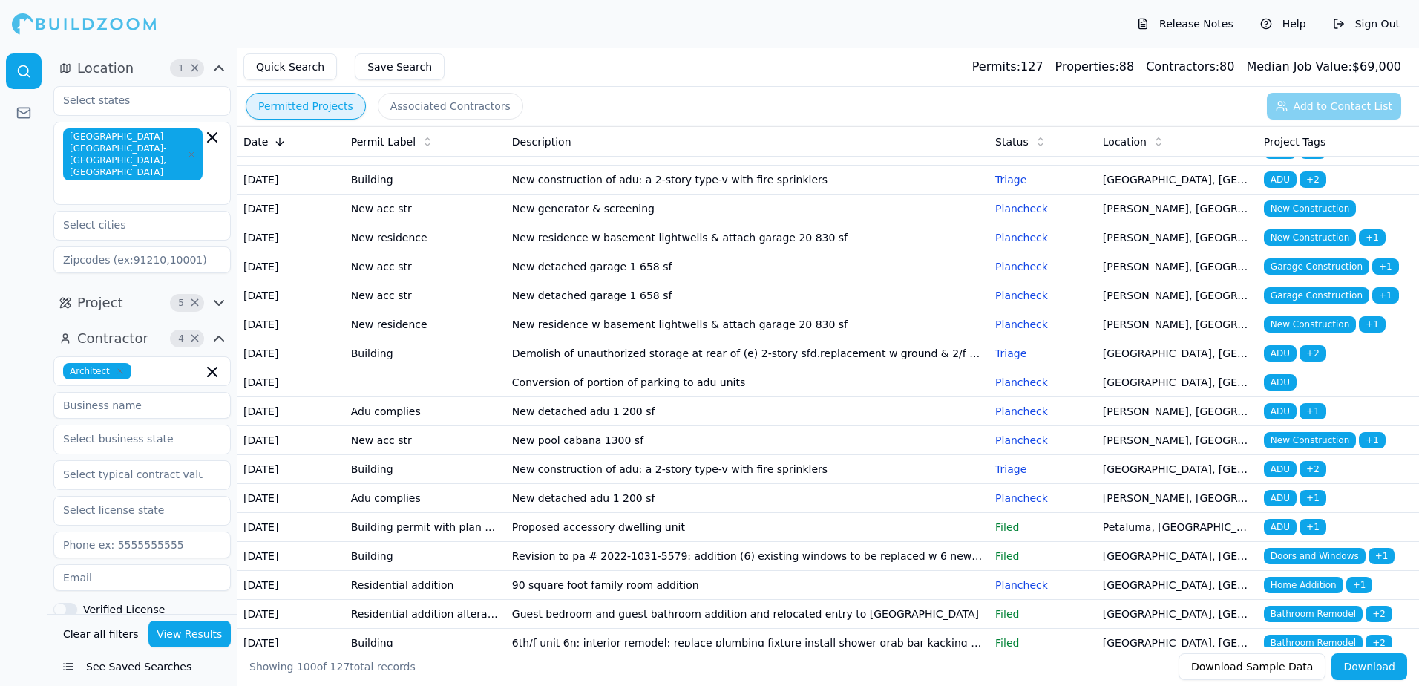
click at [1277, 361] on span "ADU" at bounding box center [1280, 353] width 33 height 16
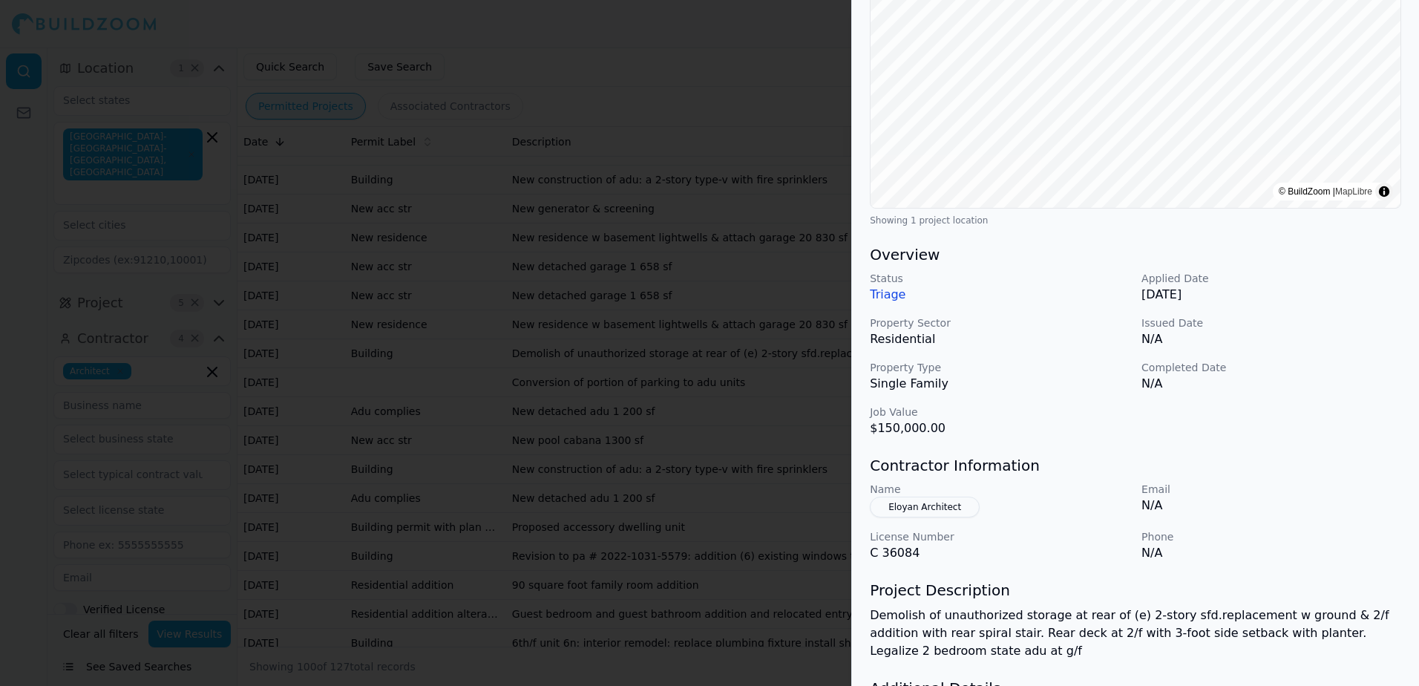
scroll to position [297, 0]
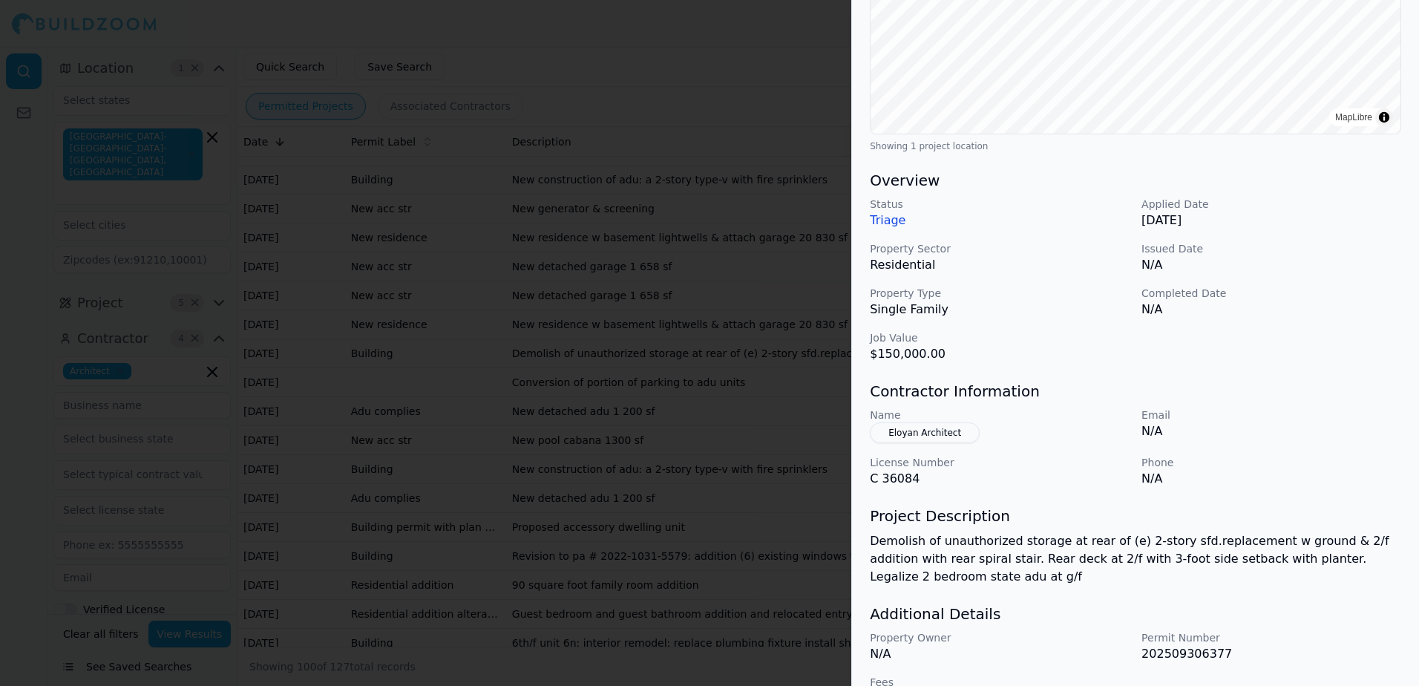
click at [750, 39] on div at bounding box center [709, 343] width 1419 height 686
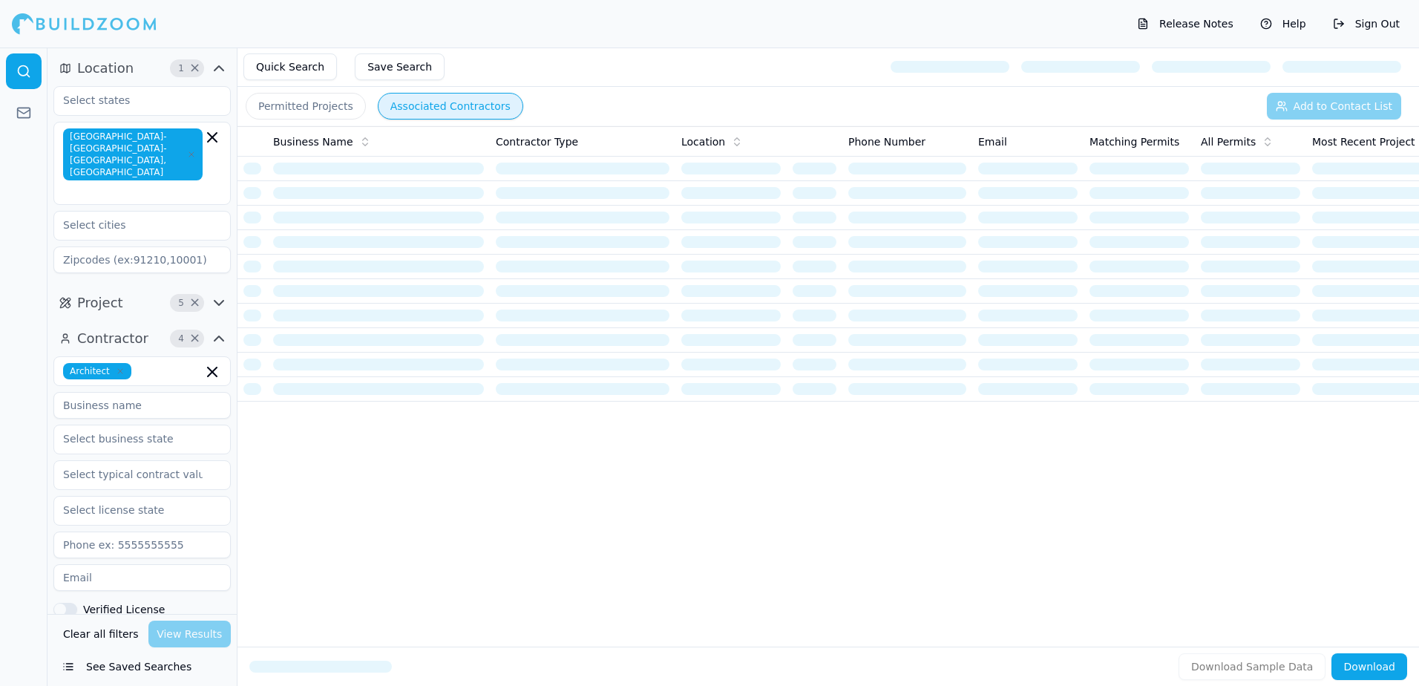
click at [320, 104] on button "Permitted Projects" at bounding box center [306, 106] width 120 height 27
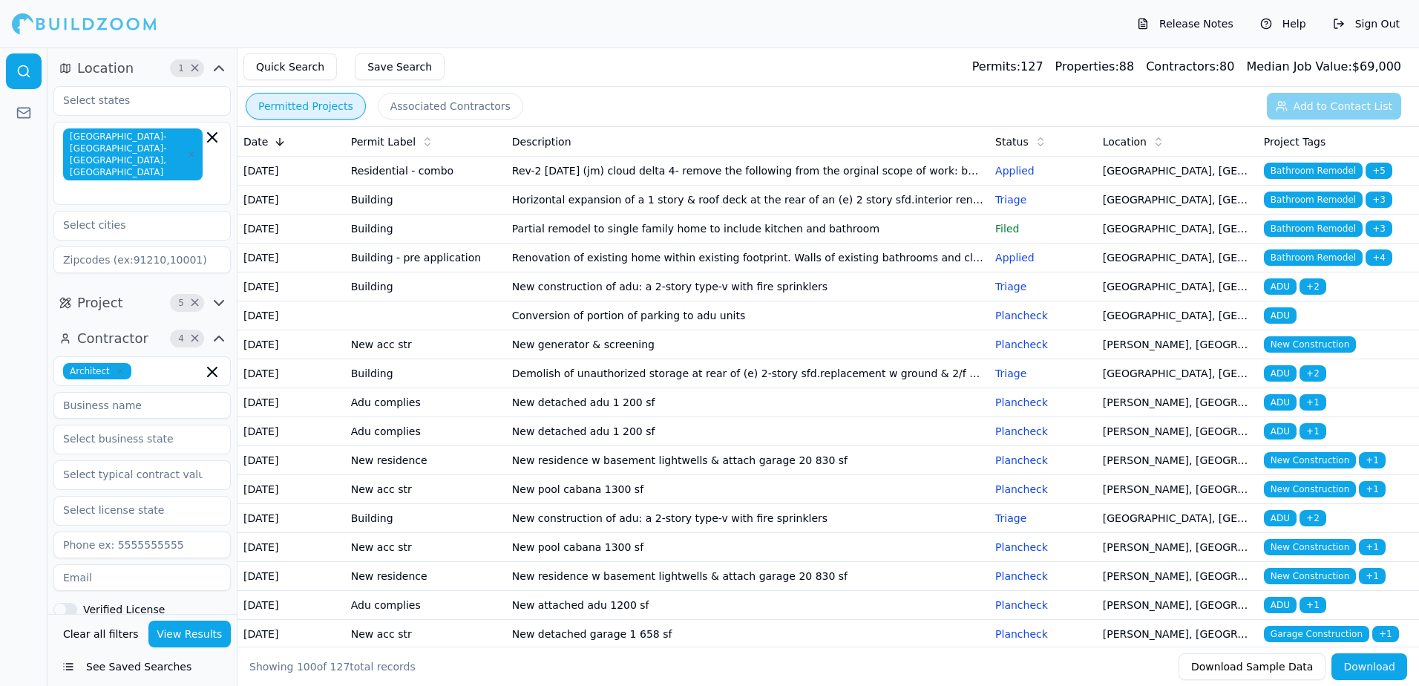
click at [1327, 207] on span "Bathroom Remodel" at bounding box center [1313, 199] width 99 height 16
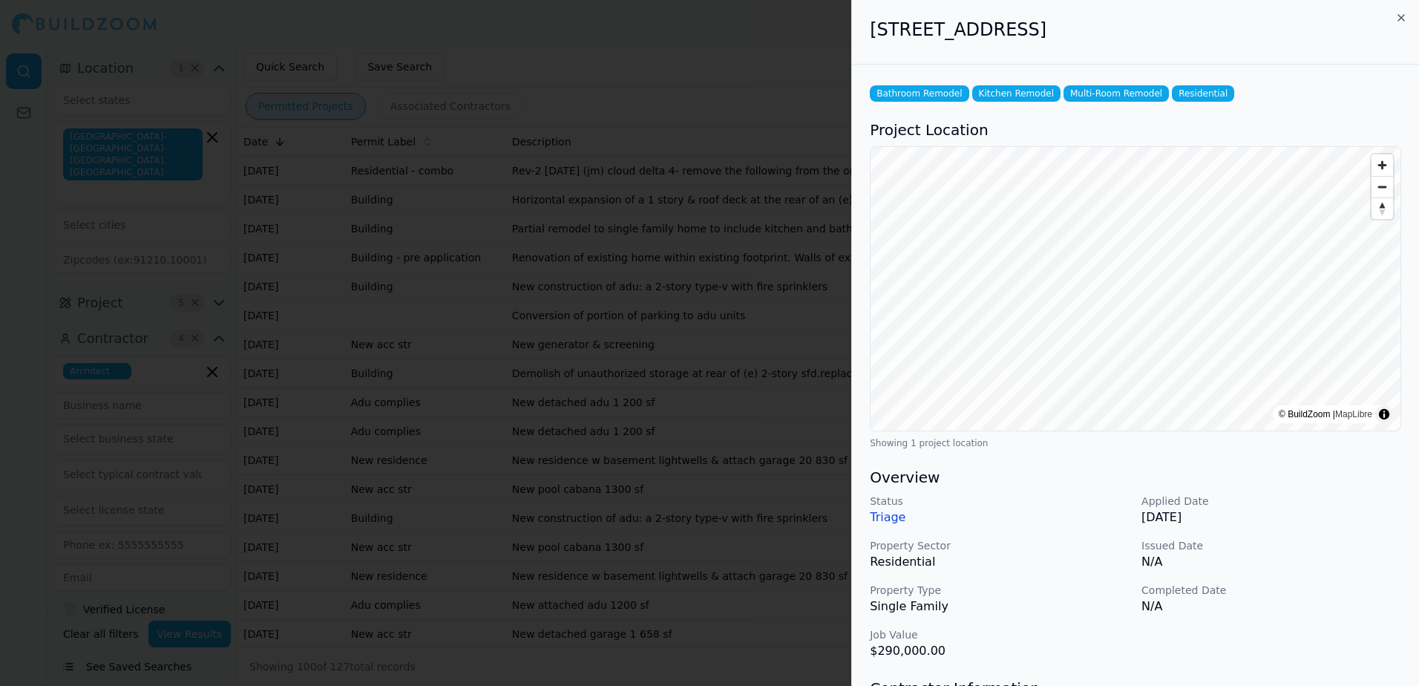
click at [756, 66] on div at bounding box center [709, 343] width 1419 height 686
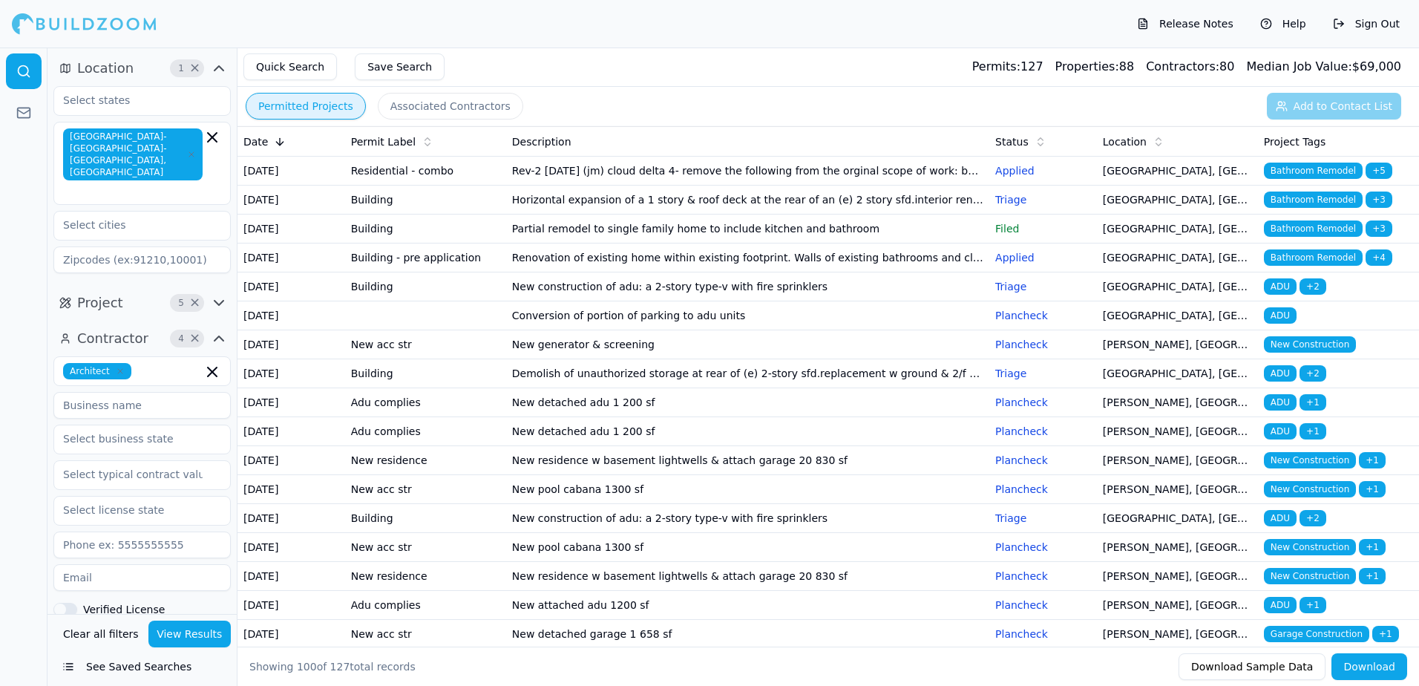
click at [1304, 208] on span "Bathroom Remodel" at bounding box center [1313, 199] width 99 height 16
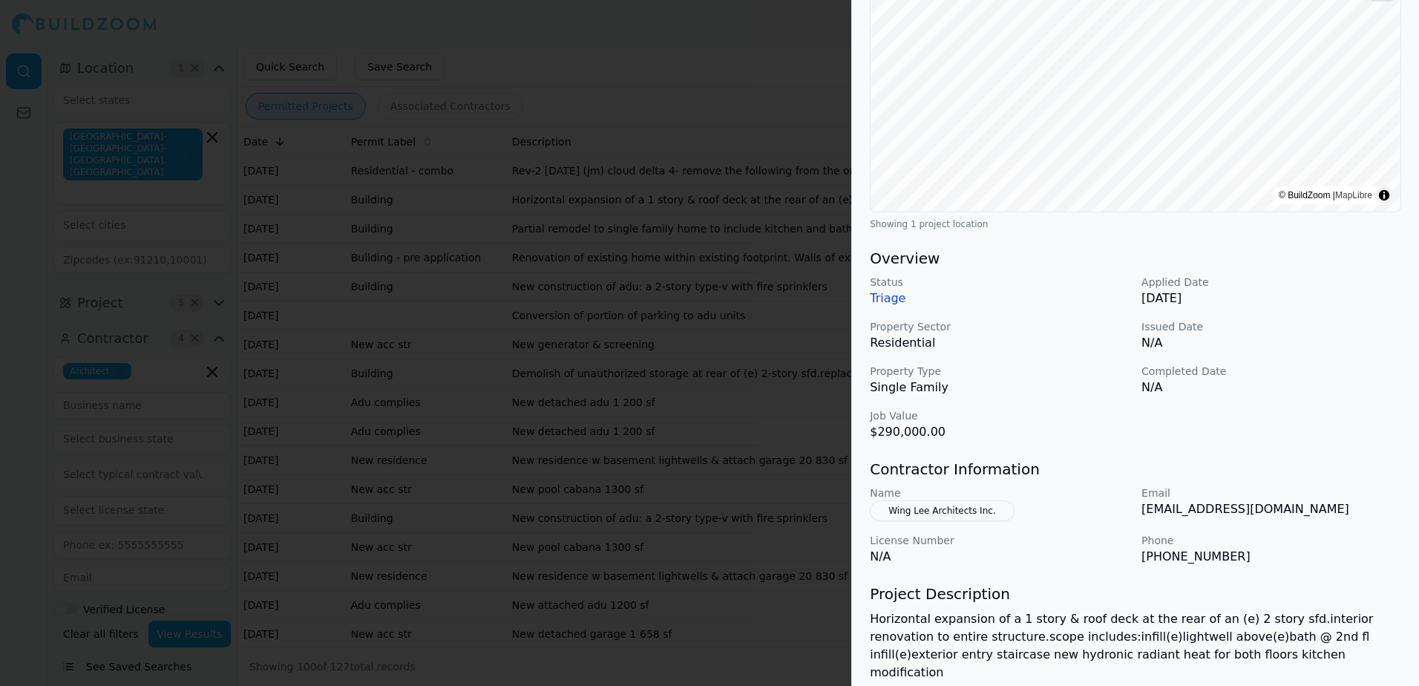
scroll to position [223, 0]
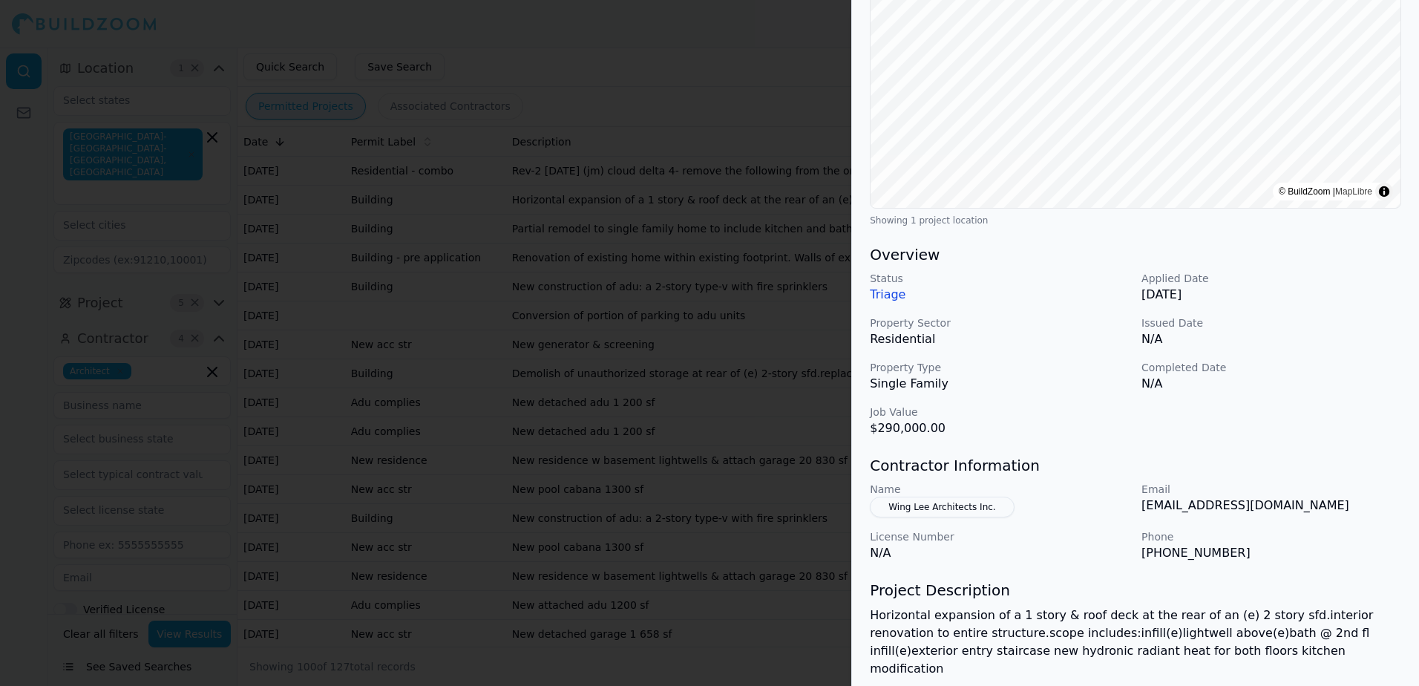
click at [695, 54] on div at bounding box center [709, 343] width 1419 height 686
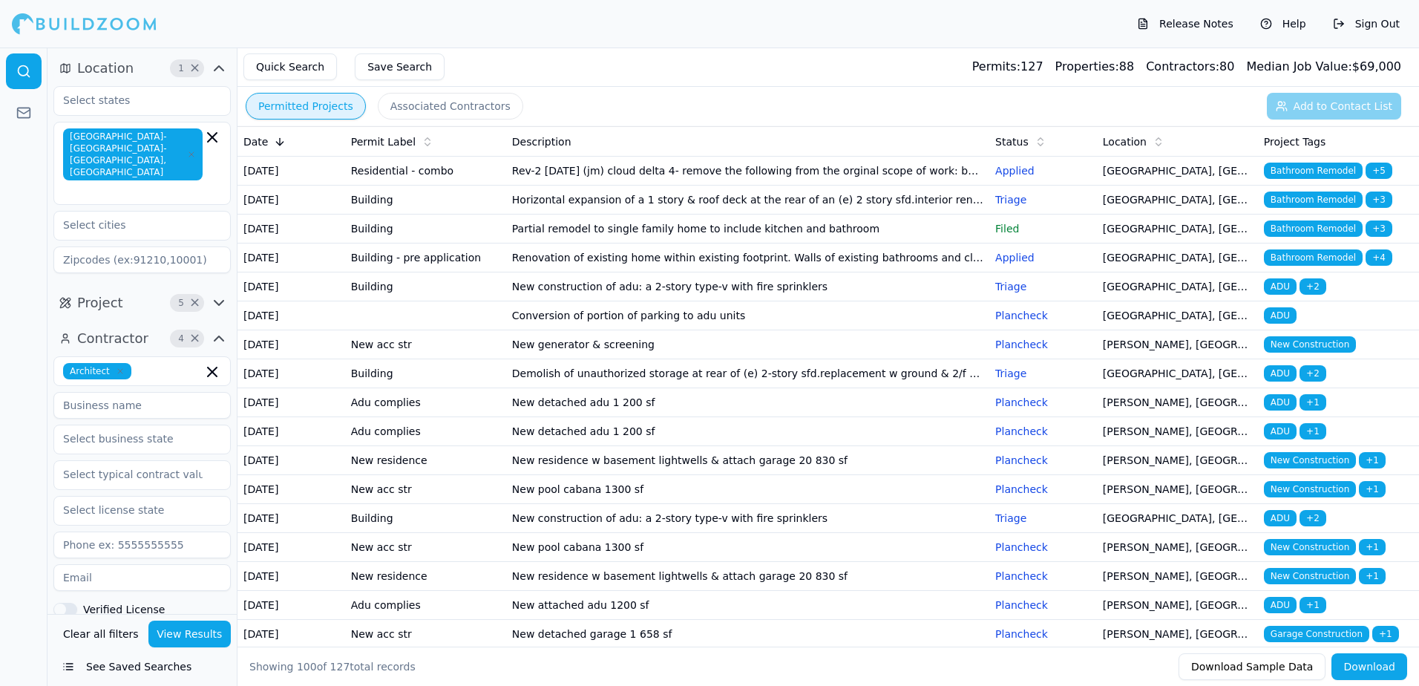
click at [1311, 172] on span "Bathroom Remodel" at bounding box center [1313, 171] width 99 height 16
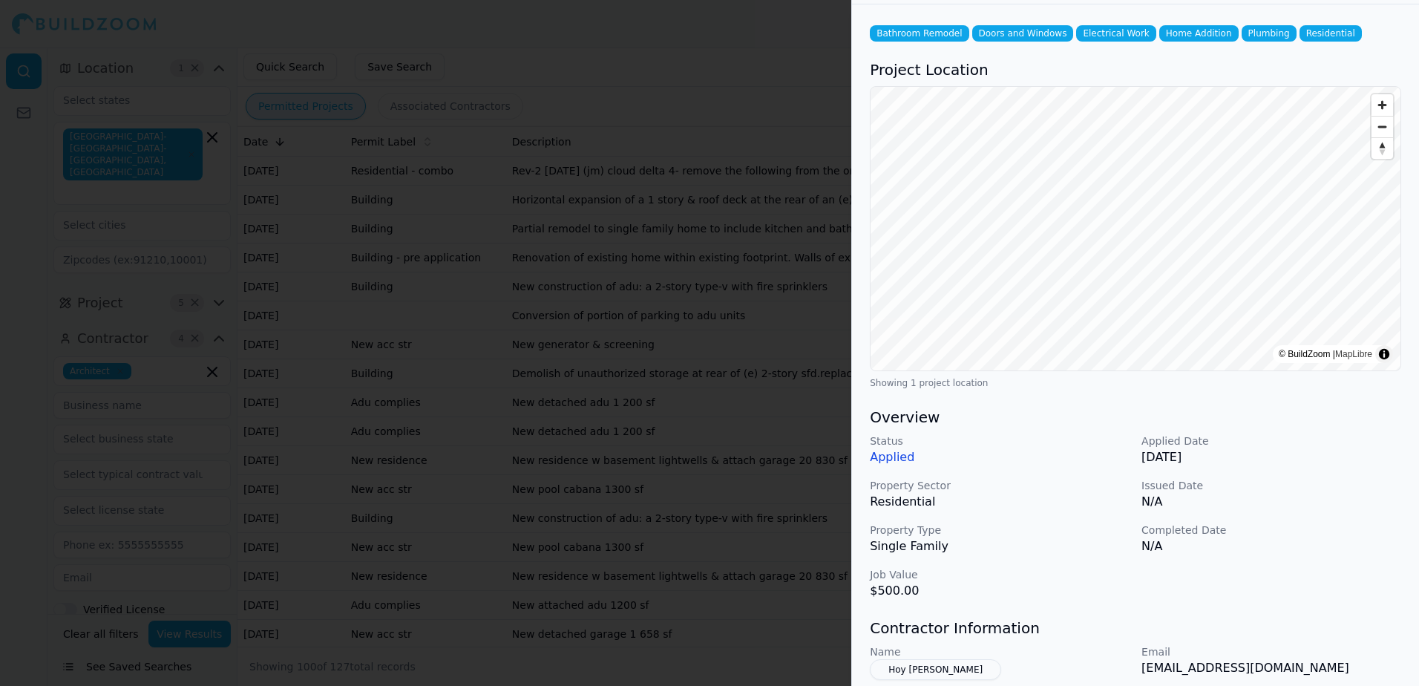
scroll to position [148, 0]
